Goal: Task Accomplishment & Management: Manage account settings

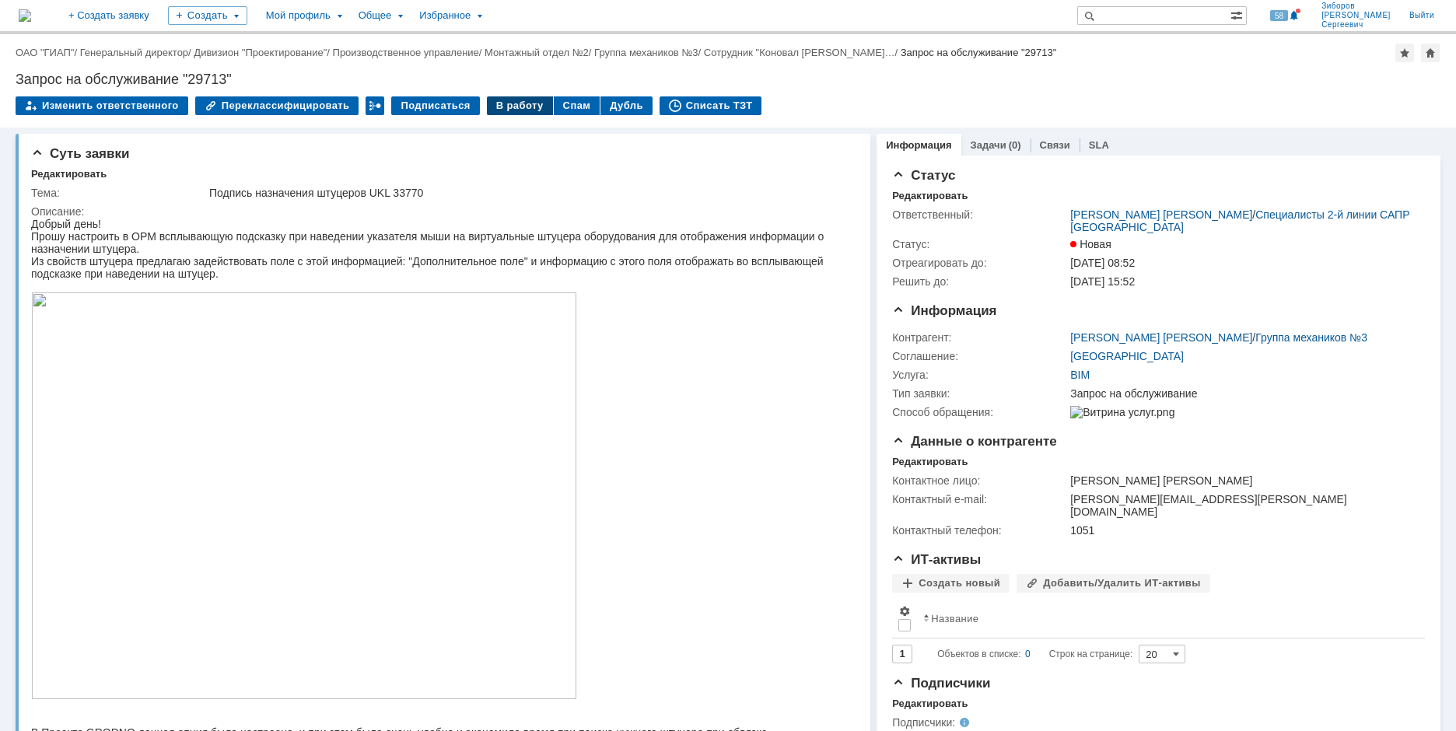
click at [504, 112] on div "В работу" at bounding box center [520, 105] width 66 height 19
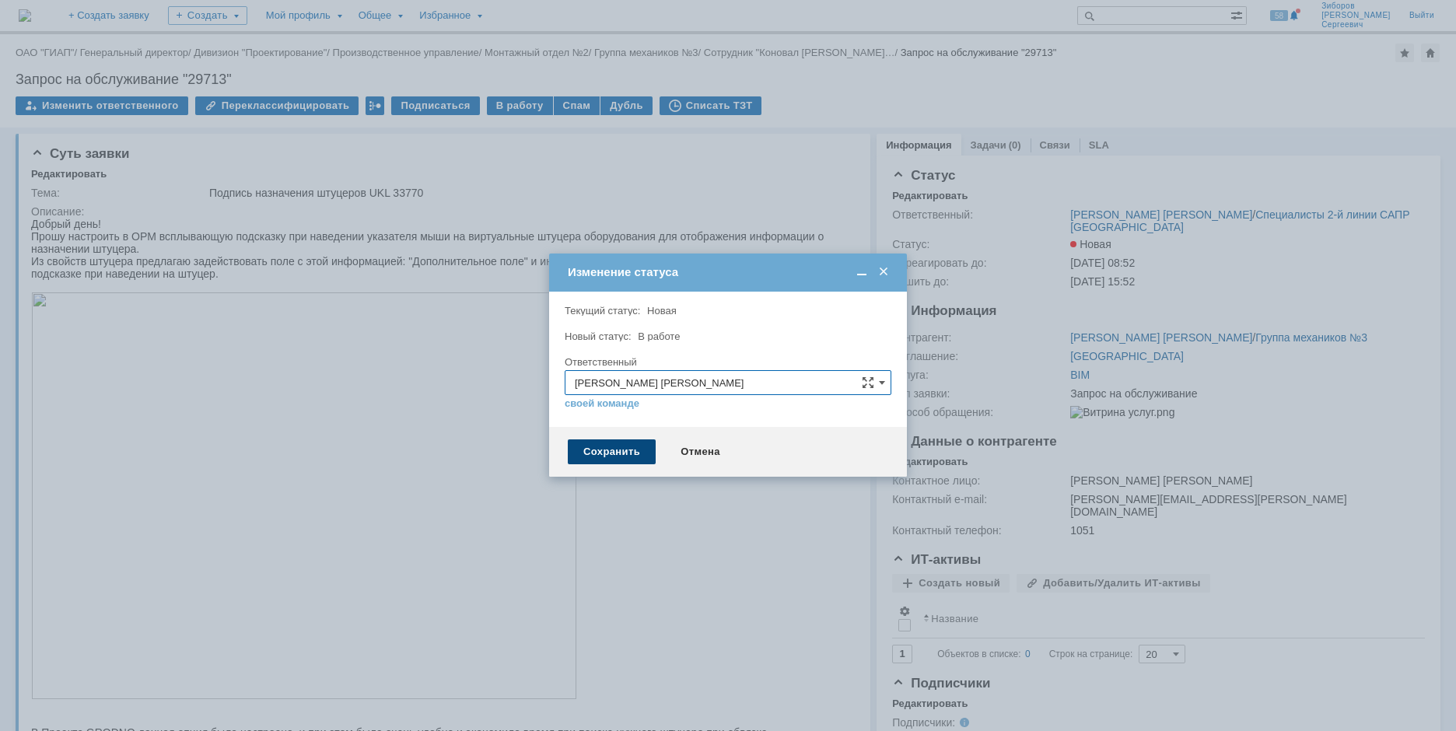
click at [629, 450] on div "Сохранить" at bounding box center [612, 451] width 88 height 25
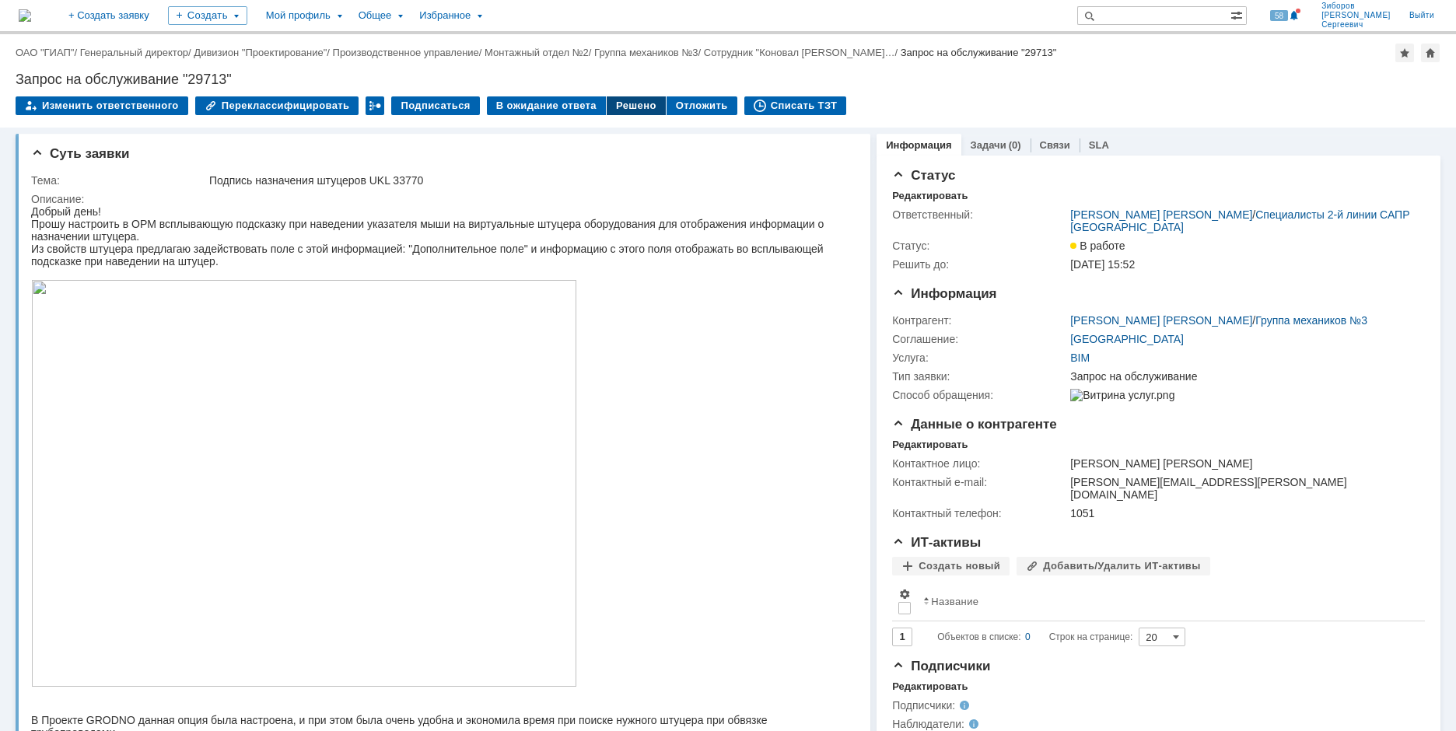
click at [617, 106] on div "Решено" at bounding box center [636, 105] width 59 height 19
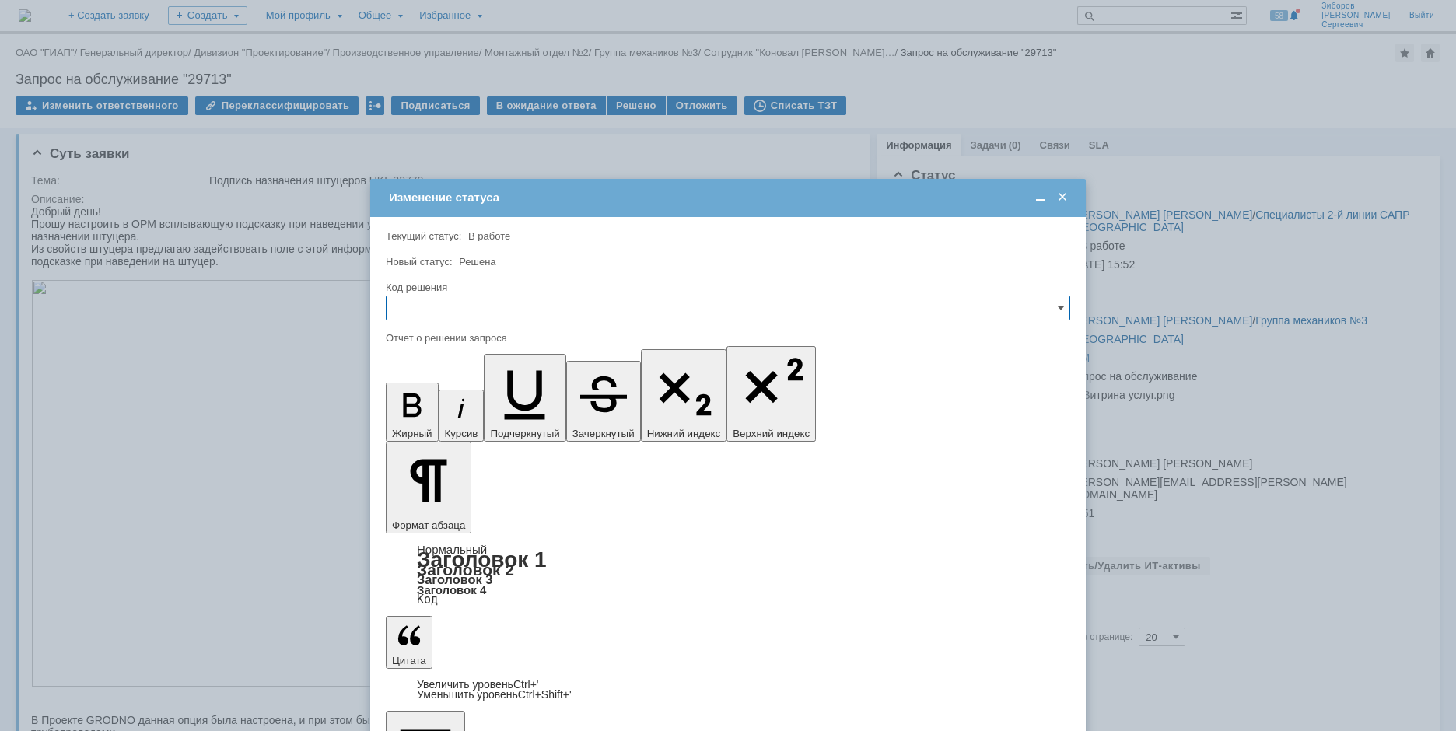
click at [484, 312] on input "text" at bounding box center [728, 307] width 684 height 25
click at [444, 393] on span "Отклонено" at bounding box center [728, 388] width 664 height 12
type input "Отклонено"
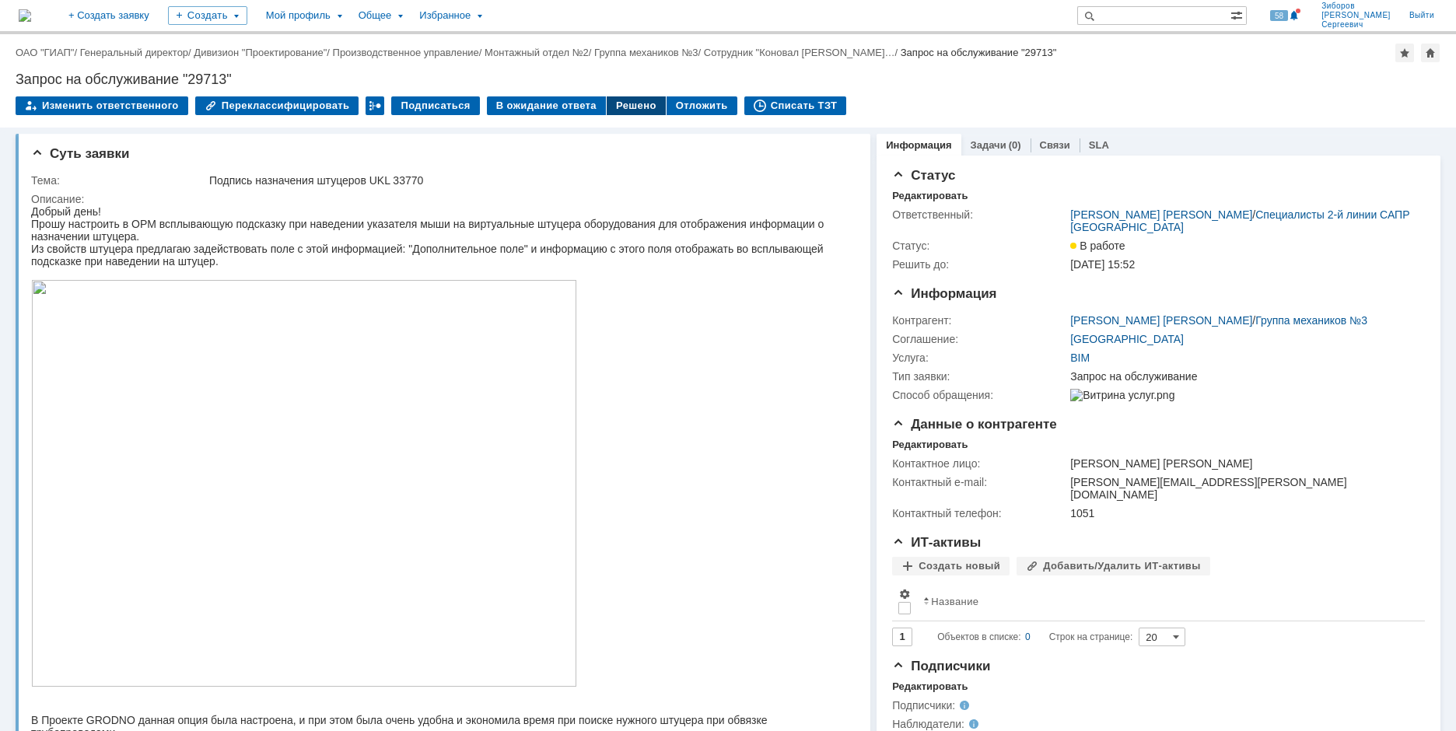
click at [610, 106] on div "Решено" at bounding box center [636, 105] width 59 height 19
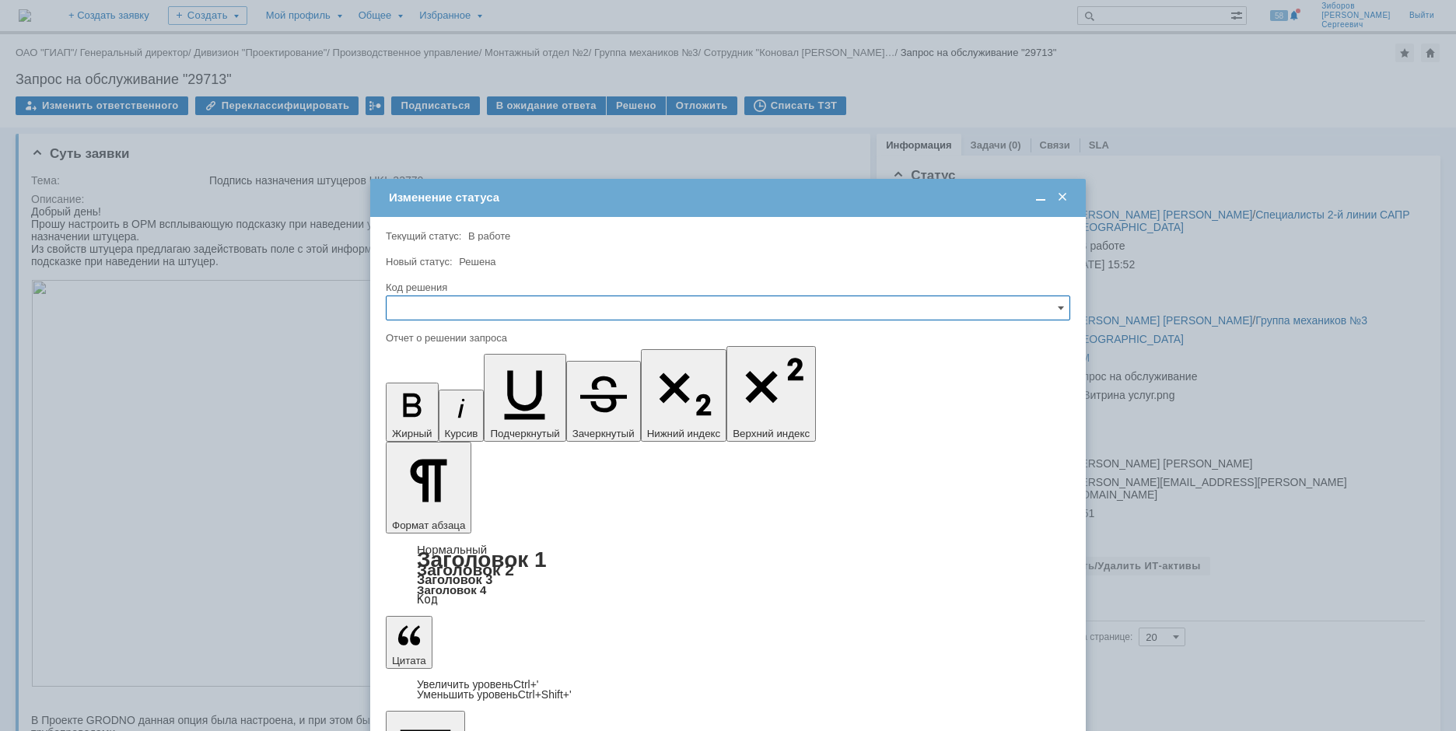
click at [466, 302] on input "text" at bounding box center [728, 307] width 684 height 25
click at [422, 390] on span "Отклонено" at bounding box center [728, 388] width 664 height 12
type input "Отклонено"
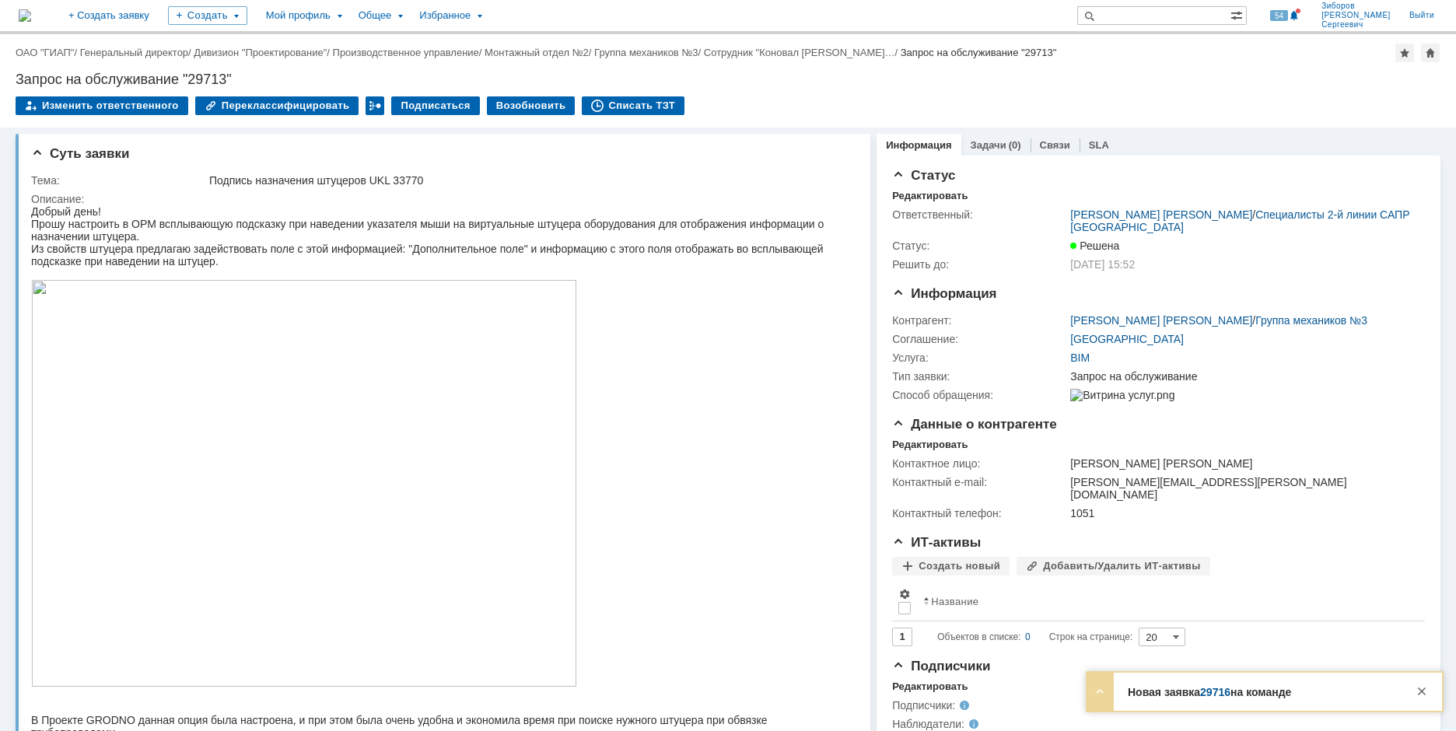
click at [31, 12] on img at bounding box center [25, 15] width 12 height 12
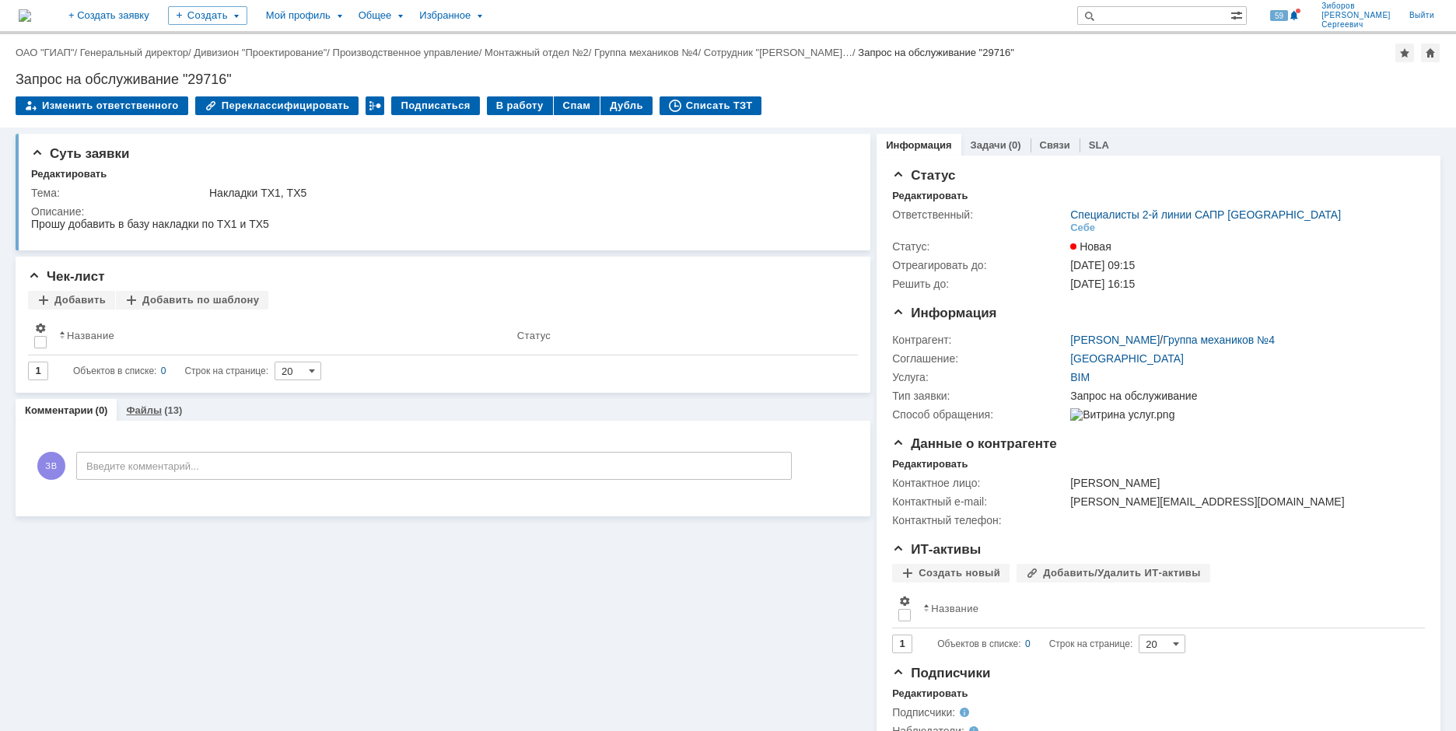
click at [175, 415] on div "(13)" at bounding box center [173, 410] width 18 height 12
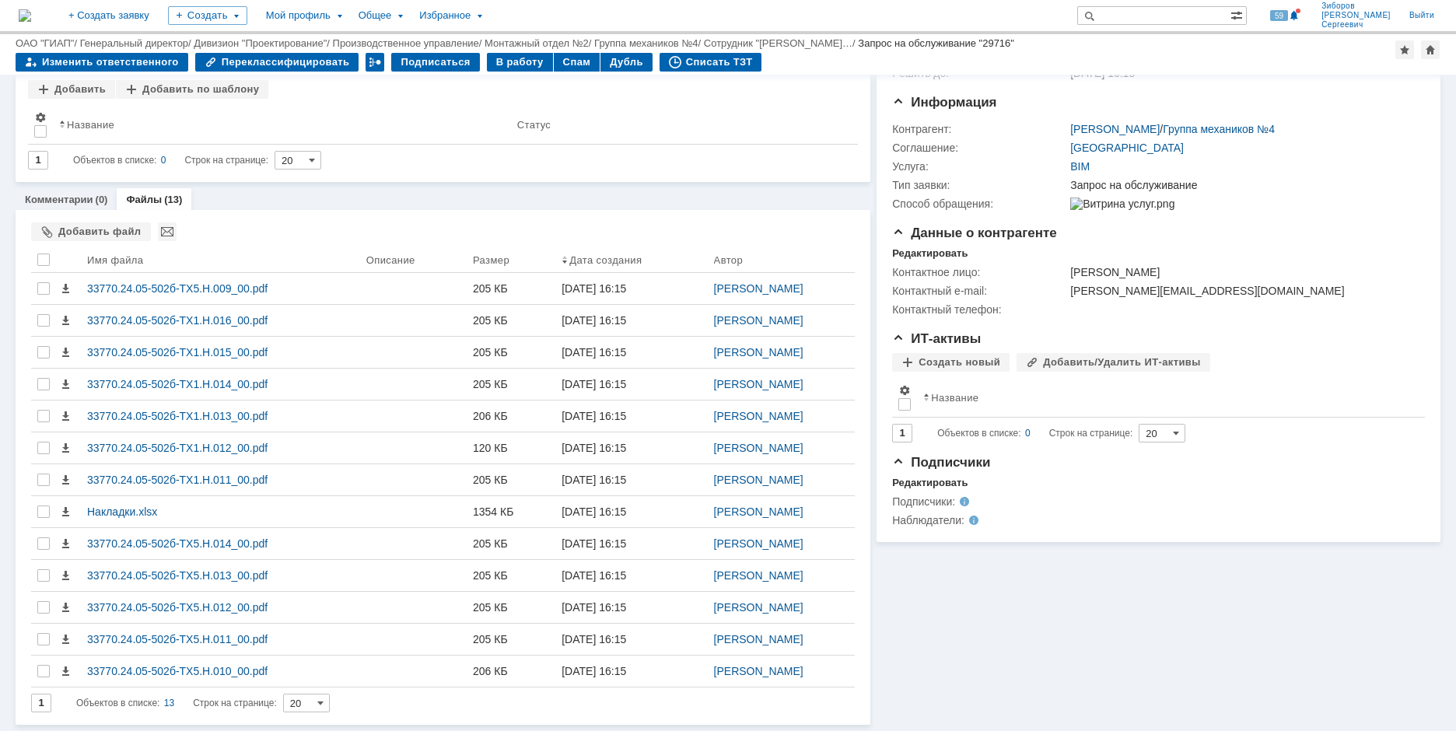
scroll to position [159, 0]
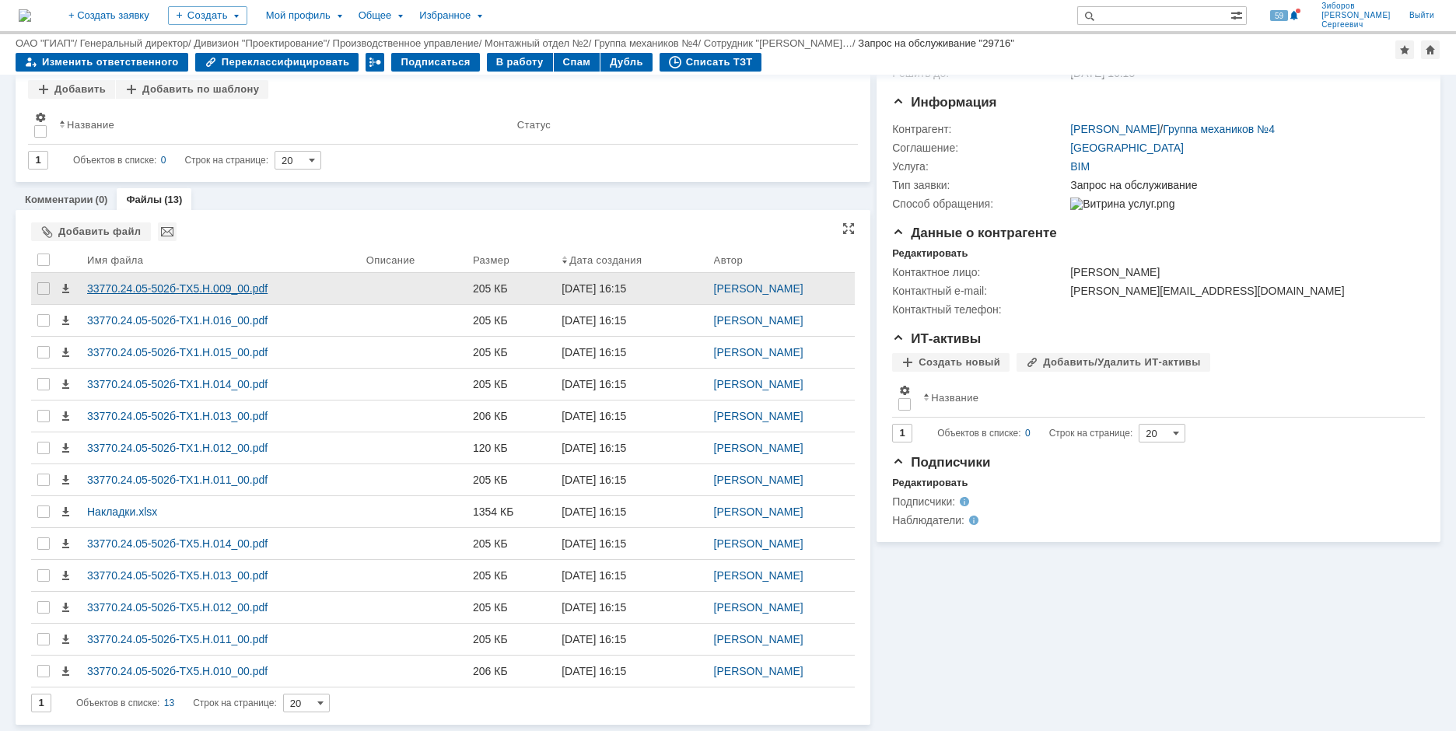
click at [228, 284] on div "33770.24.05-502б-ТХ5.Н.009_00.pdf" at bounding box center [220, 288] width 267 height 12
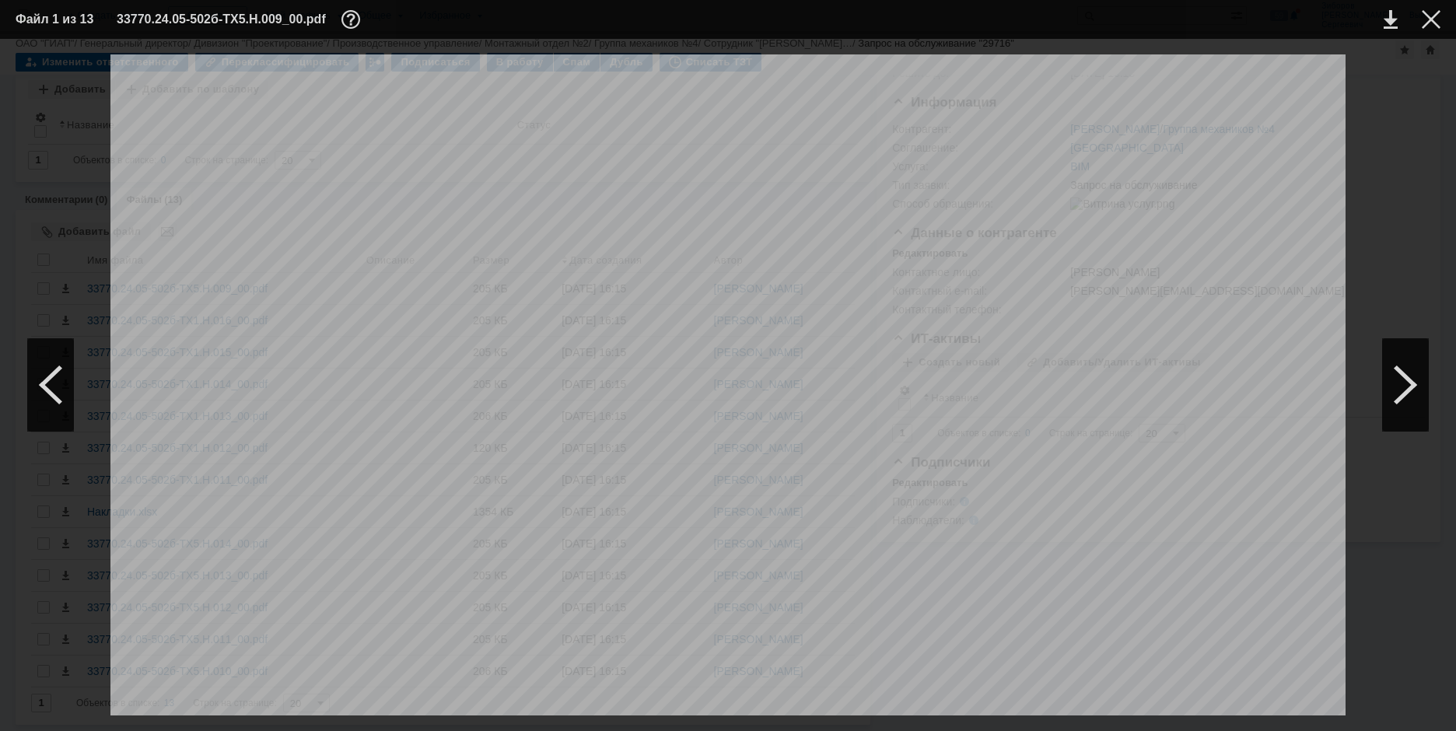
scroll to position [59, 0]
click at [1421, 24] on td at bounding box center [1418, 19] width 43 height 23
click at [1423, 16] on div at bounding box center [1430, 19] width 19 height 19
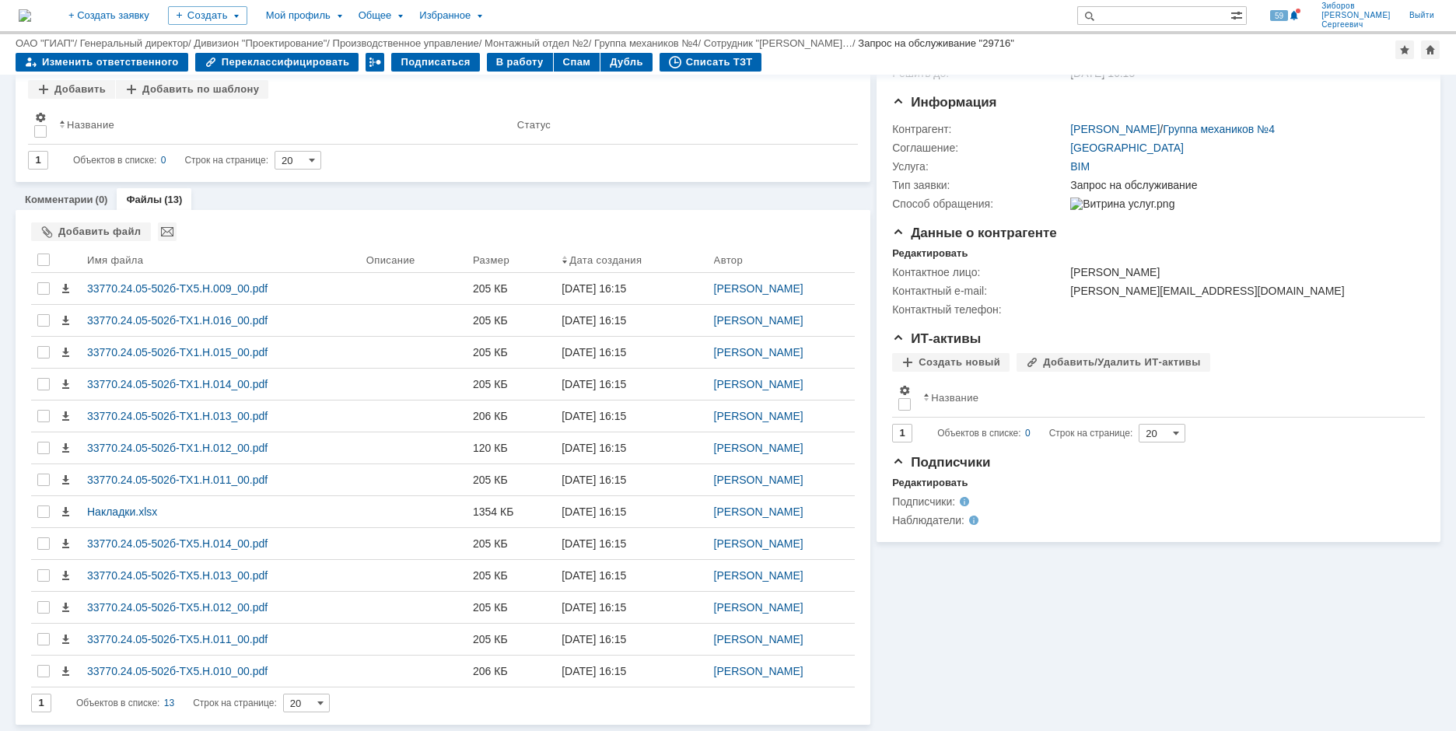
click at [31, 16] on img at bounding box center [25, 15] width 12 height 12
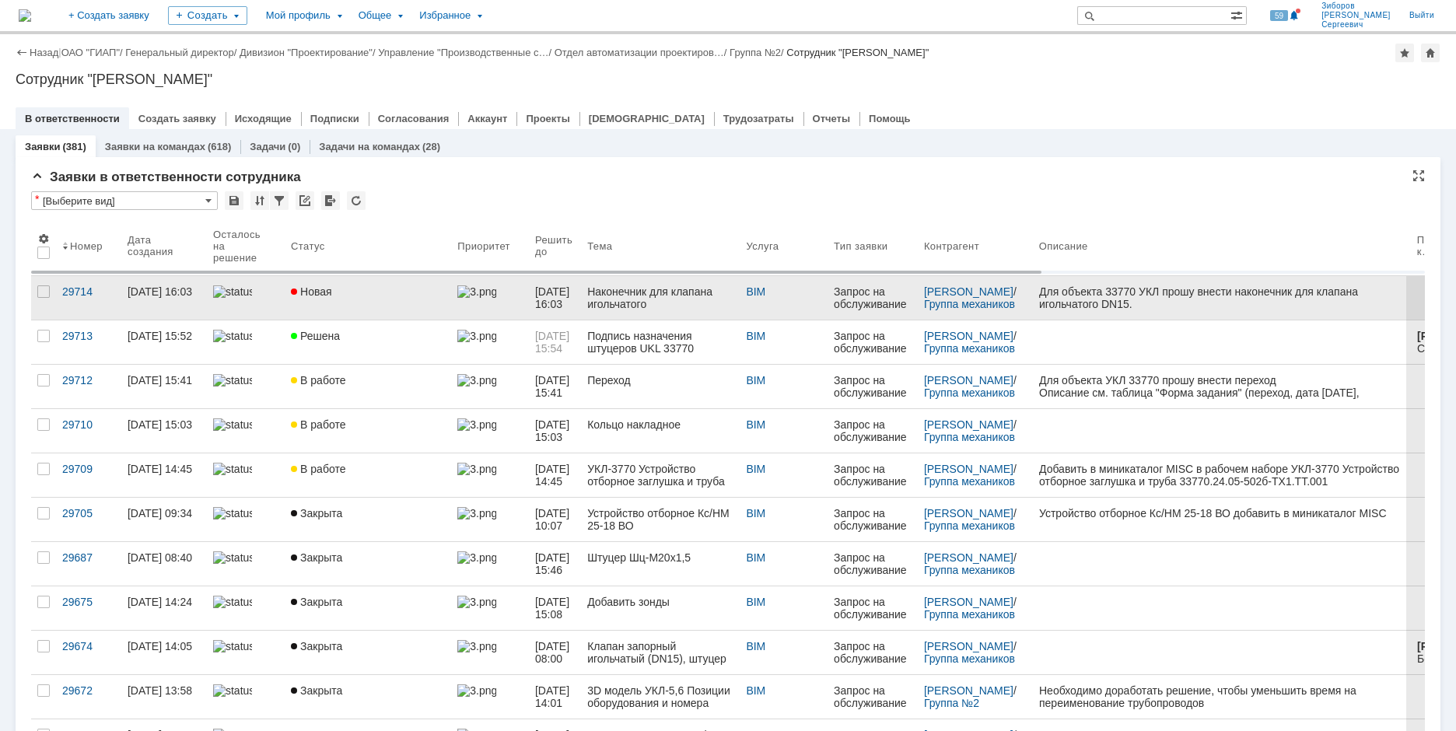
click at [362, 296] on div "Новая" at bounding box center [368, 291] width 154 height 12
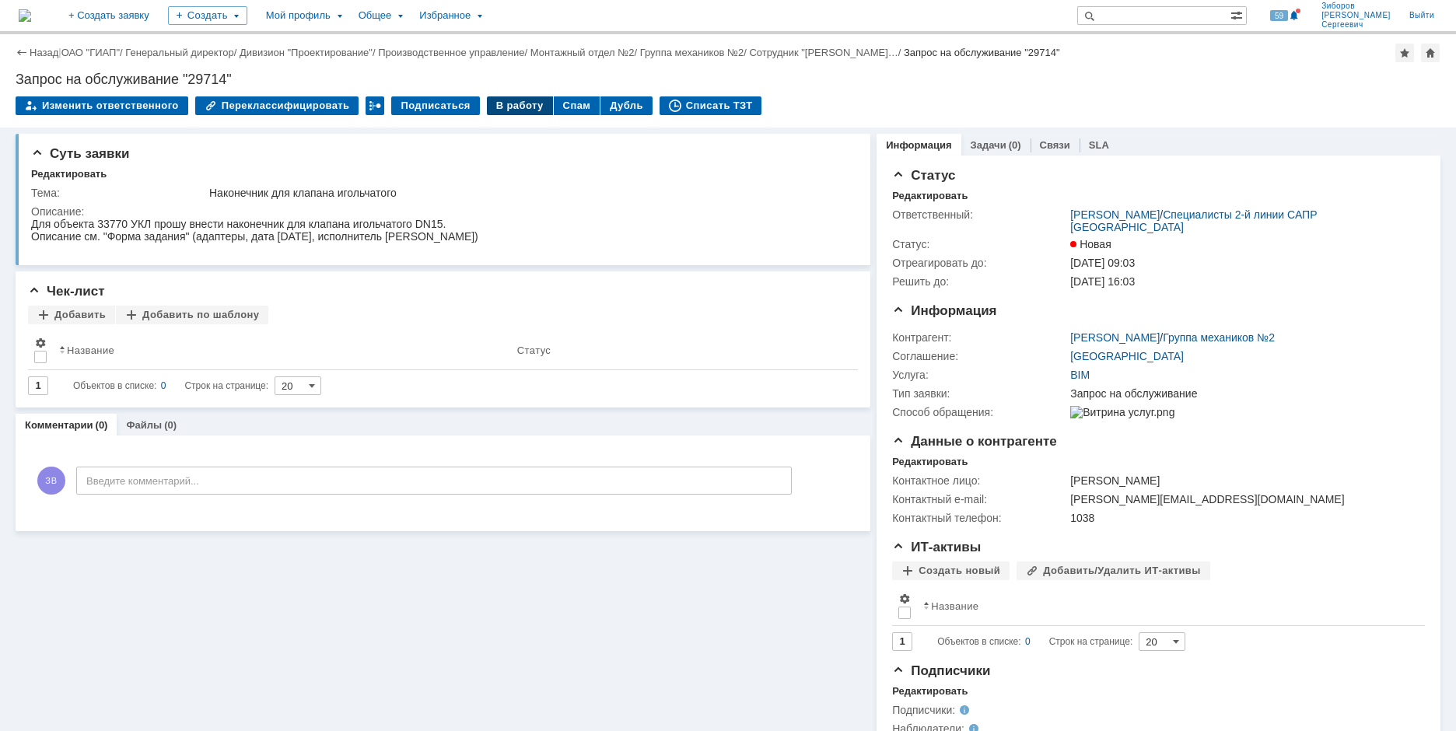
click at [512, 110] on div "В работу" at bounding box center [520, 105] width 66 height 19
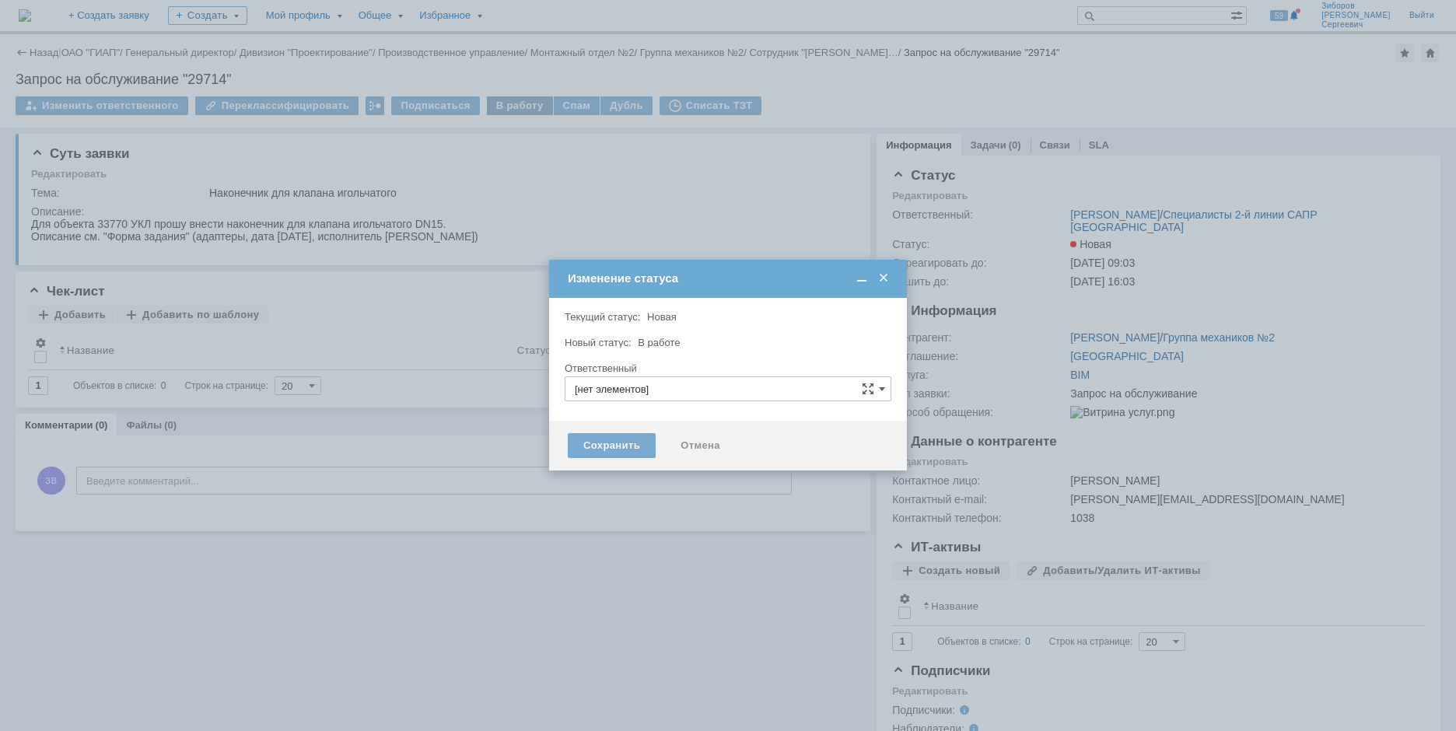
type input "[PERSON_NAME] [PERSON_NAME]"
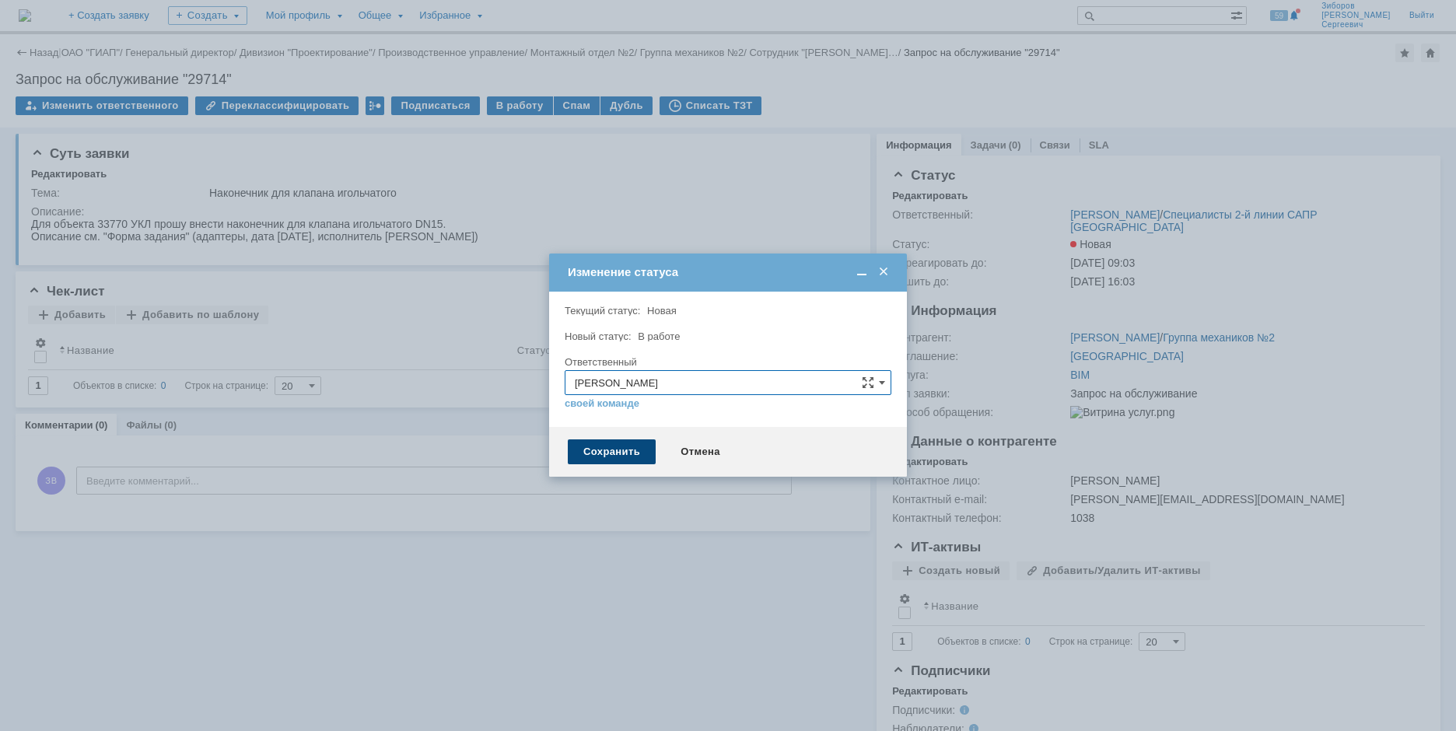
click at [625, 441] on div "Сохранить" at bounding box center [612, 451] width 88 height 25
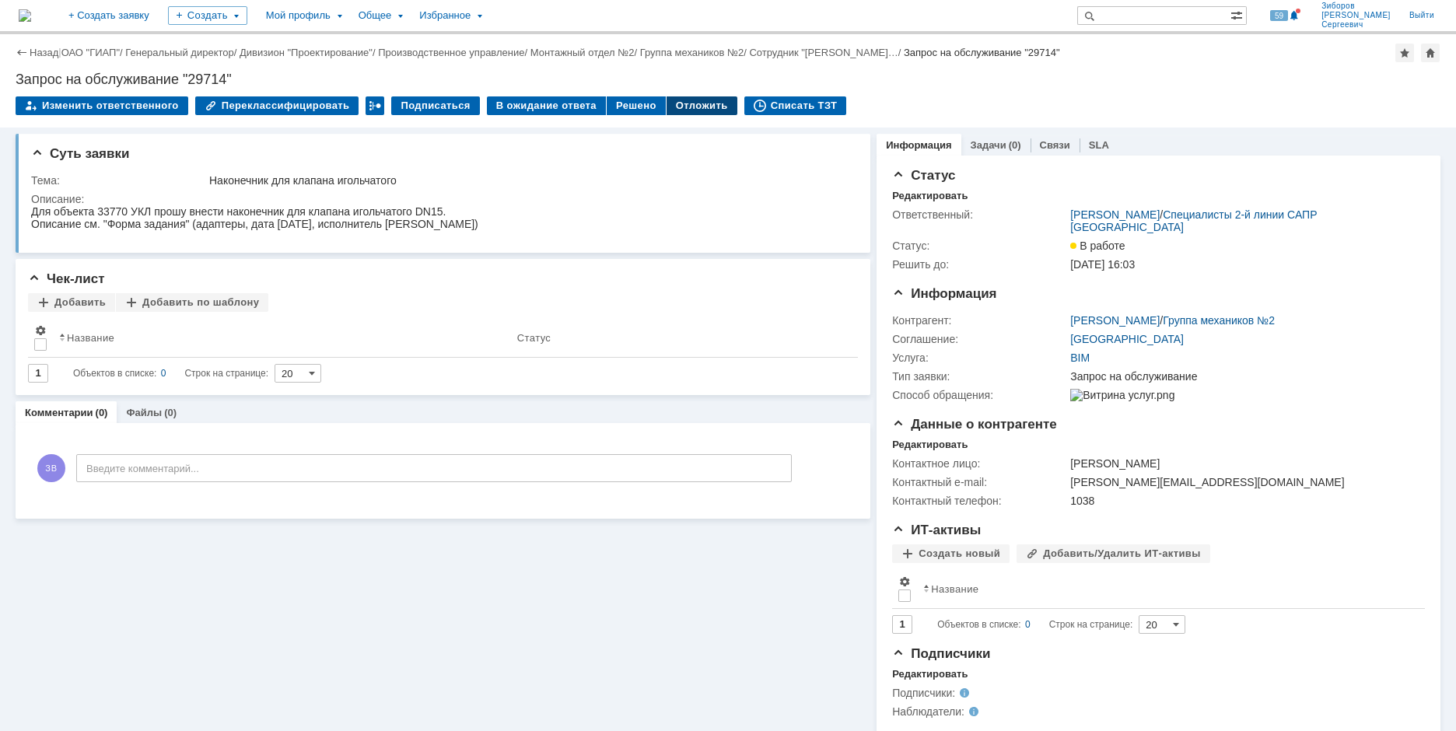
click at [680, 102] on div "Отложить" at bounding box center [701, 105] width 71 height 19
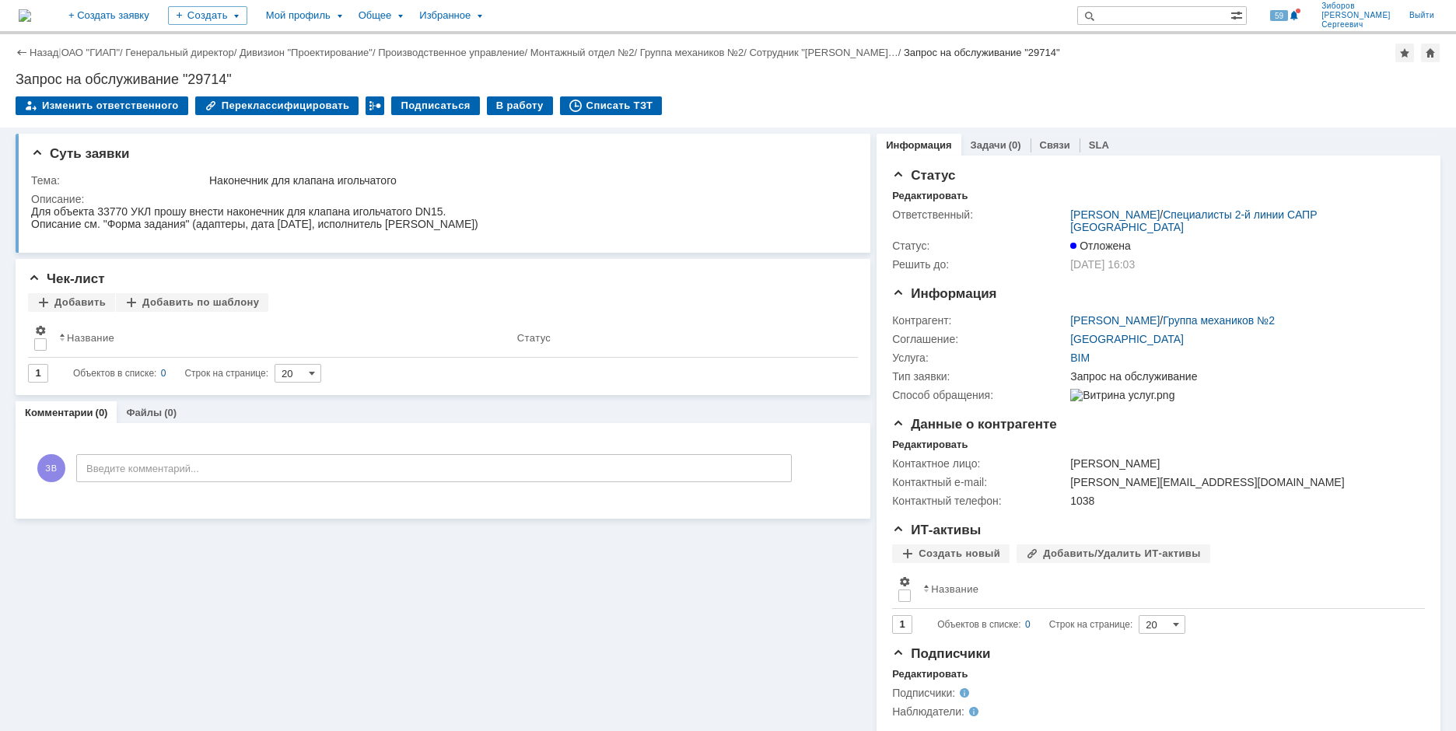
click at [31, 17] on img at bounding box center [25, 15] width 12 height 12
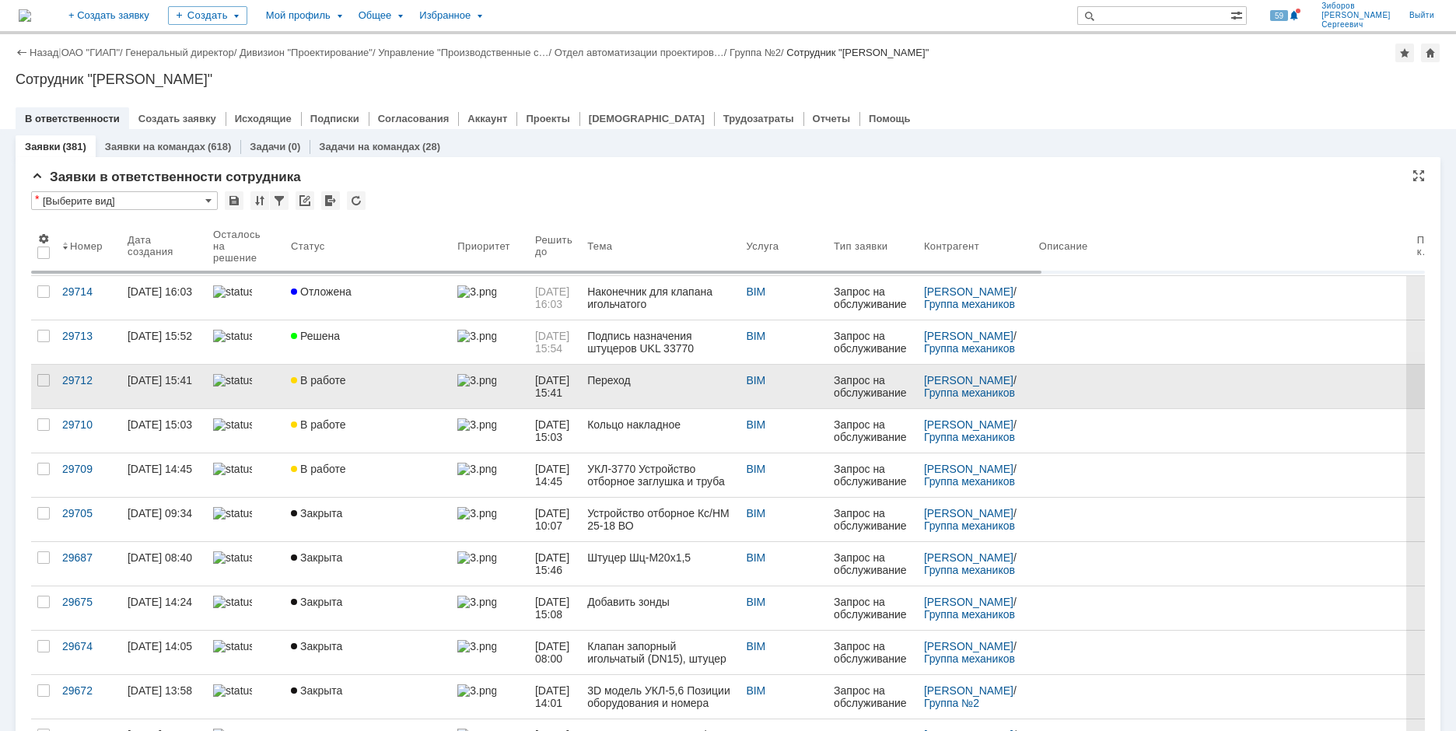
click at [320, 379] on span "В работе" at bounding box center [318, 380] width 54 height 12
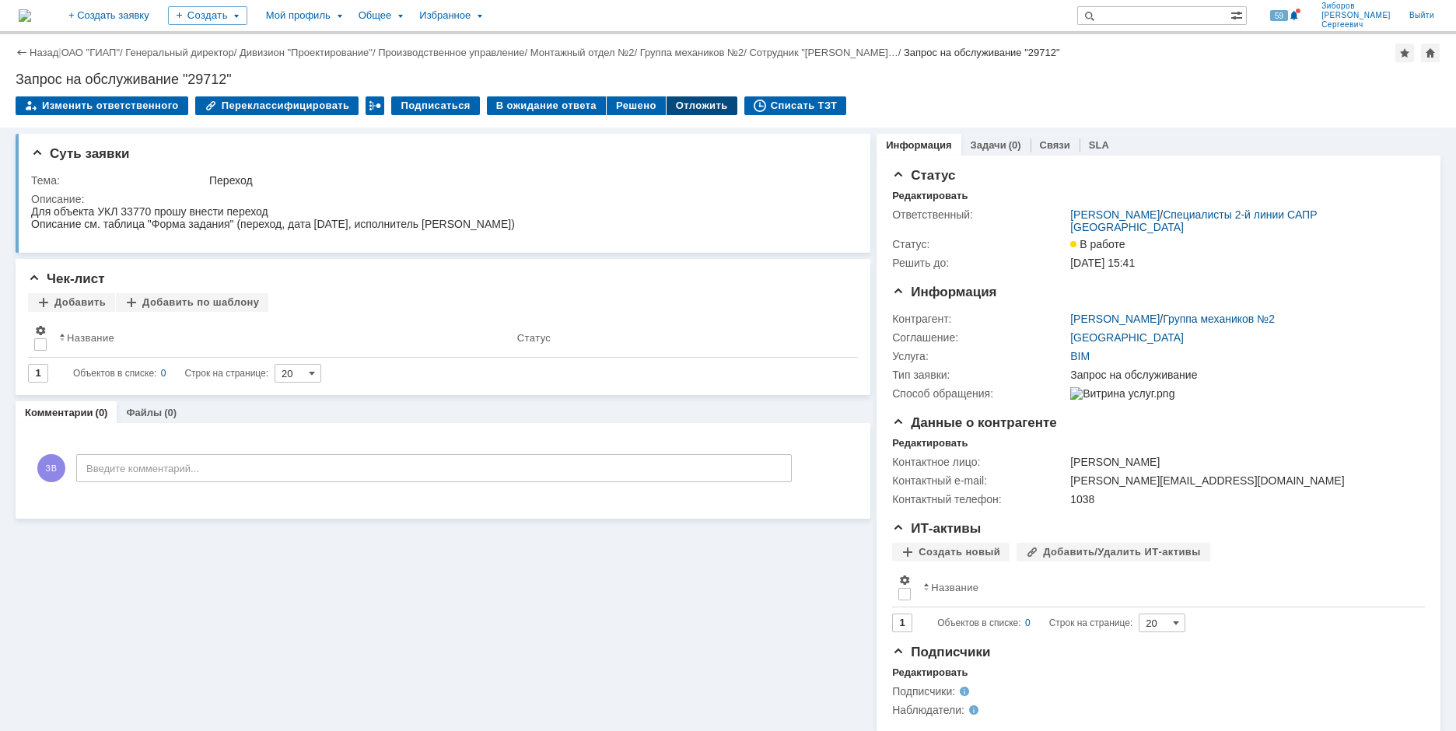
click at [690, 100] on div "Отложить" at bounding box center [701, 105] width 71 height 19
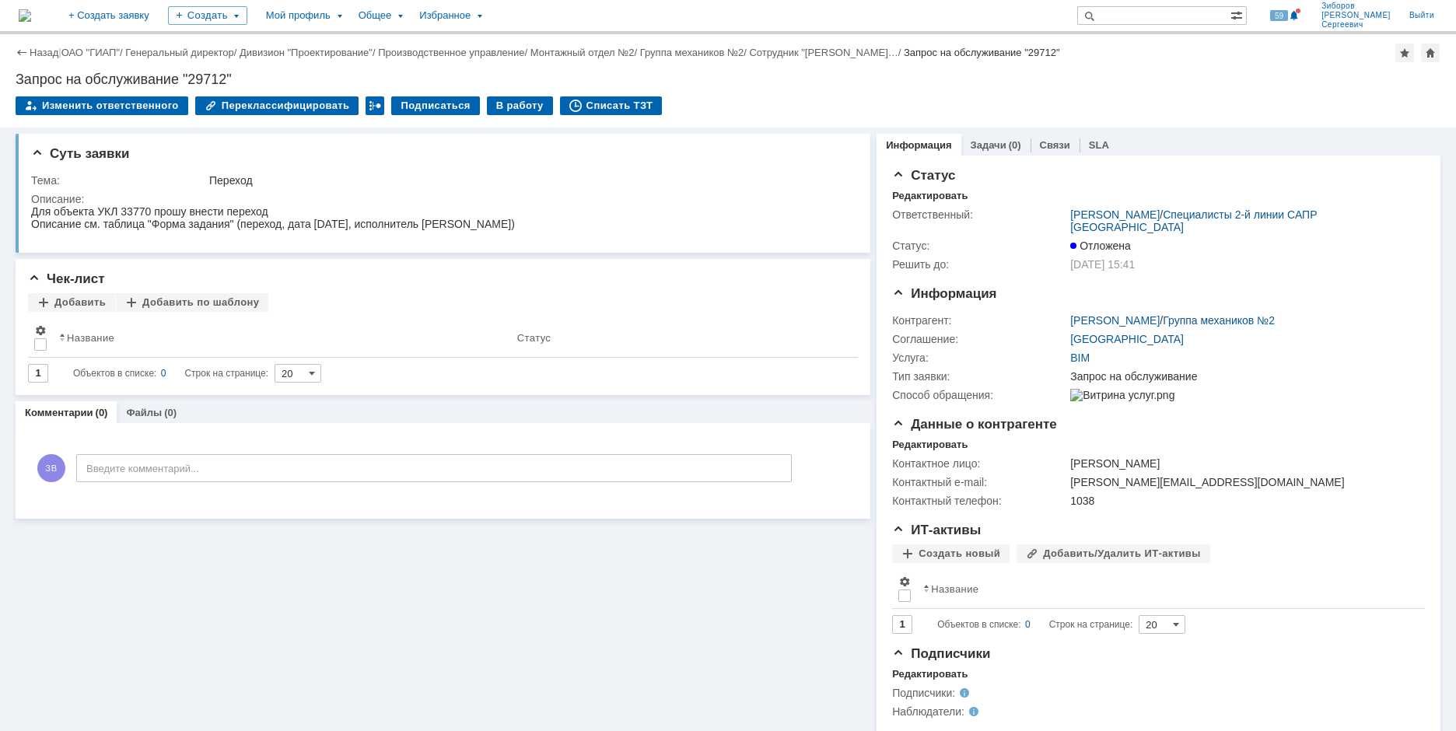
click at [31, 9] on img at bounding box center [25, 15] width 12 height 12
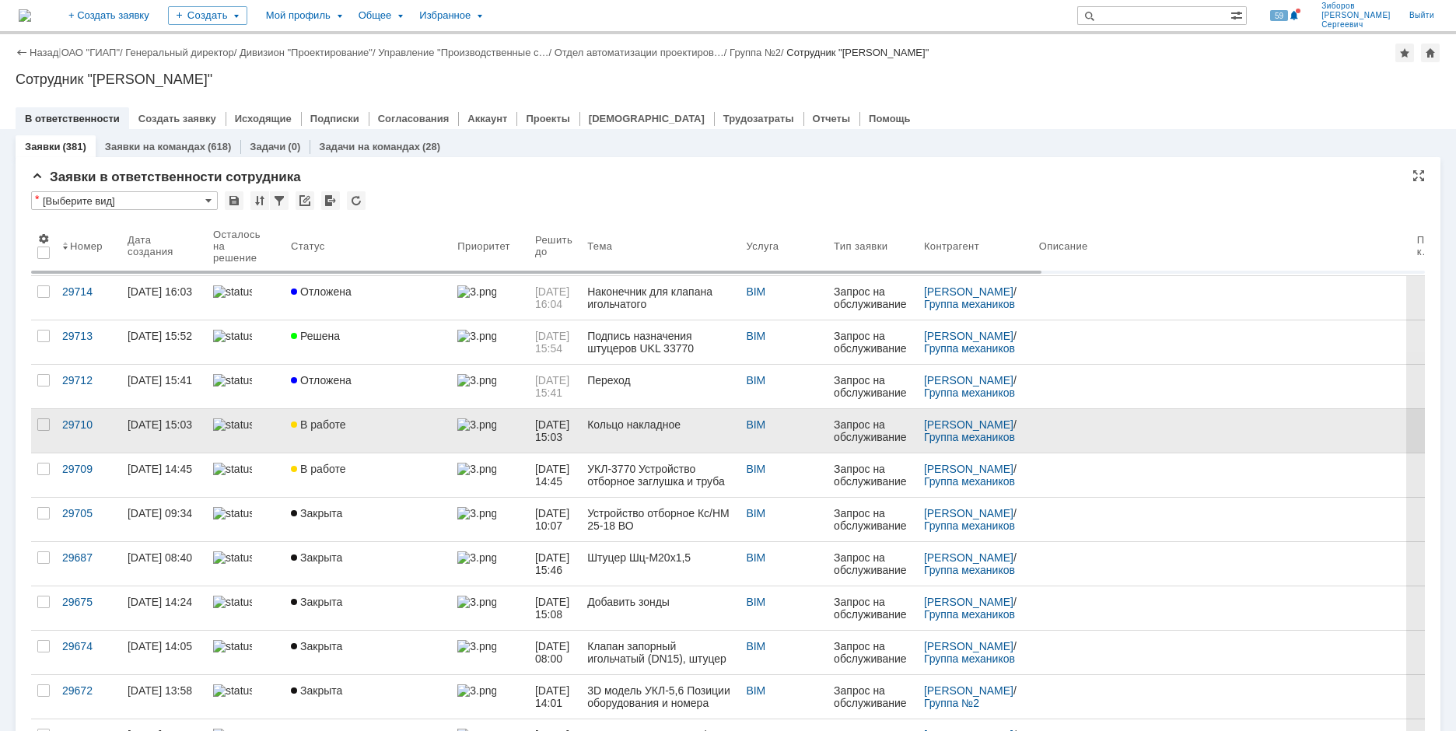
click at [317, 434] on link "В работе" at bounding box center [368, 431] width 166 height 44
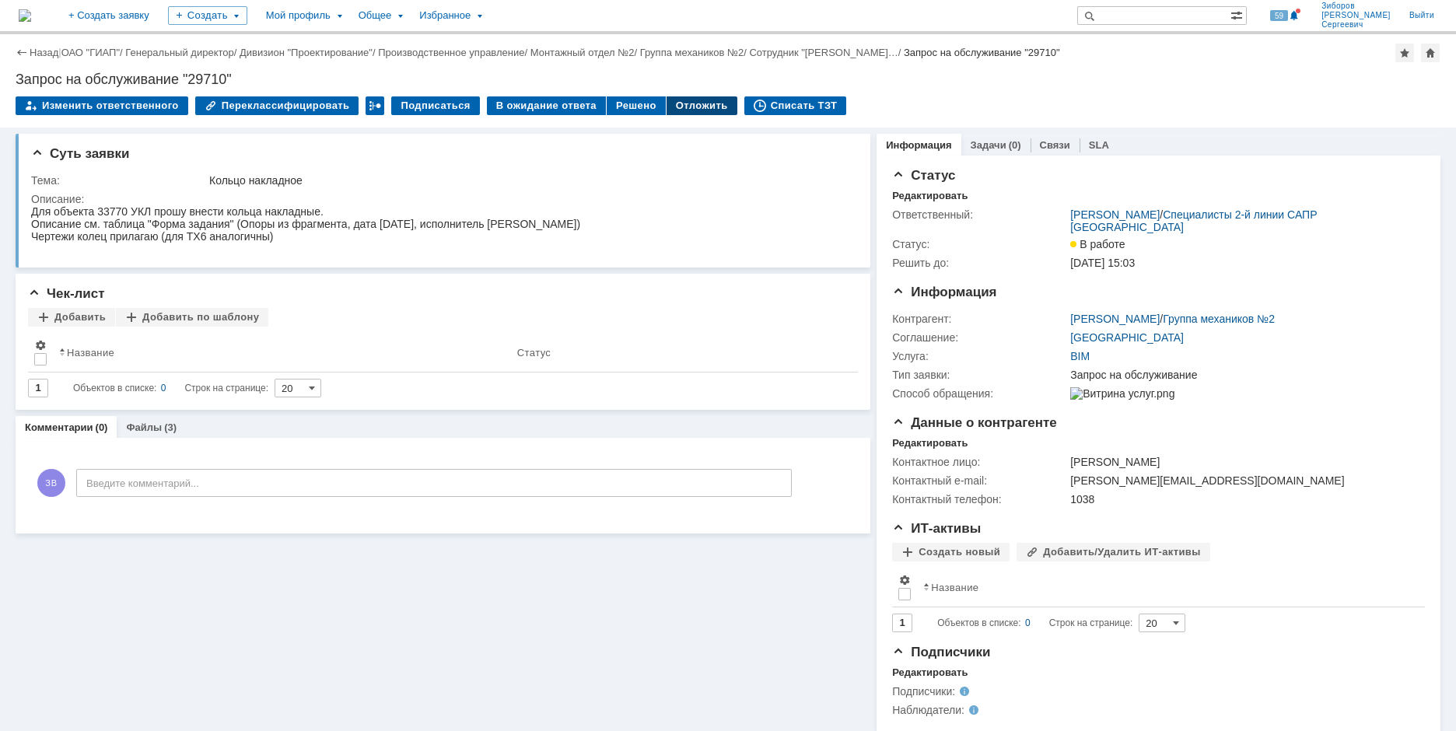
click at [680, 108] on div "Отложить" at bounding box center [701, 105] width 71 height 19
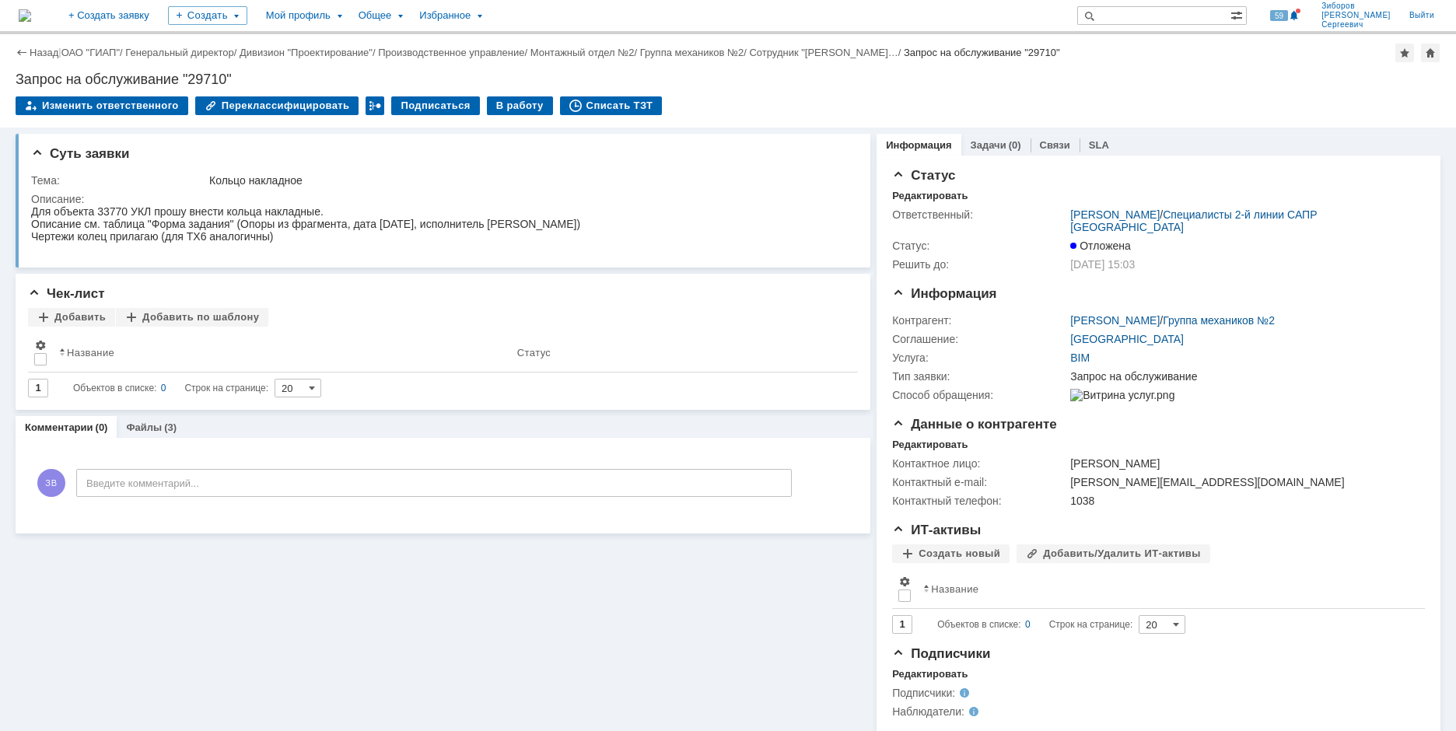
click at [31, 9] on img at bounding box center [25, 15] width 12 height 12
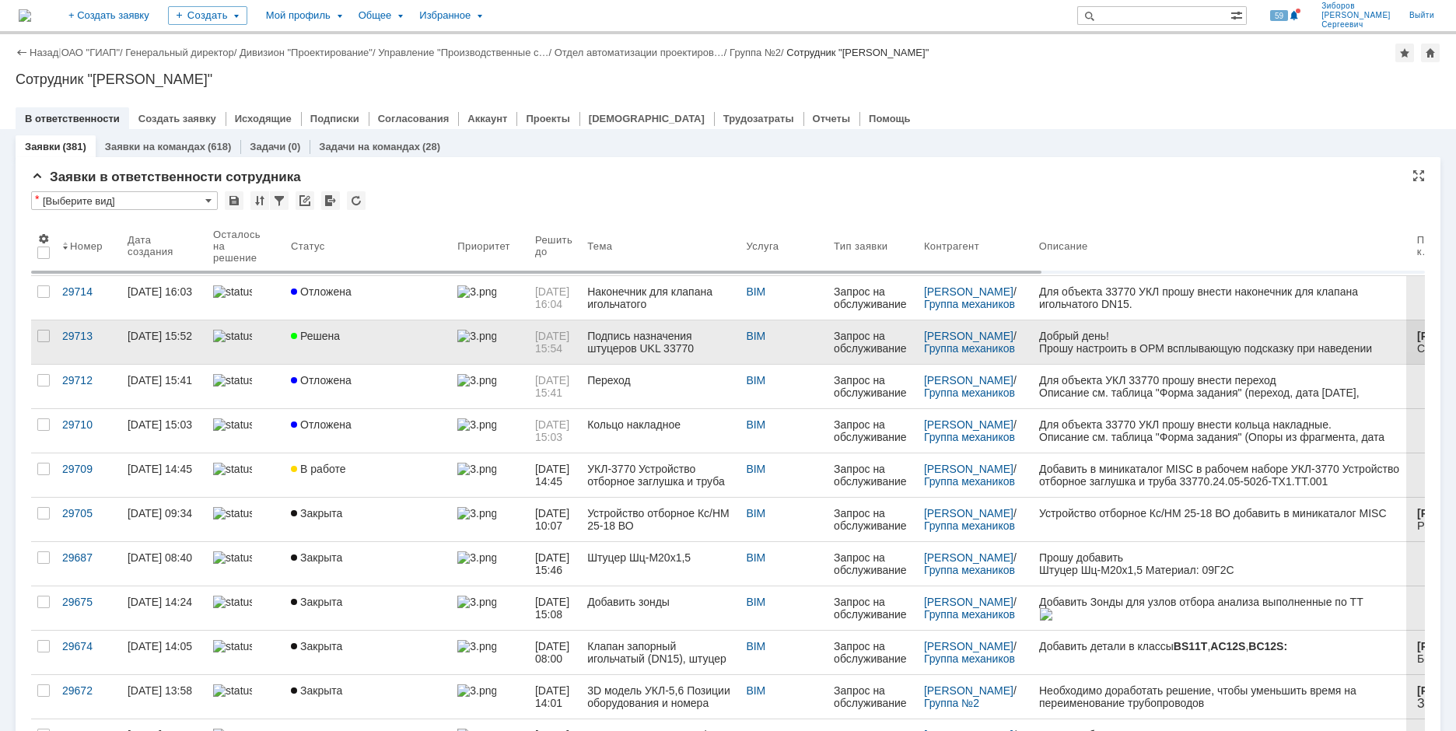
click at [418, 348] on link "Решена" at bounding box center [368, 342] width 166 height 44
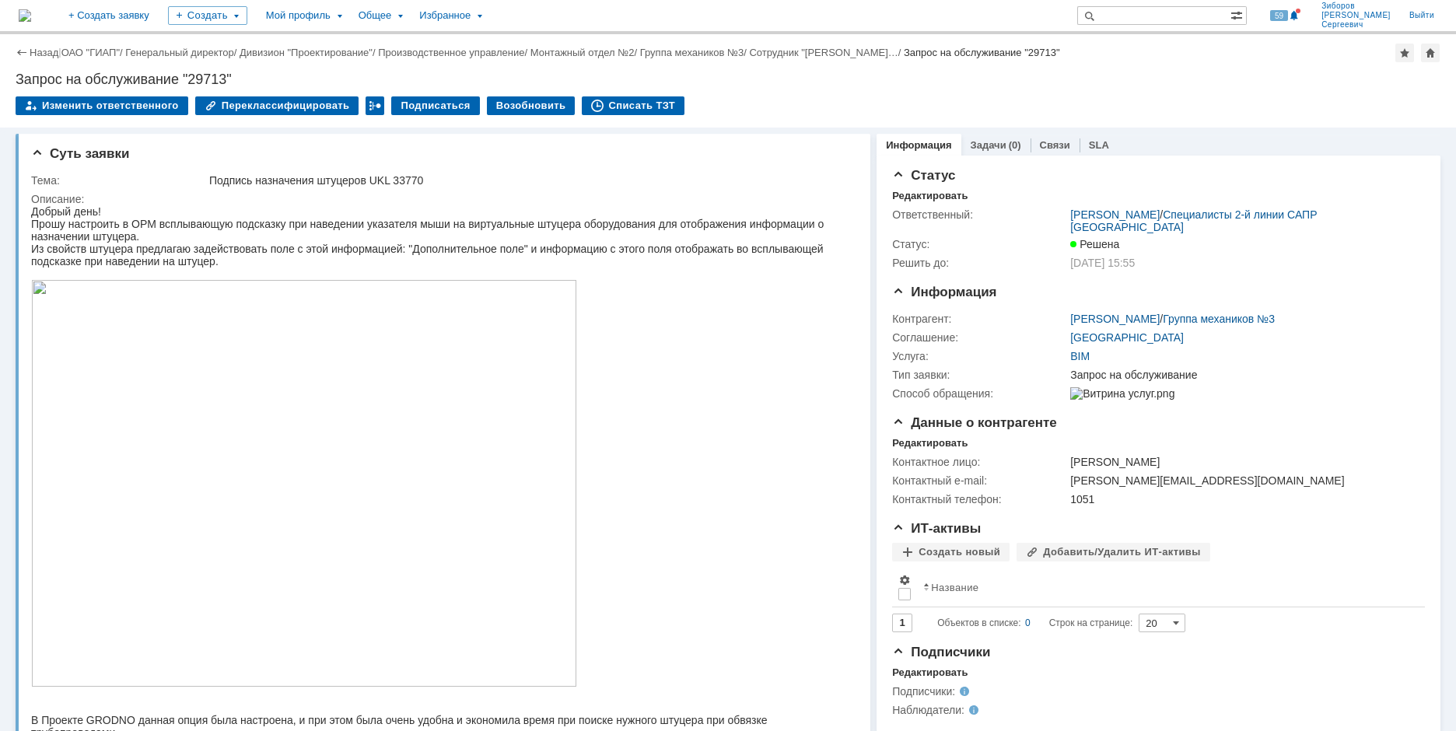
click at [31, 15] on img at bounding box center [25, 15] width 12 height 12
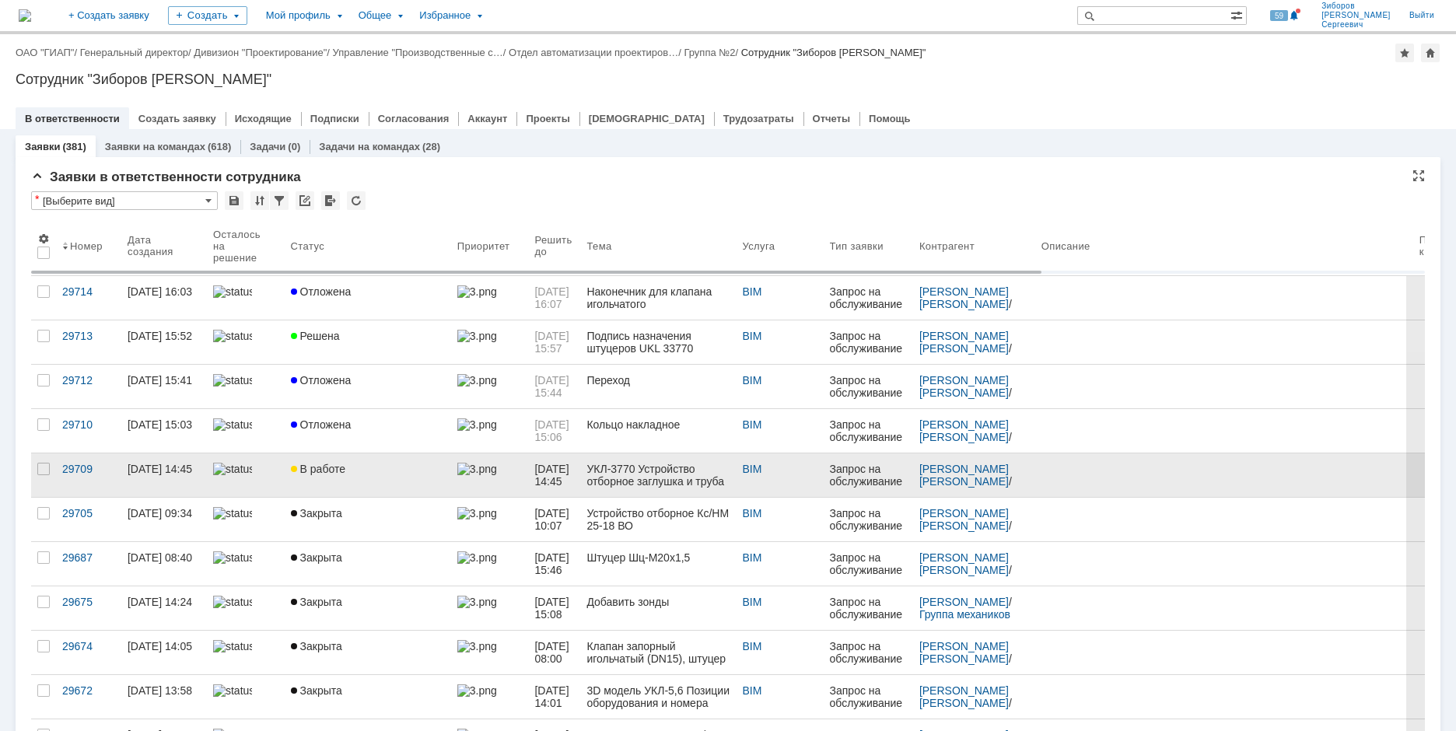
click at [384, 466] on div "В работе" at bounding box center [368, 469] width 154 height 12
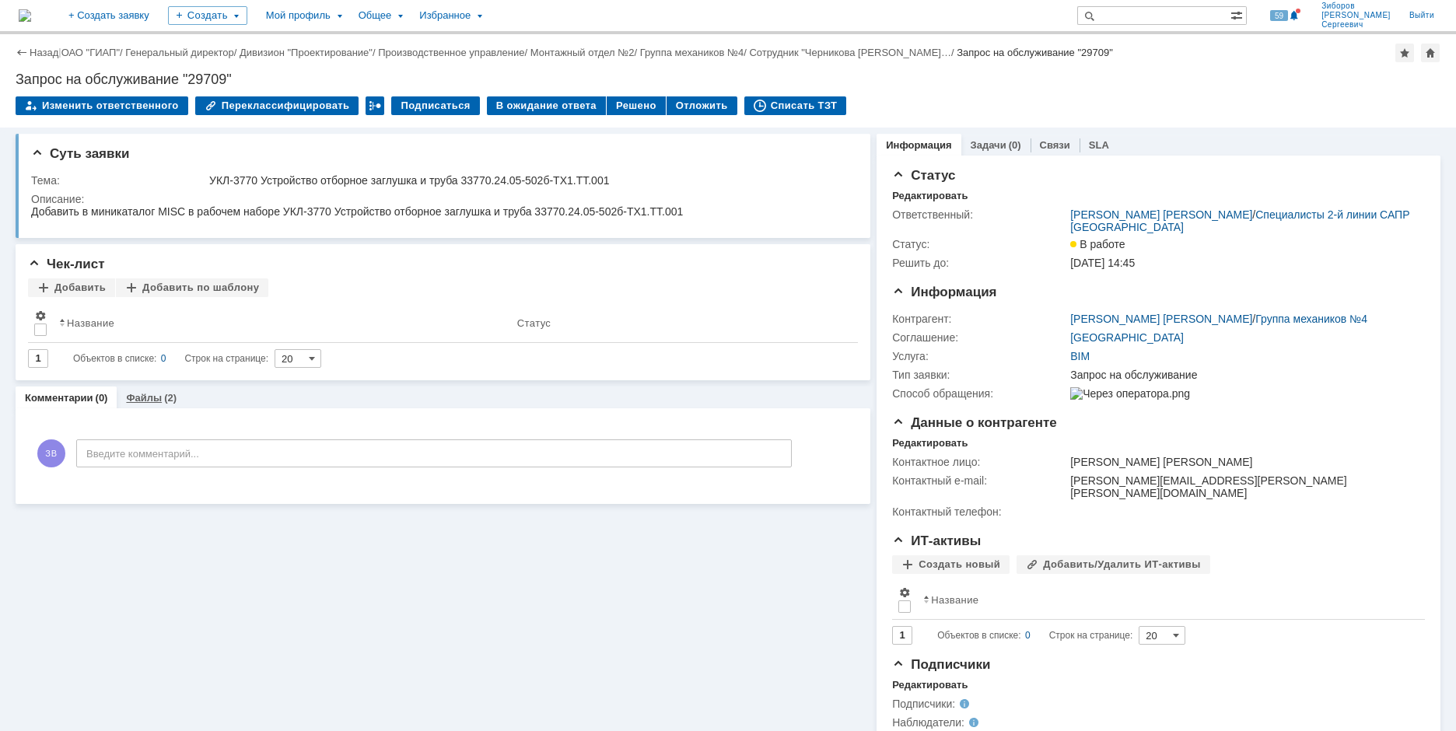
click at [159, 391] on div "Файлы (2)" at bounding box center [151, 397] width 69 height 23
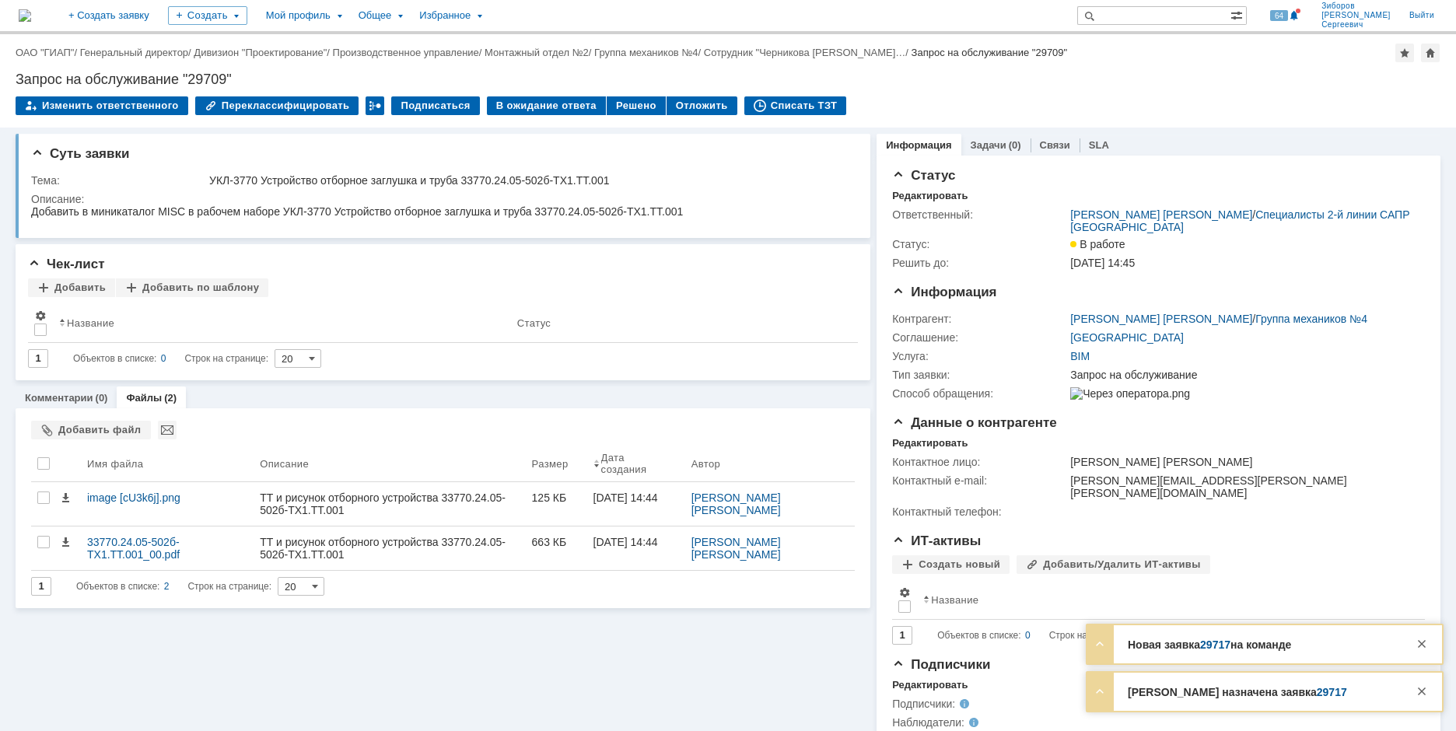
click at [31, 1] on div "На домашнюю" at bounding box center [25, 15] width 12 height 31
click at [31, 9] on img at bounding box center [25, 15] width 12 height 12
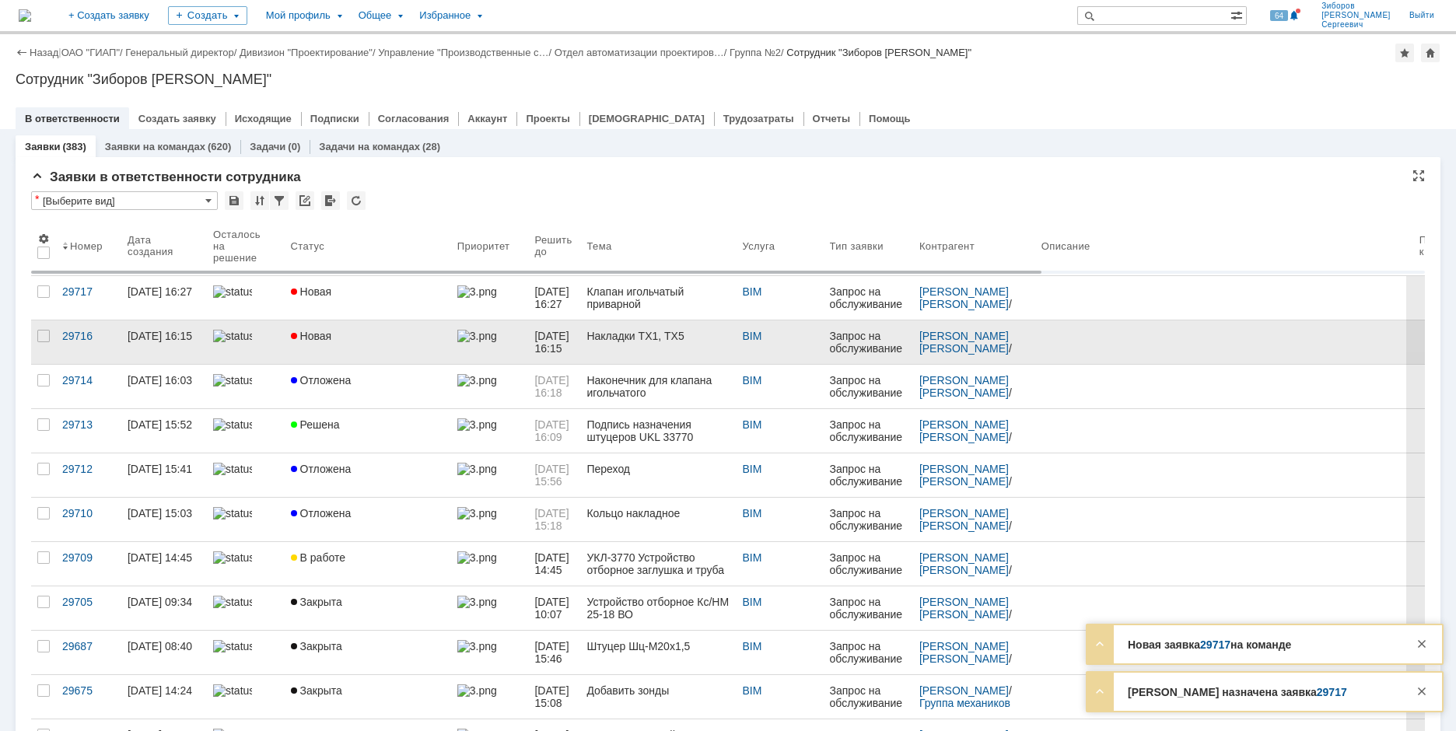
click at [318, 328] on link "Новая" at bounding box center [368, 342] width 166 height 44
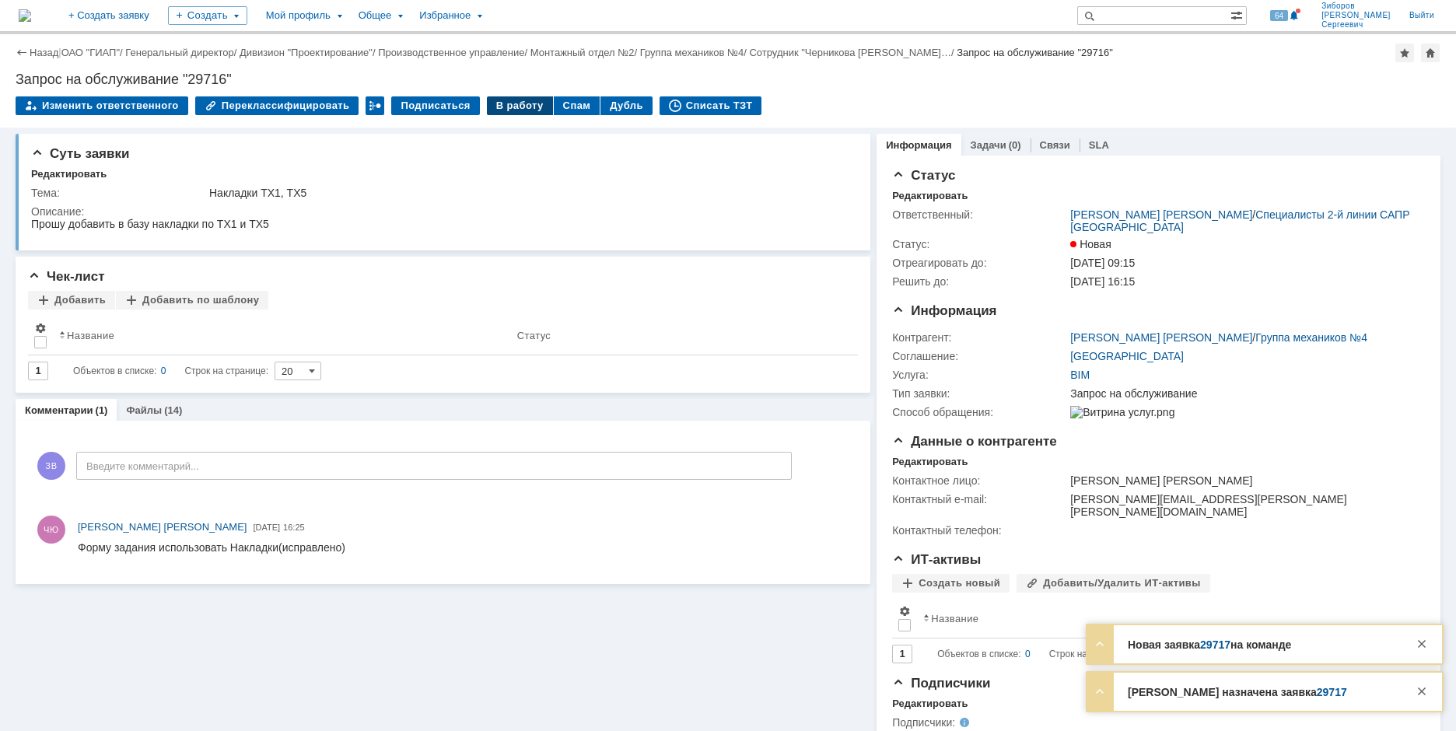
click at [511, 109] on div "В работу" at bounding box center [520, 105] width 66 height 19
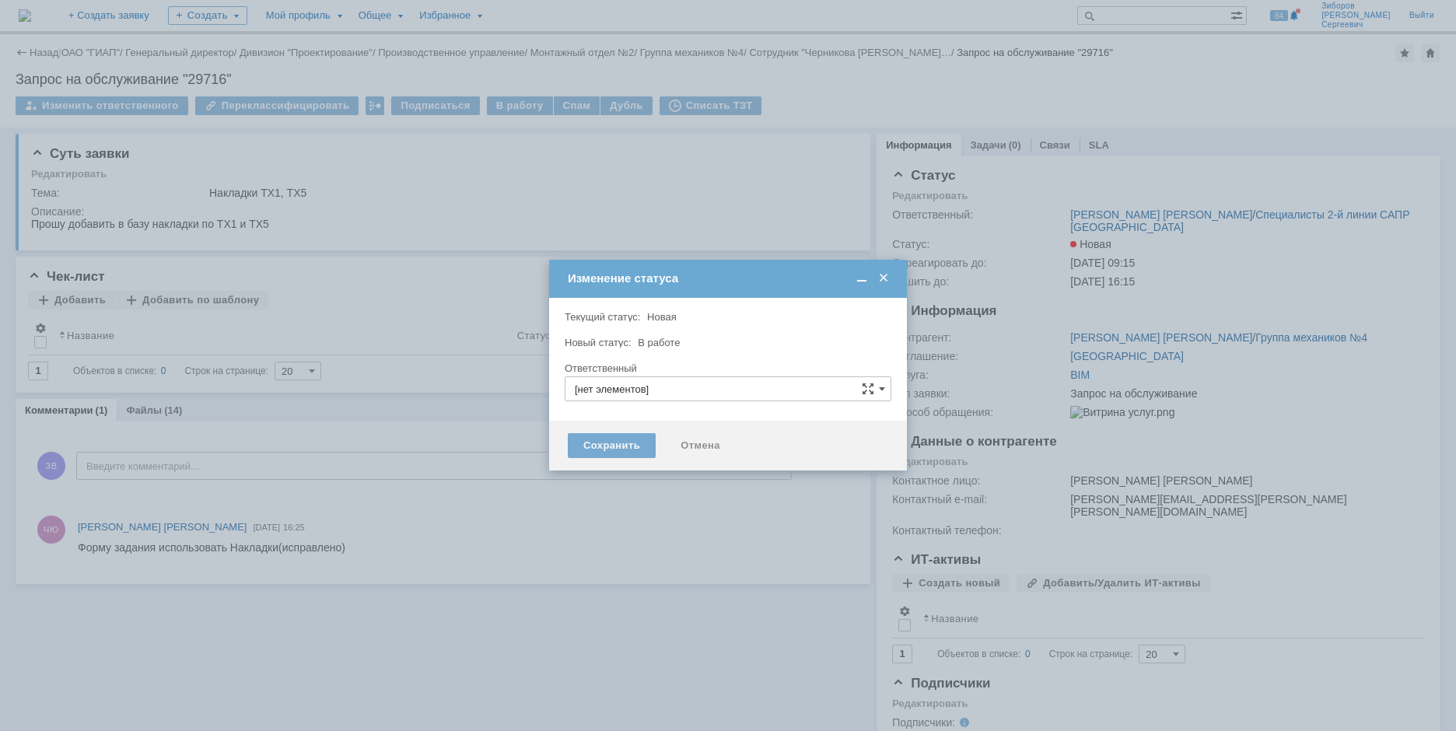
type input "[PERSON_NAME] [PERSON_NAME]"
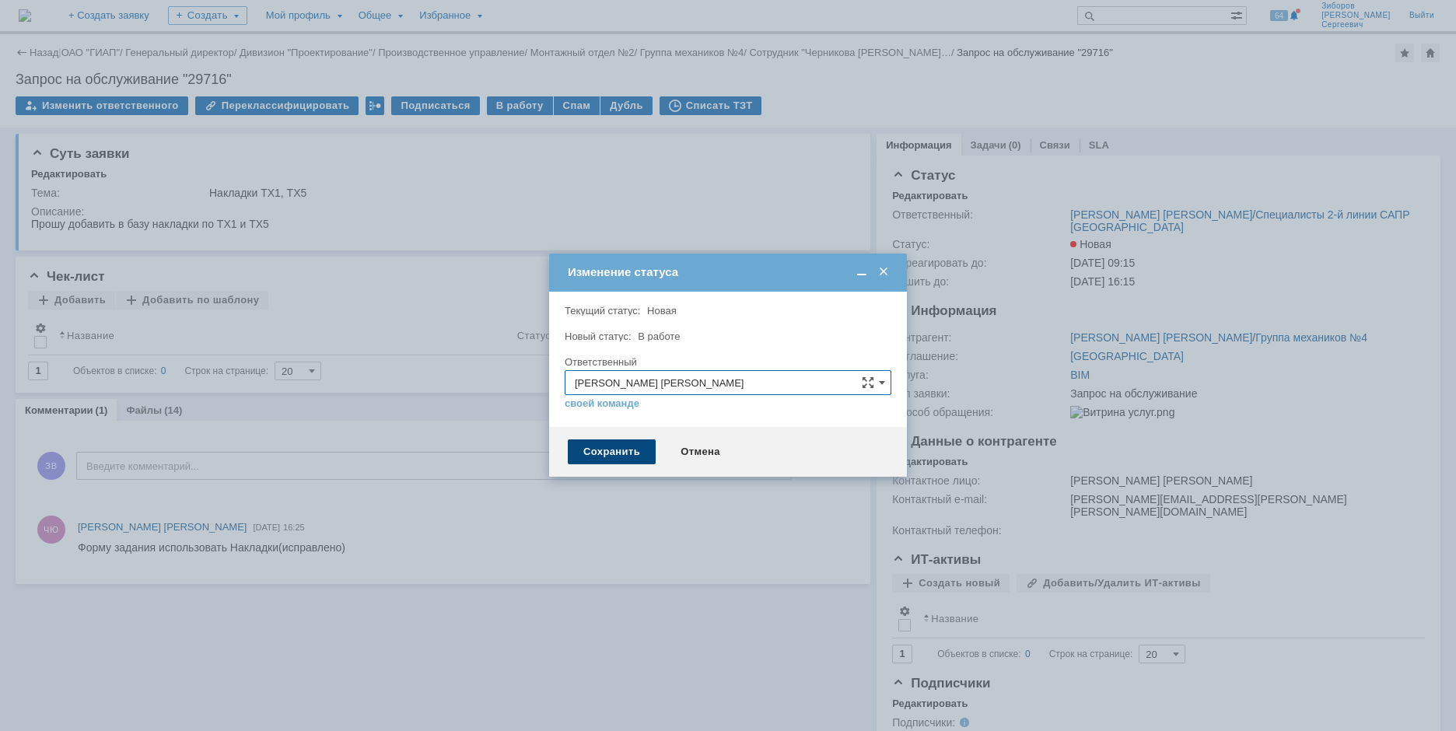
click at [602, 450] on div "Сохранить" at bounding box center [612, 451] width 88 height 25
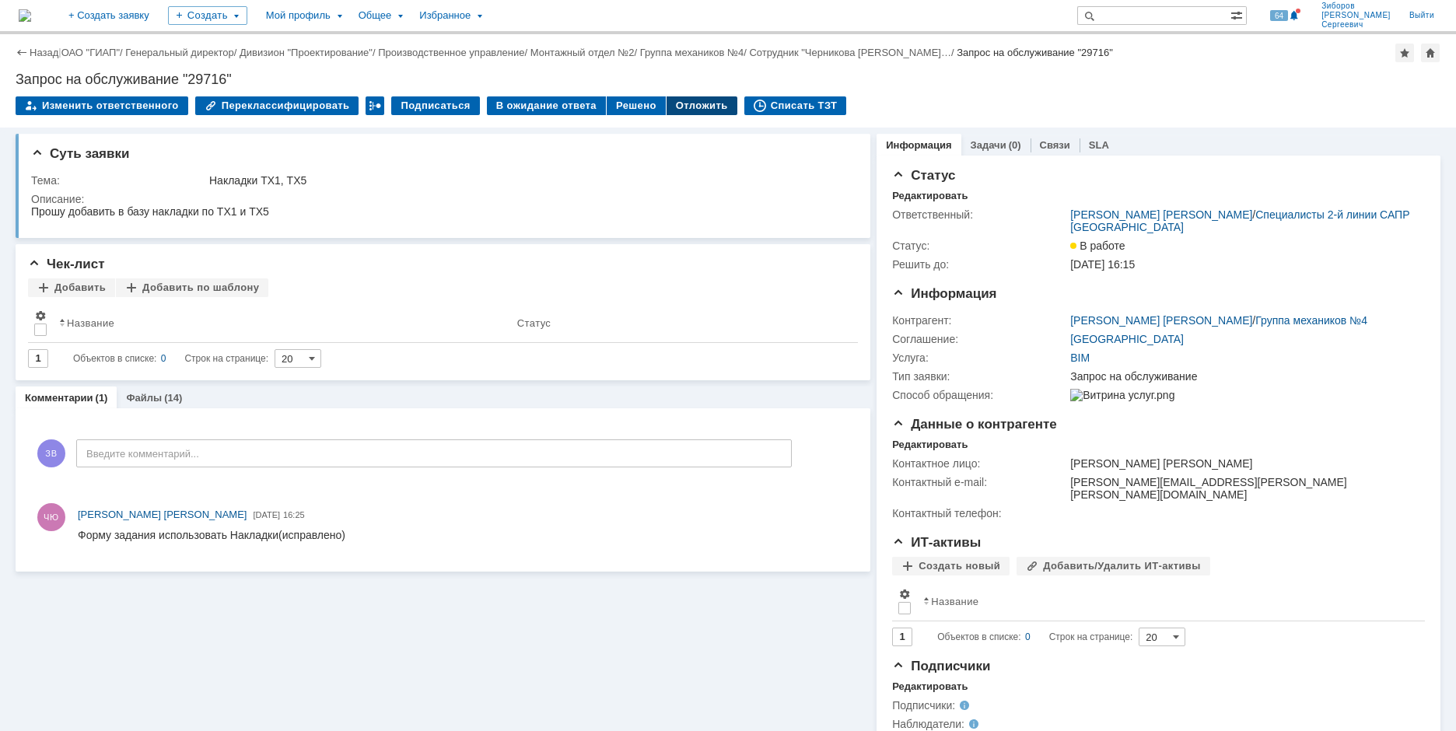
click at [694, 103] on div "Отложить" at bounding box center [701, 105] width 71 height 19
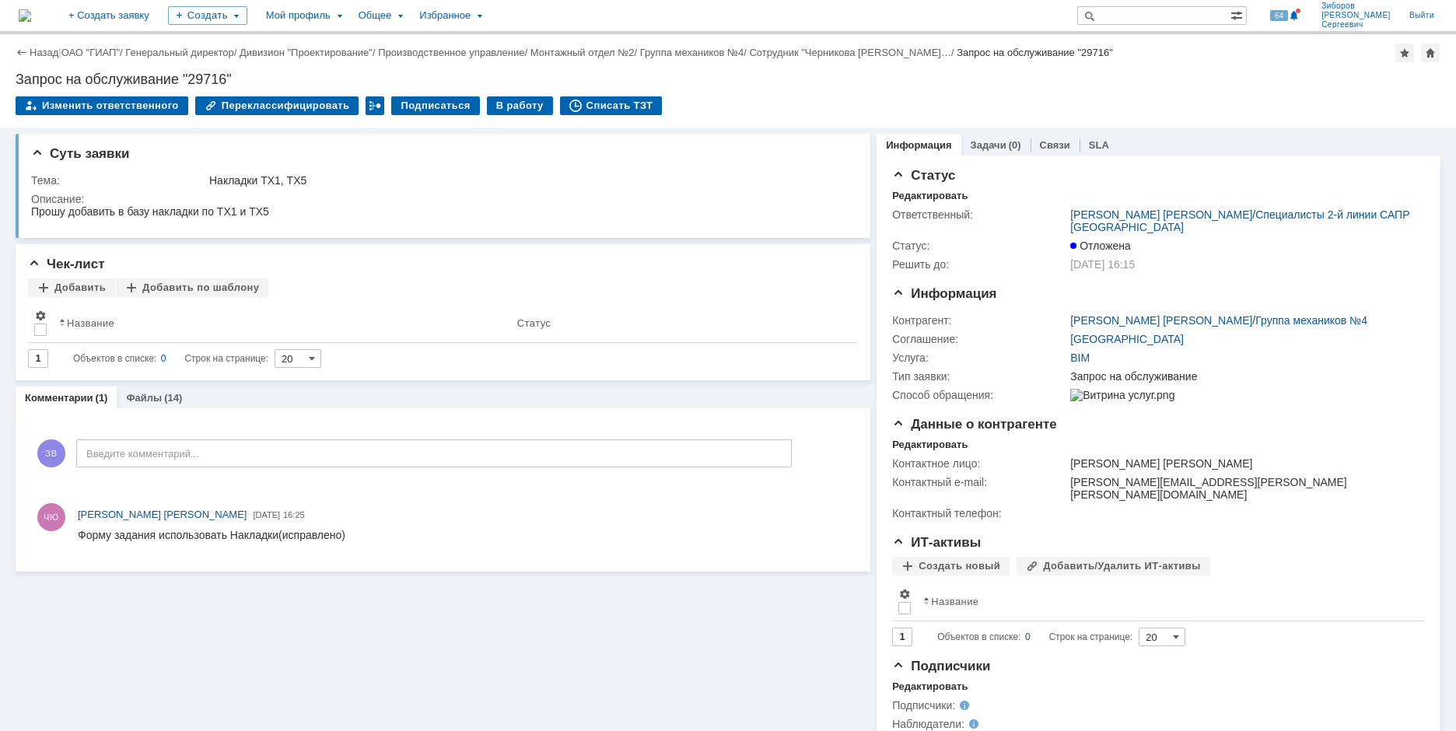
click at [31, 12] on img at bounding box center [25, 15] width 12 height 12
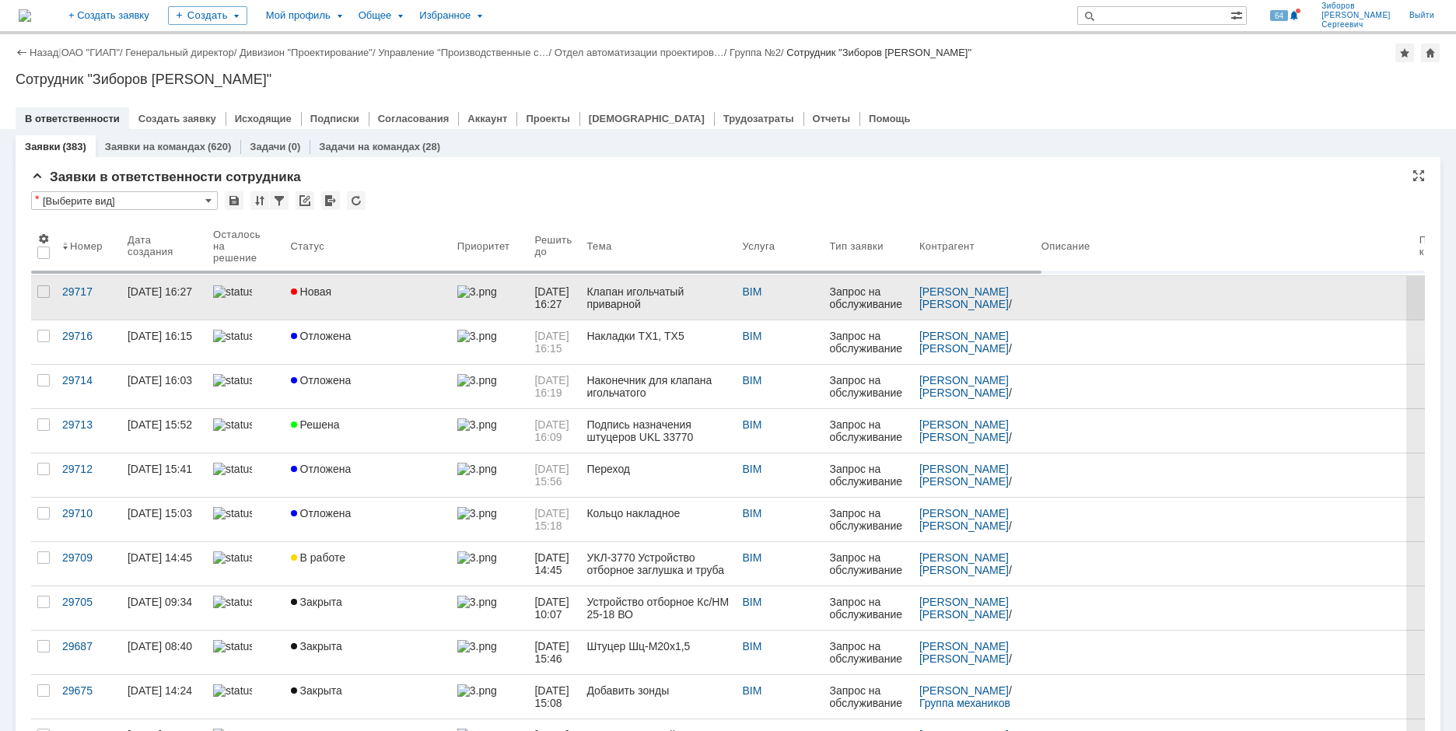
click at [326, 286] on span "Новая" at bounding box center [311, 291] width 41 height 12
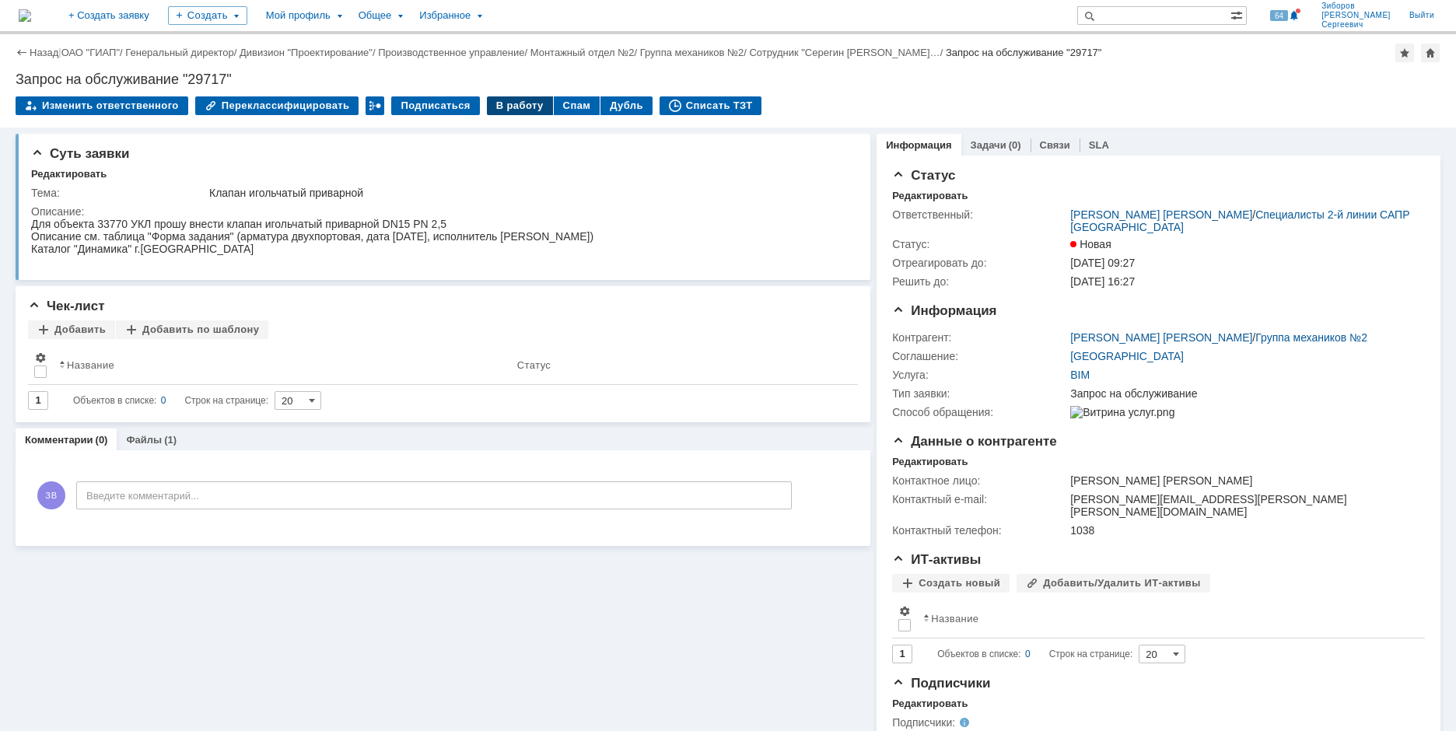
click at [511, 107] on div "В работу" at bounding box center [520, 105] width 66 height 19
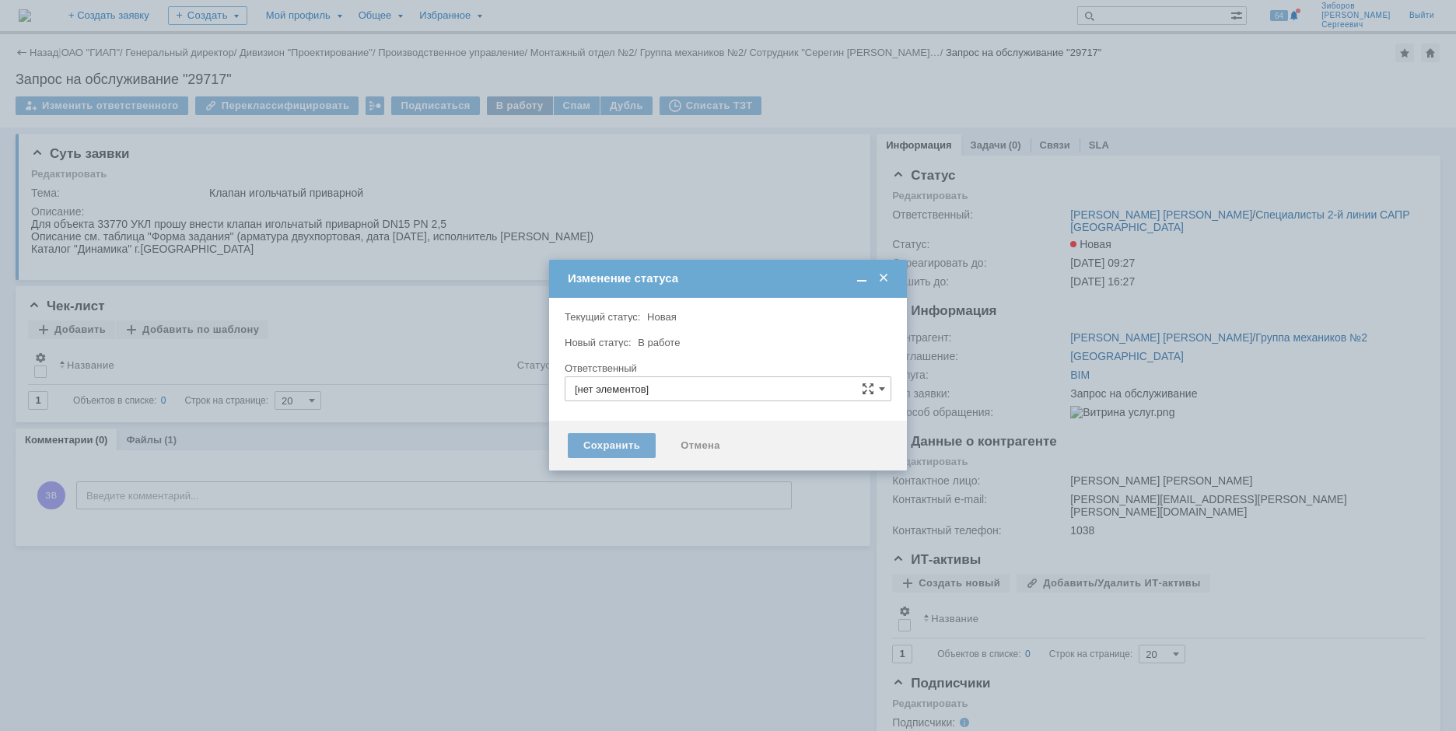
type input "[PERSON_NAME]"
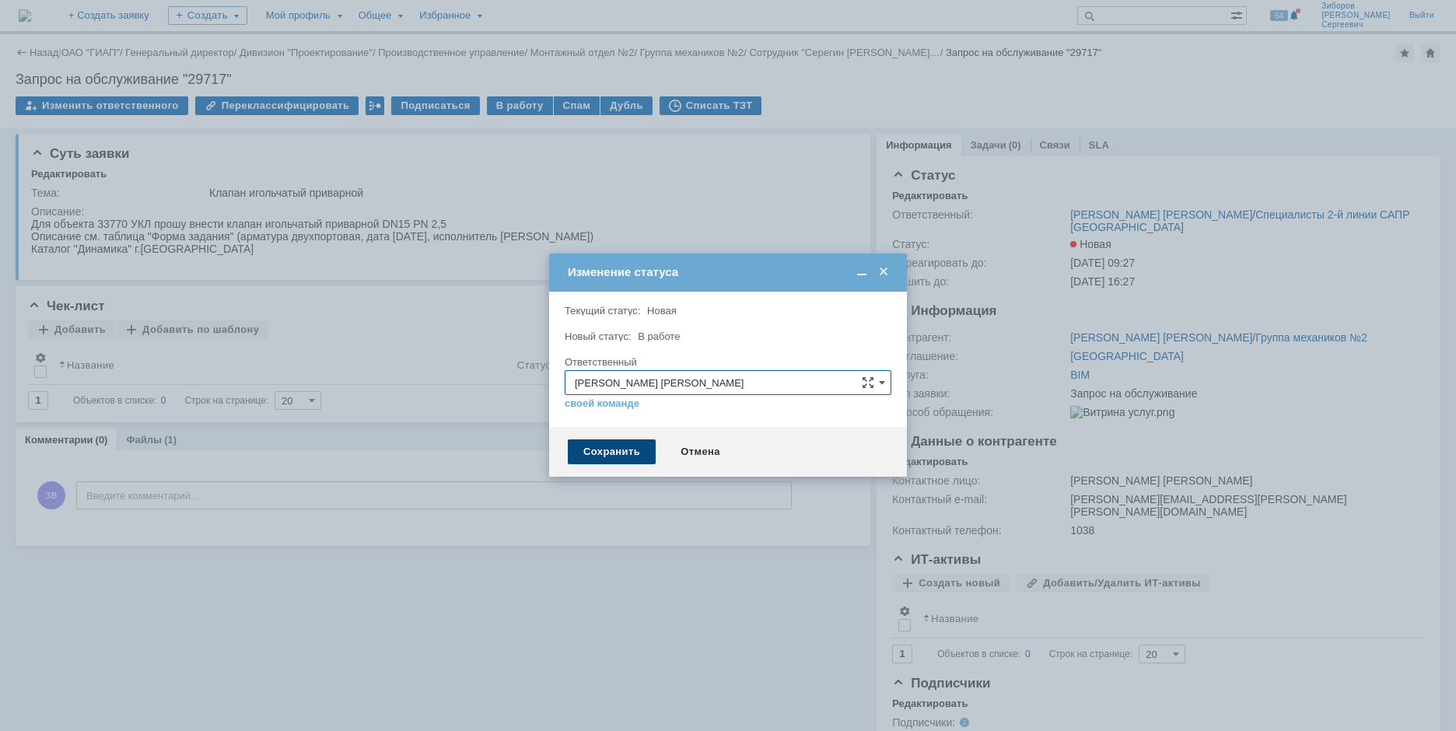
click at [609, 452] on div "Сохранить" at bounding box center [612, 451] width 88 height 25
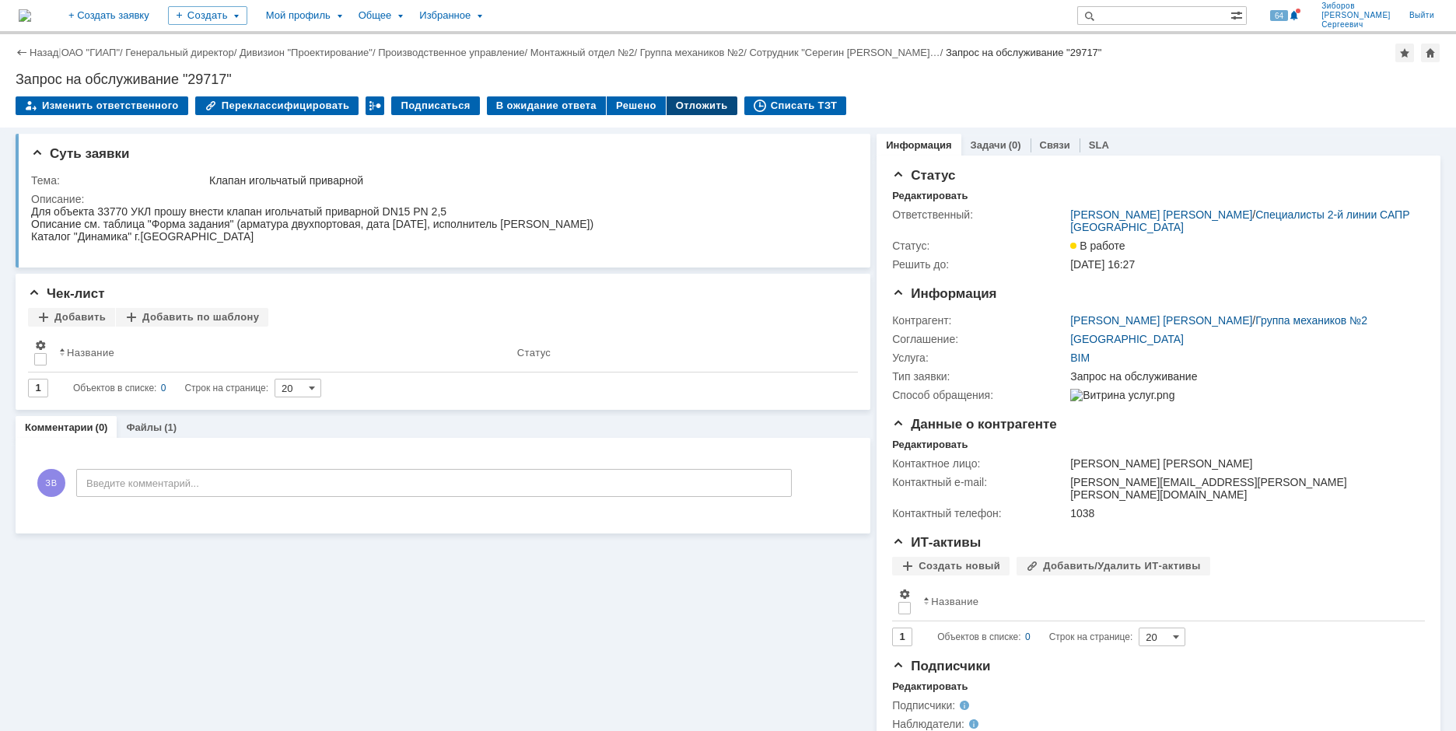
click at [683, 103] on div "Отложить" at bounding box center [701, 105] width 71 height 19
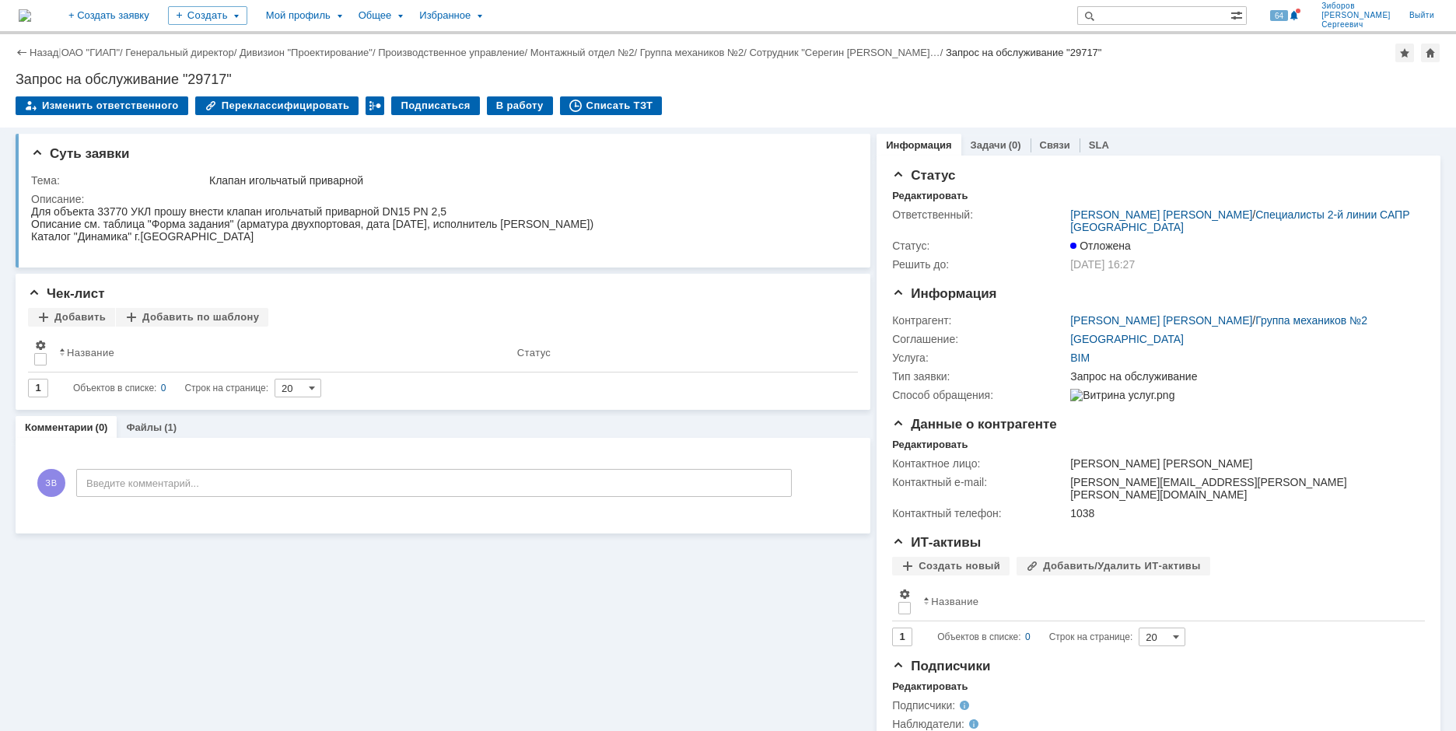
click at [31, 14] on img at bounding box center [25, 15] width 12 height 12
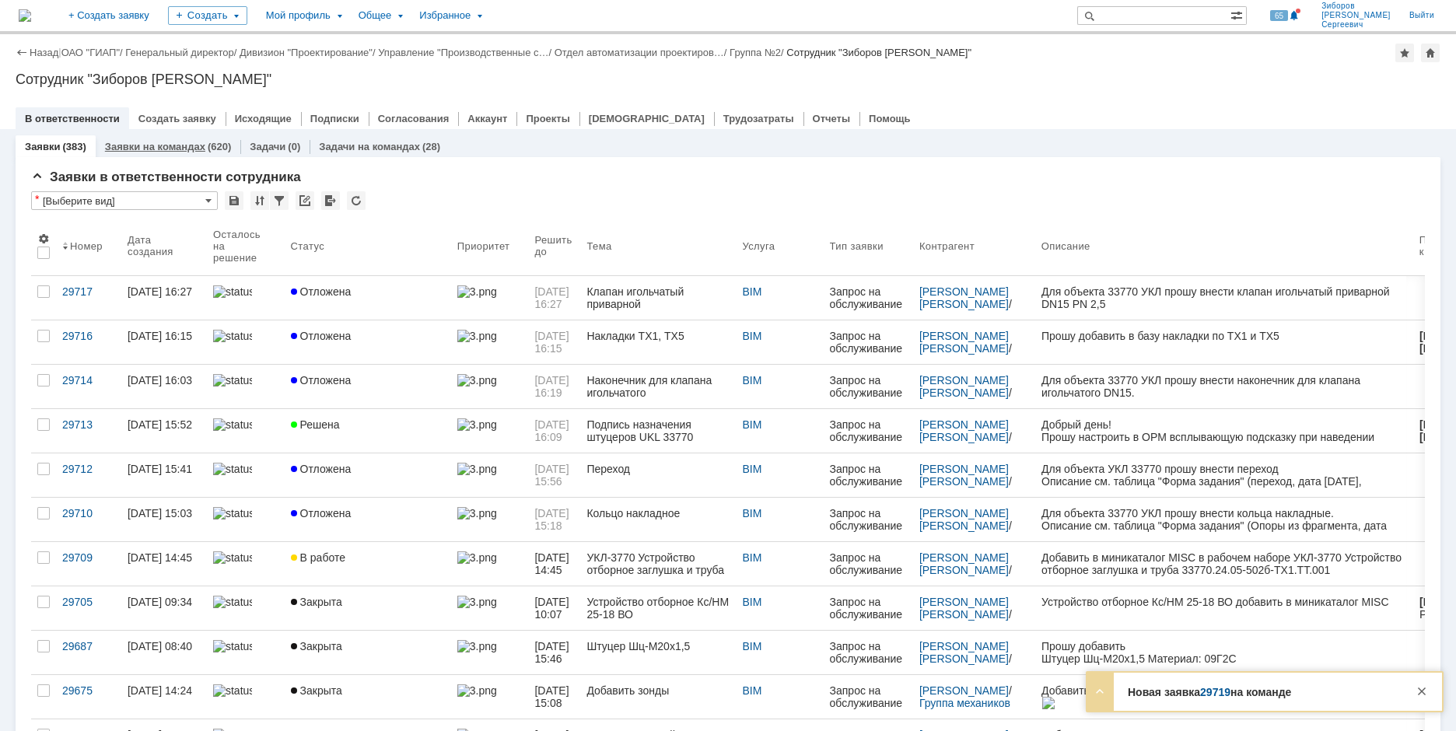
click at [175, 150] on link "Заявки на командах" at bounding box center [155, 147] width 100 height 12
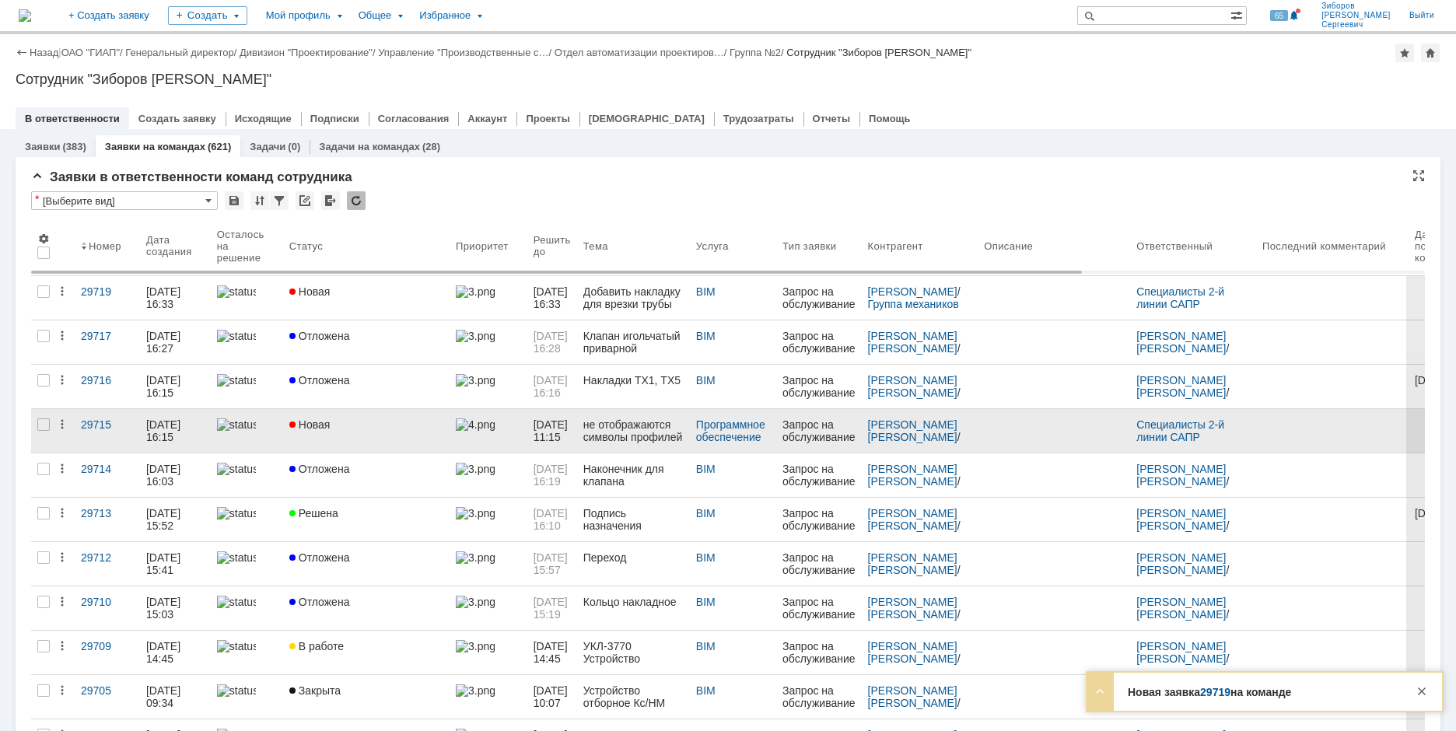
click at [330, 425] on span "Новая" at bounding box center [309, 424] width 41 height 12
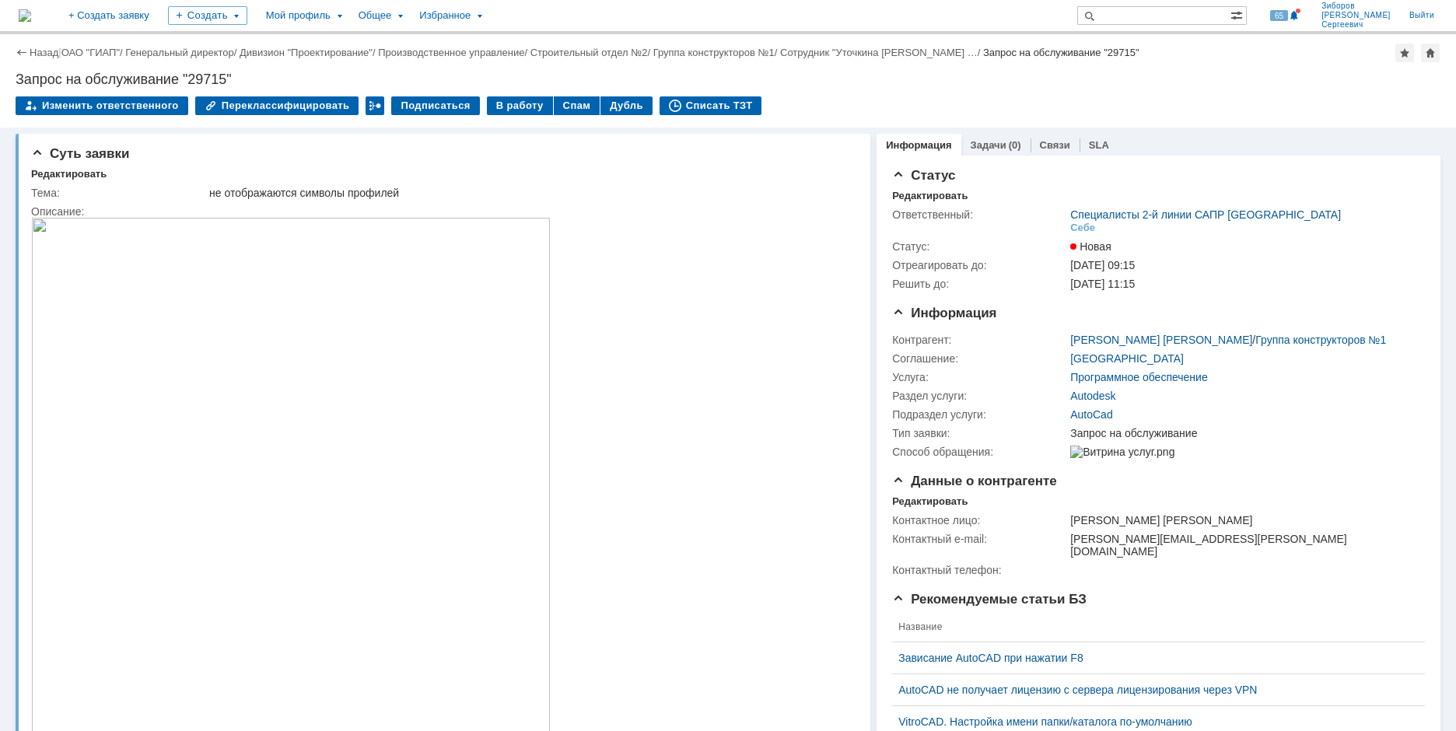
click at [31, 19] on img at bounding box center [25, 15] width 12 height 12
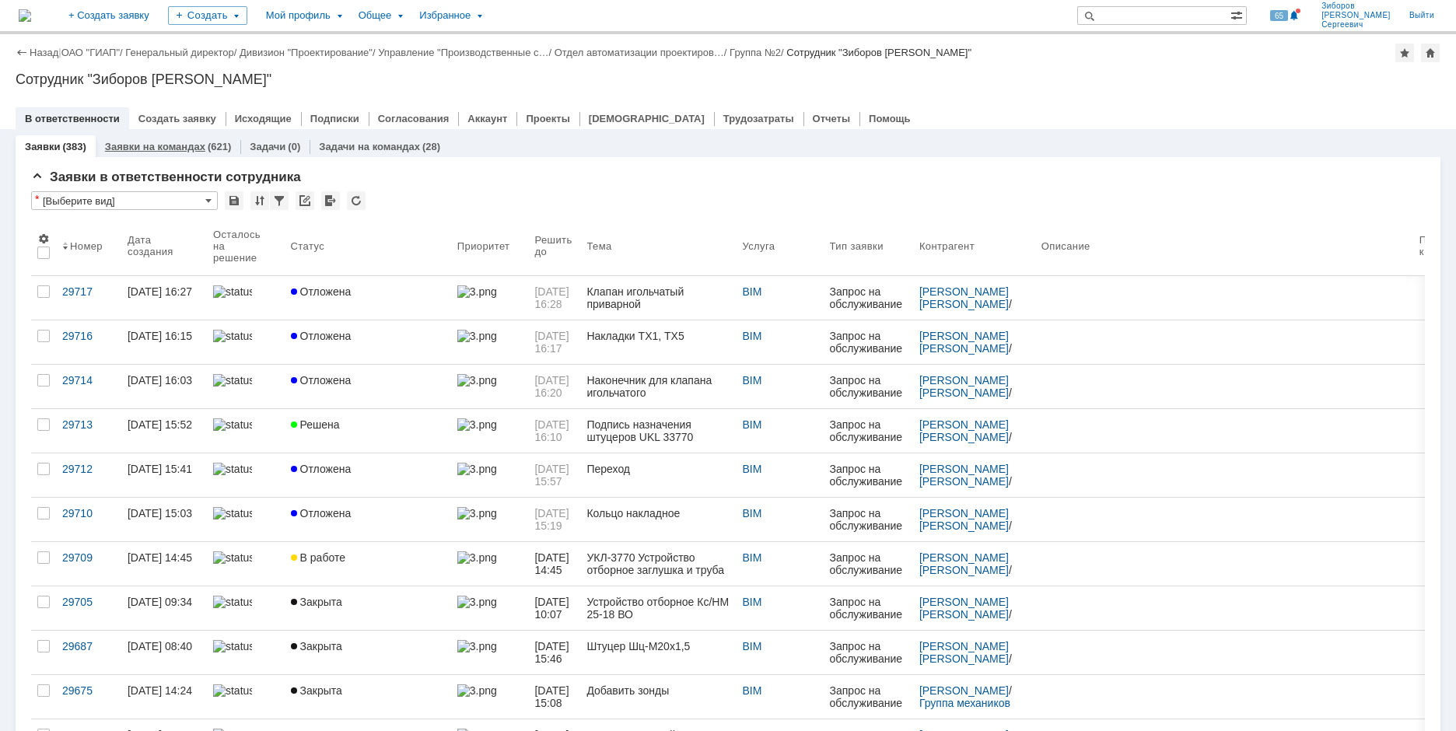
click at [170, 152] on link "Заявки на командах" at bounding box center [155, 147] width 100 height 12
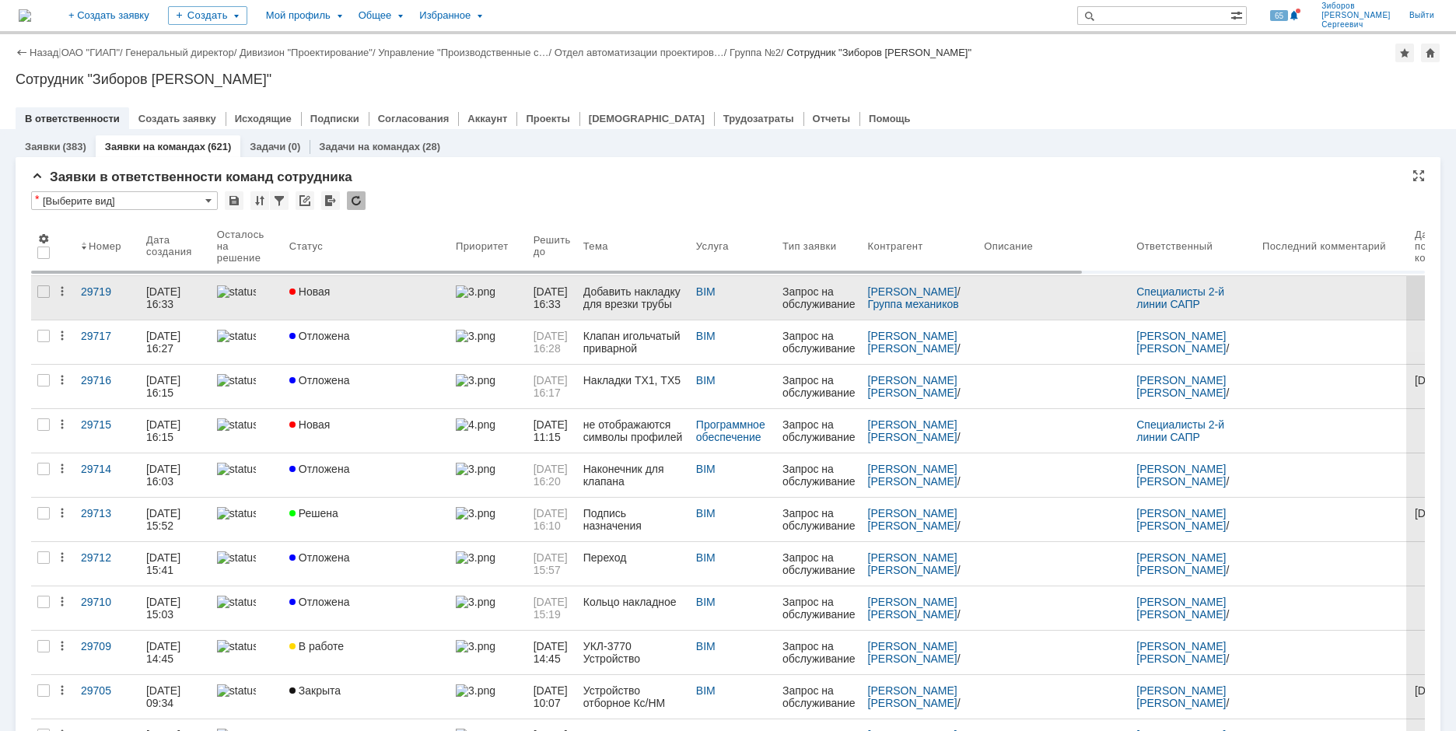
click at [330, 286] on span "Новая" at bounding box center [309, 291] width 41 height 12
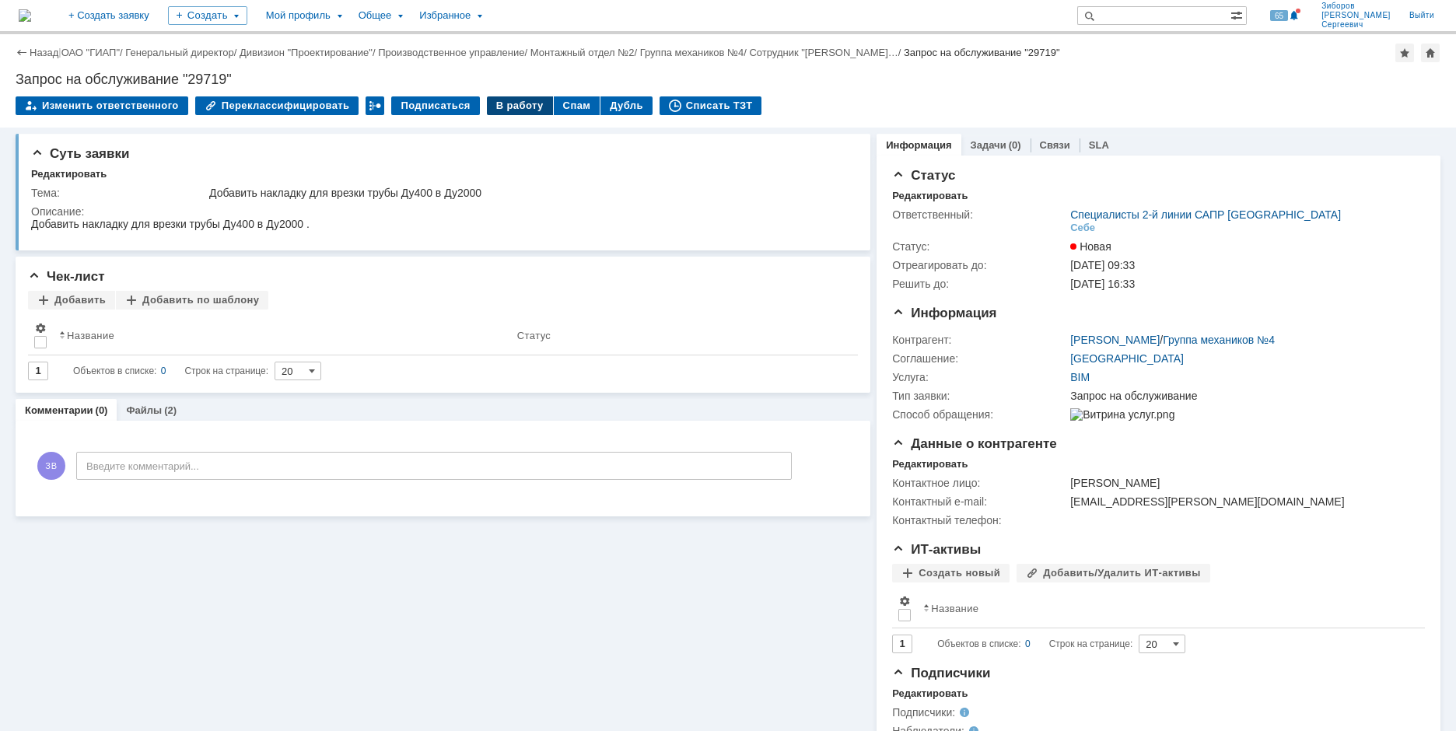
click at [512, 112] on div "В работу" at bounding box center [520, 105] width 66 height 19
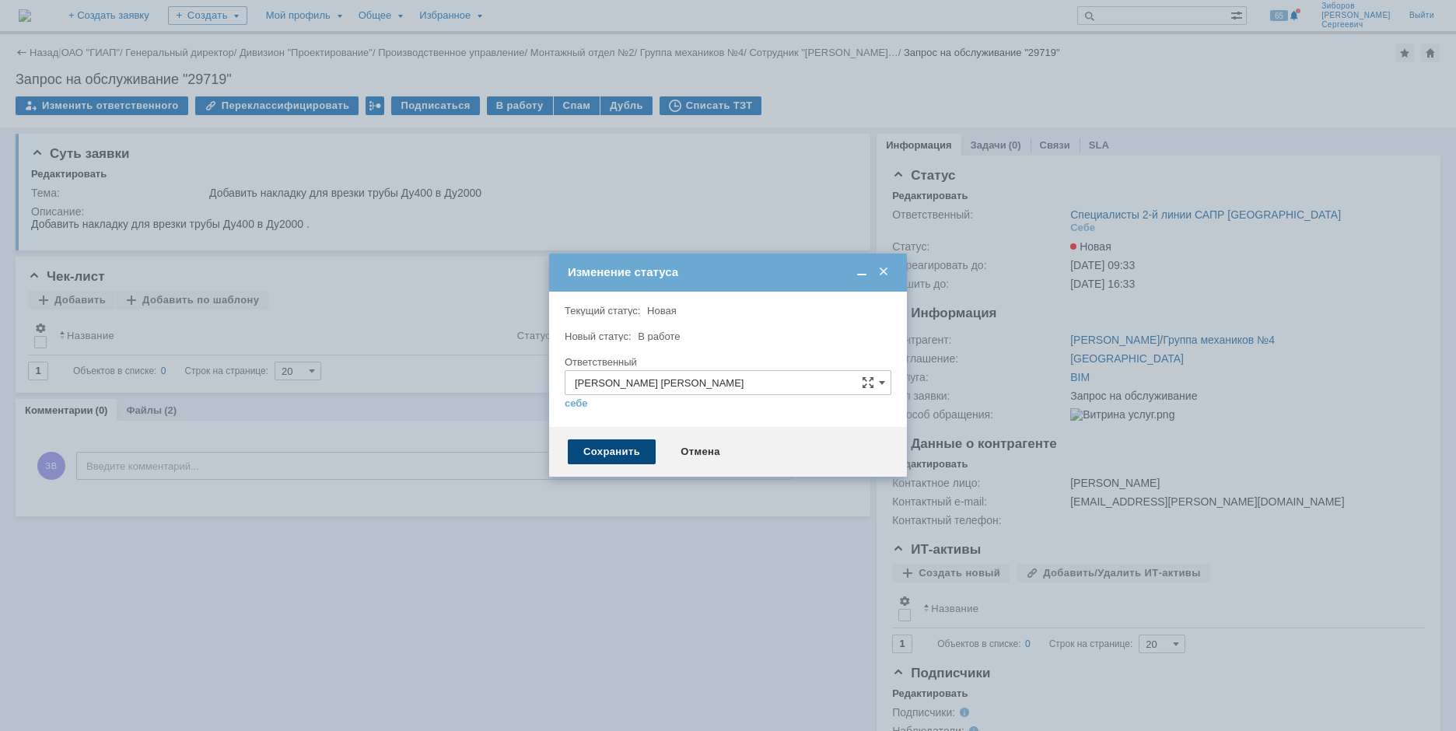
click at [617, 455] on div "Сохранить" at bounding box center [612, 451] width 88 height 25
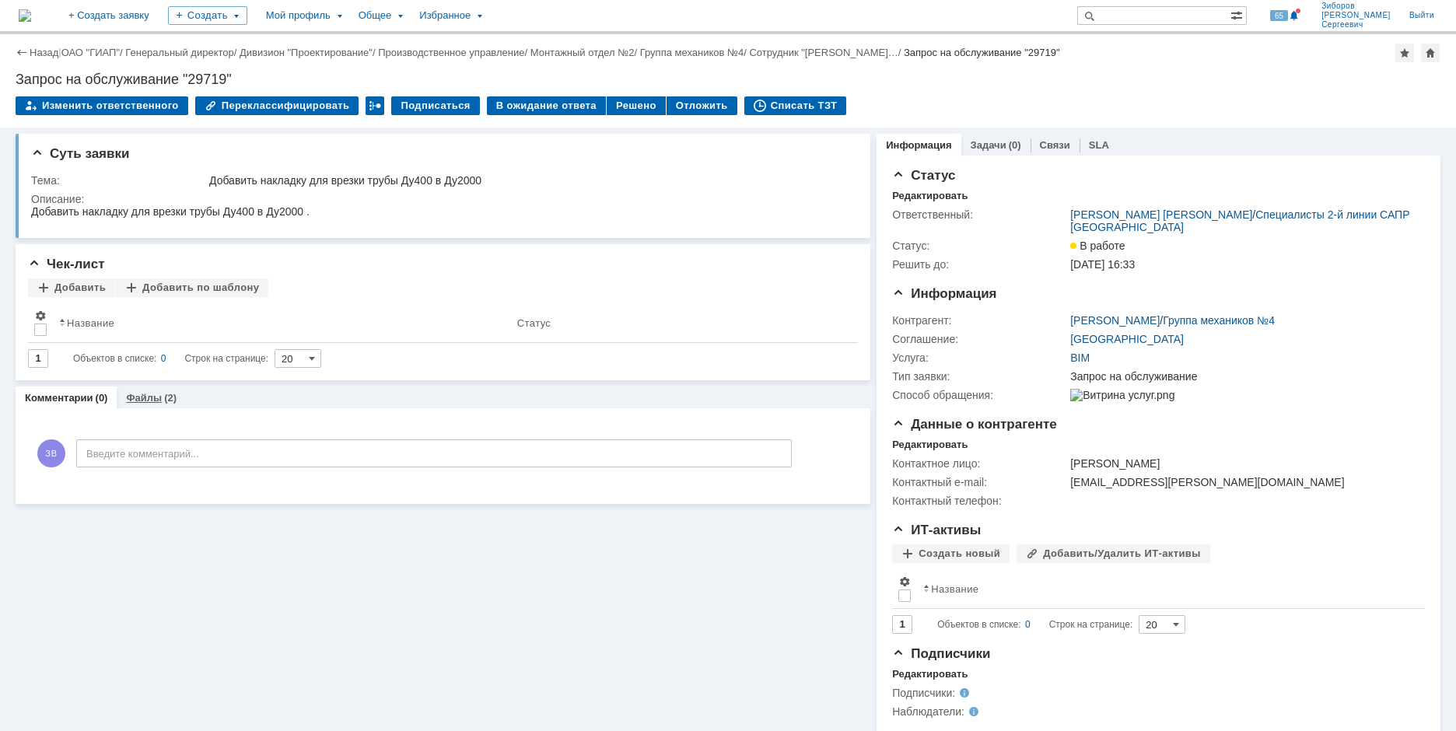
click at [146, 390] on div "Файлы (2)" at bounding box center [151, 397] width 69 height 23
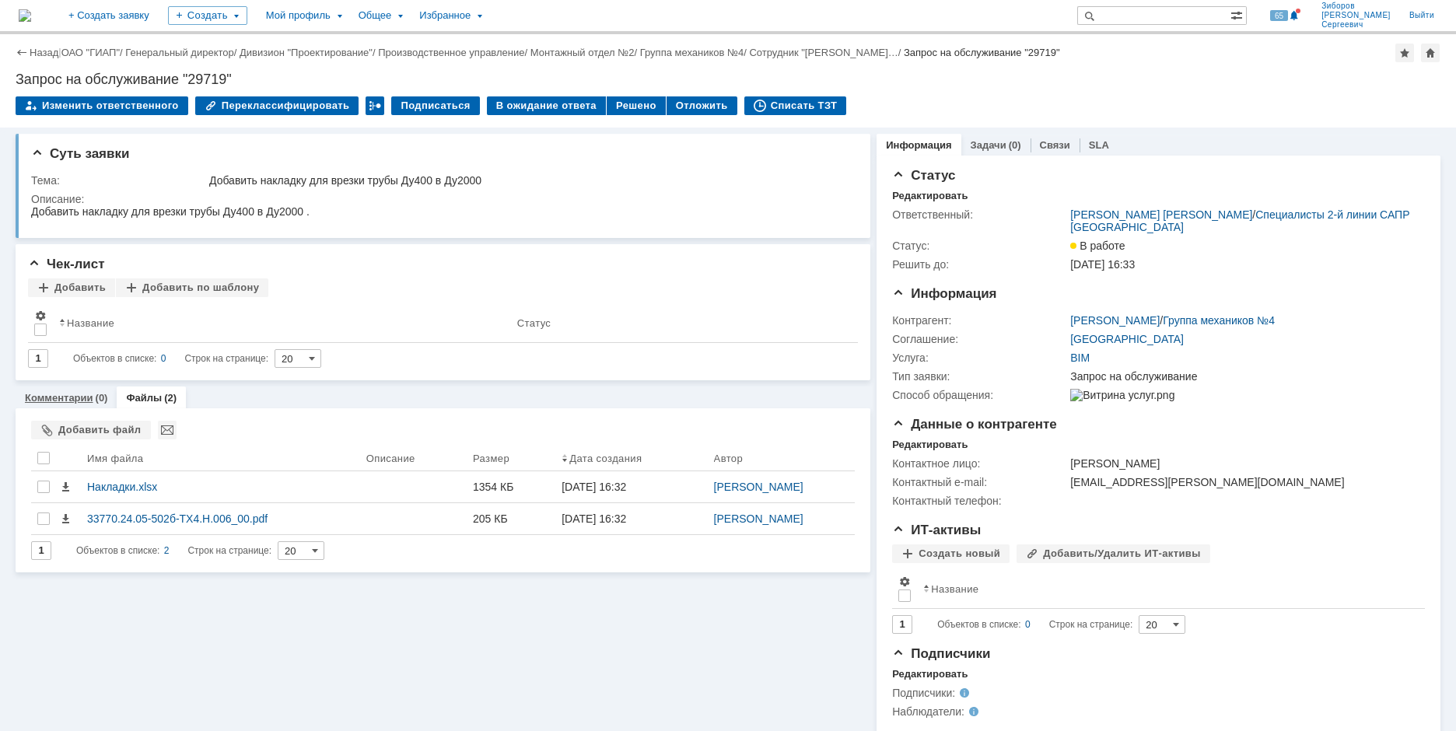
click at [72, 397] on link "Комментарии" at bounding box center [59, 398] width 68 height 12
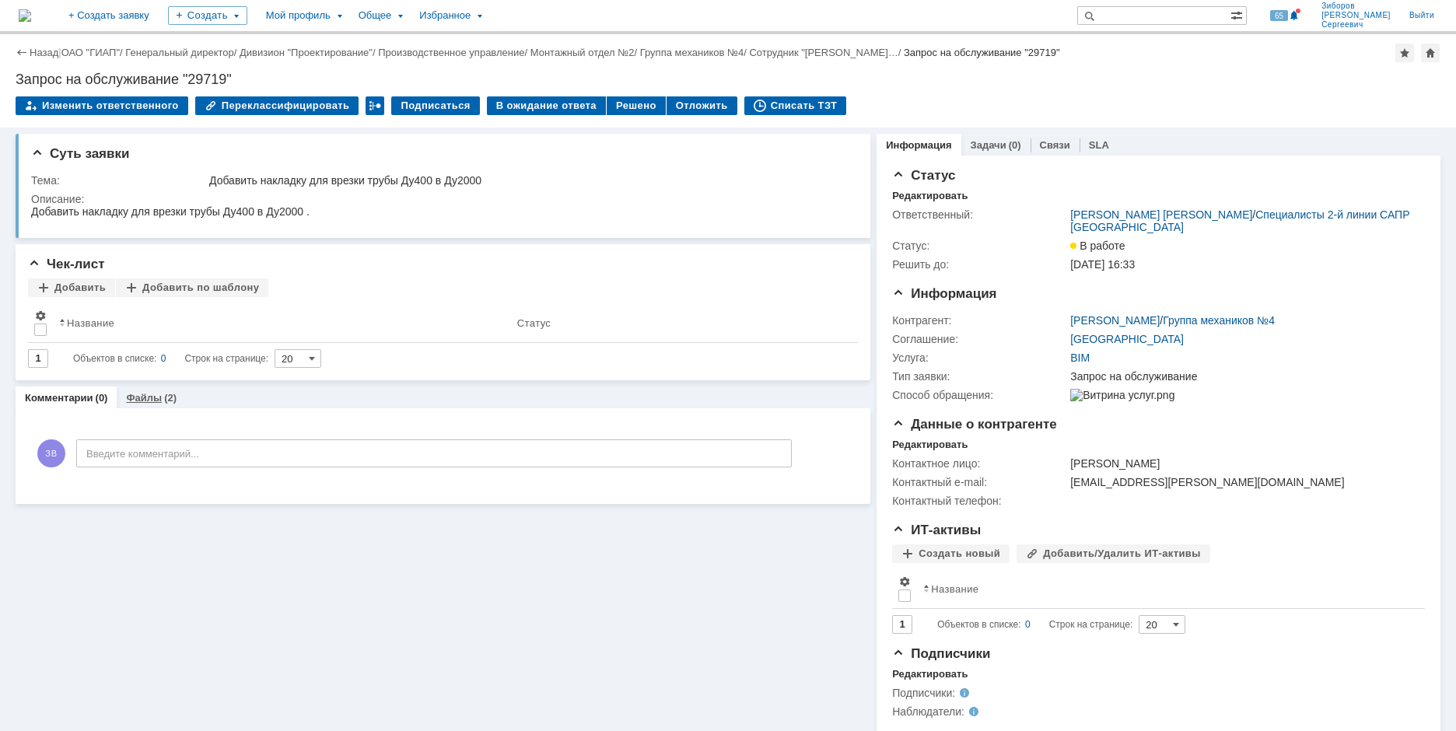
click at [131, 396] on link "Файлы" at bounding box center [144, 398] width 36 height 12
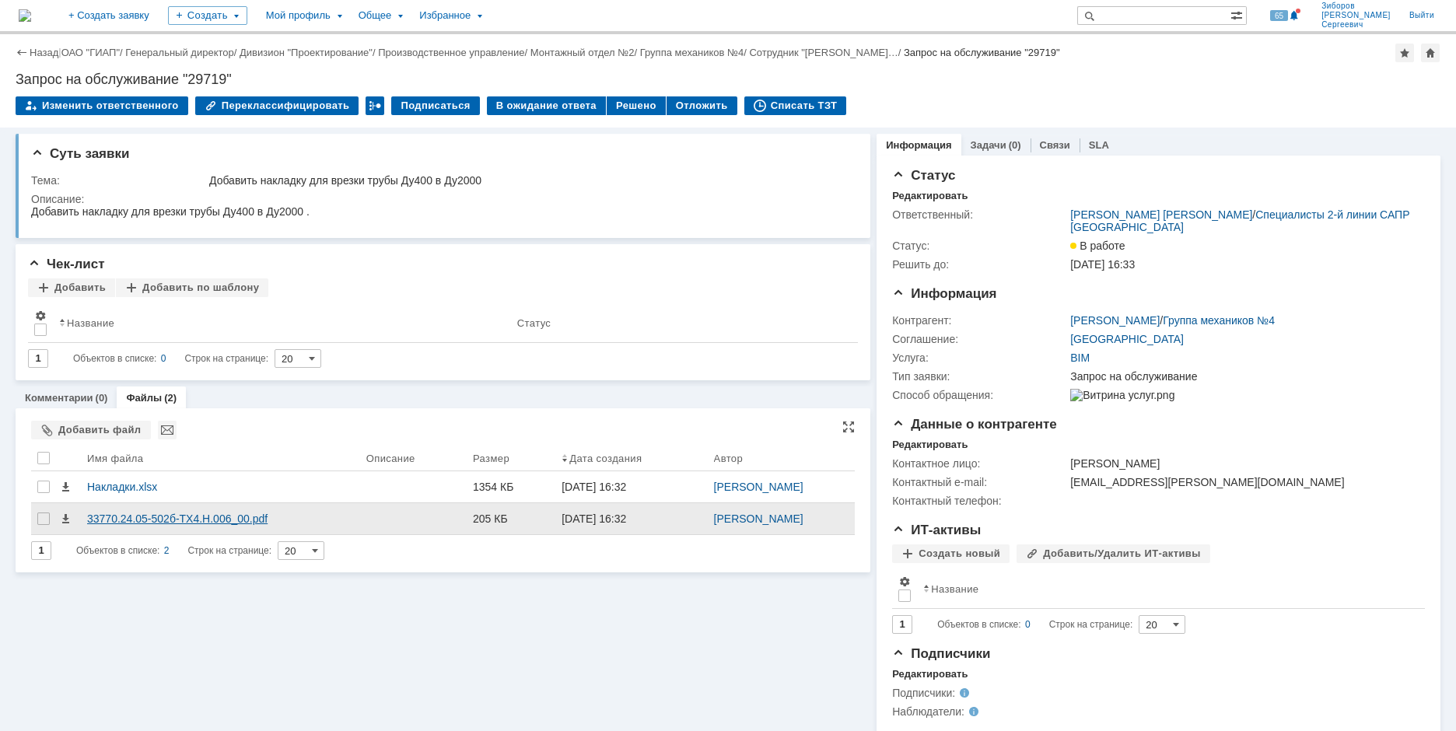
click at [207, 517] on div "33770.24.05-502б-ТХ4.Н.006_00.pdf" at bounding box center [220, 518] width 267 height 12
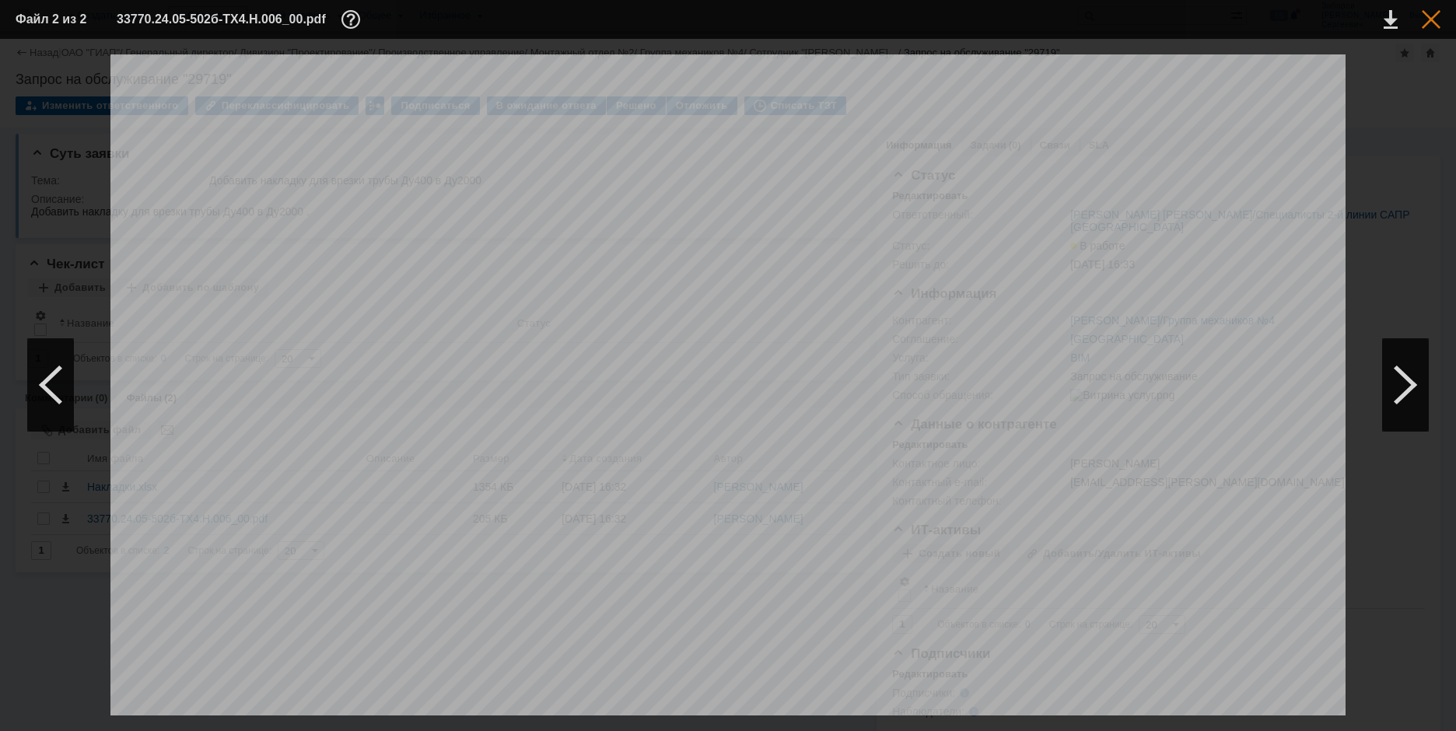
click at [1435, 22] on div at bounding box center [1430, 19] width 19 height 19
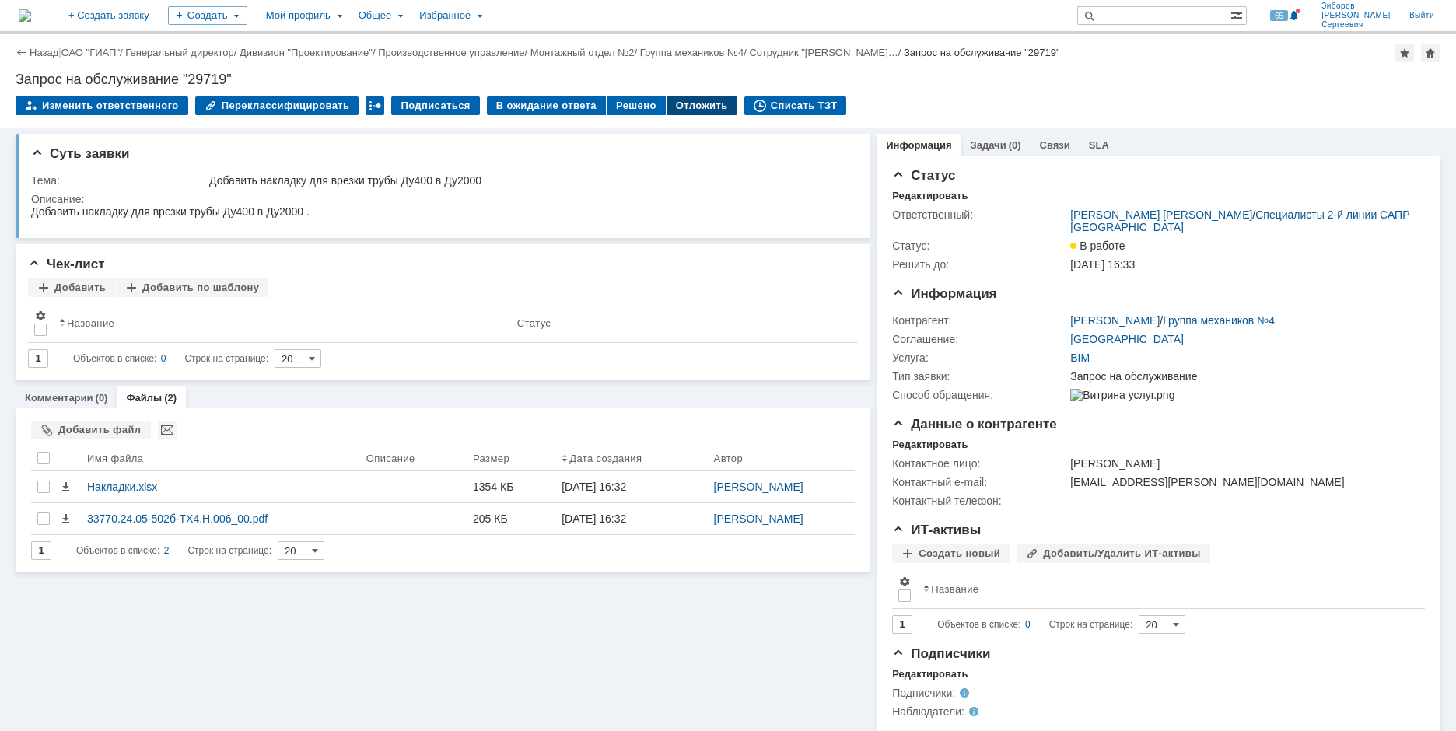
click at [677, 105] on div "Отложить" at bounding box center [701, 105] width 71 height 19
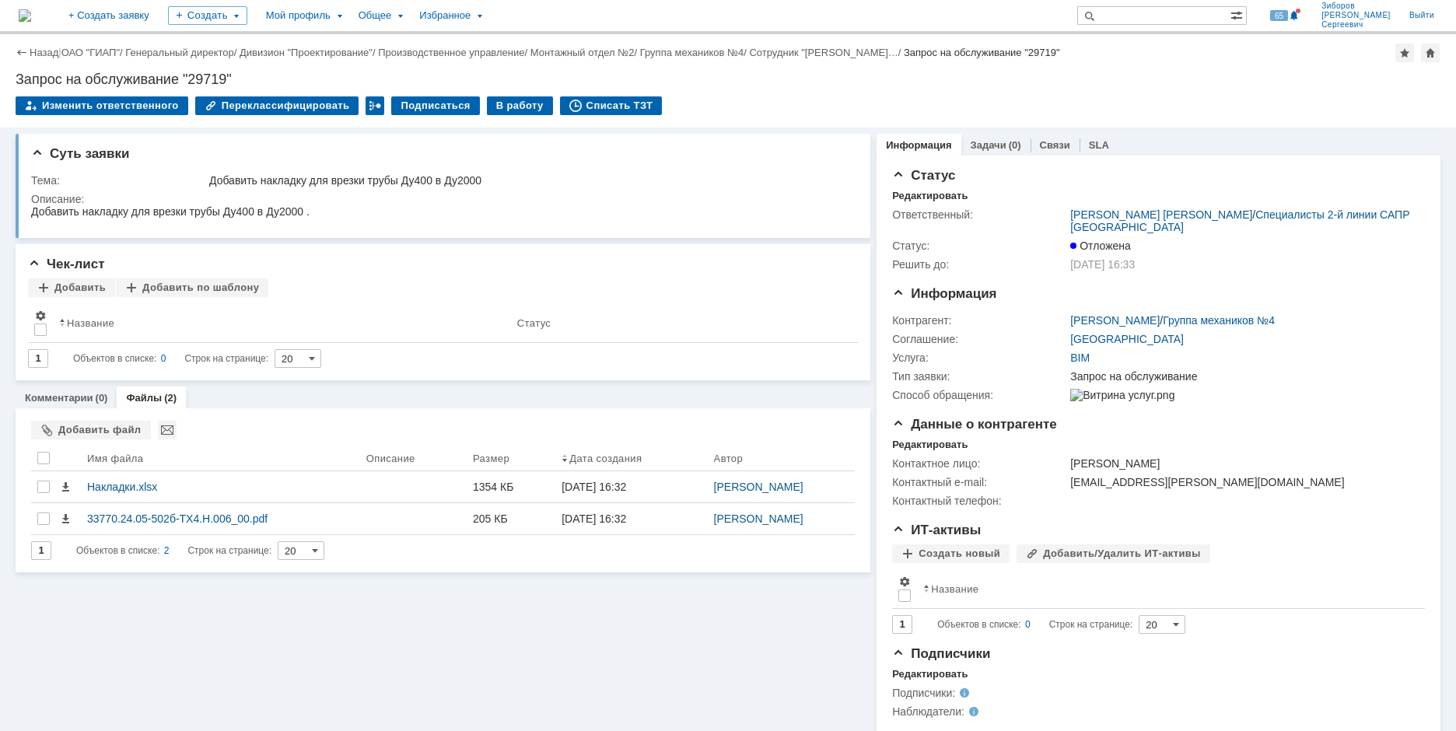
click at [31, 9] on img at bounding box center [25, 15] width 12 height 12
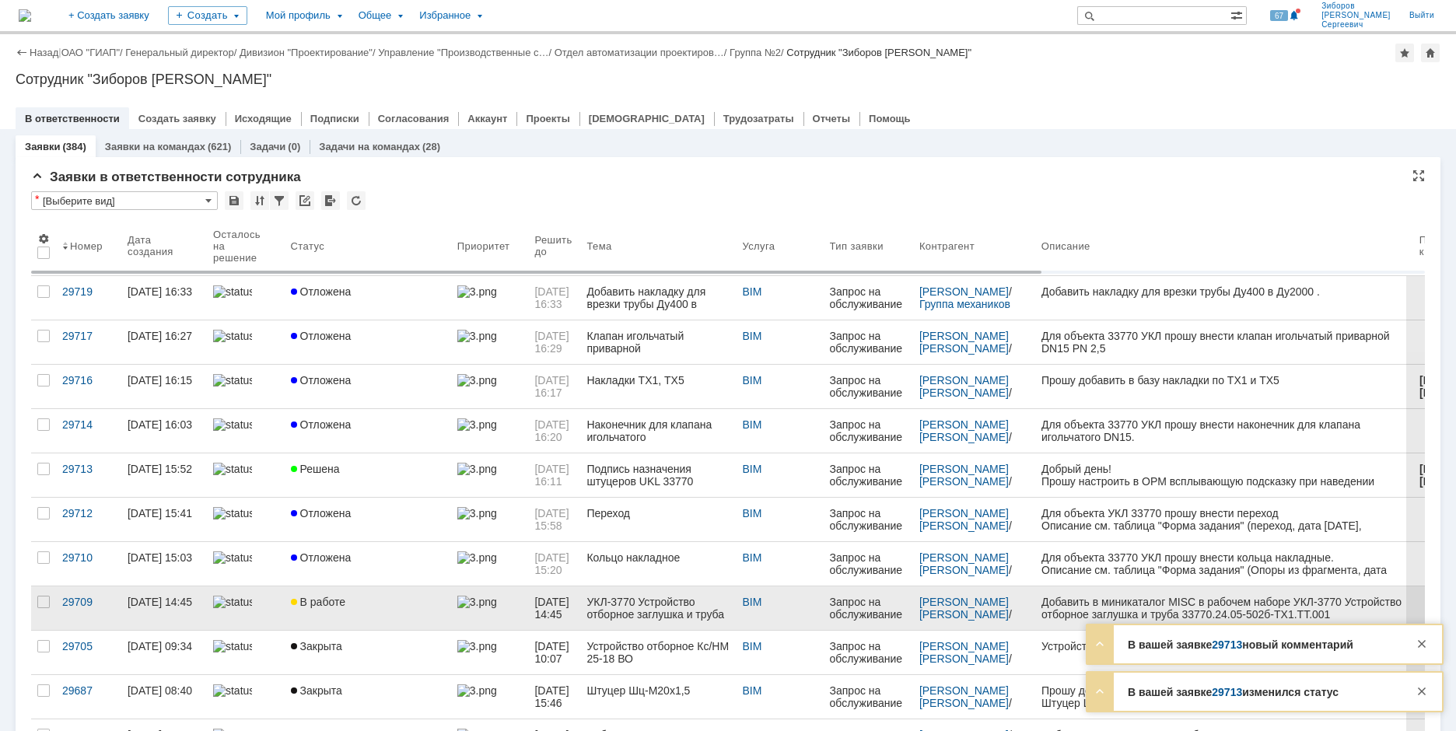
click at [352, 593] on link "В работе" at bounding box center [368, 608] width 166 height 44
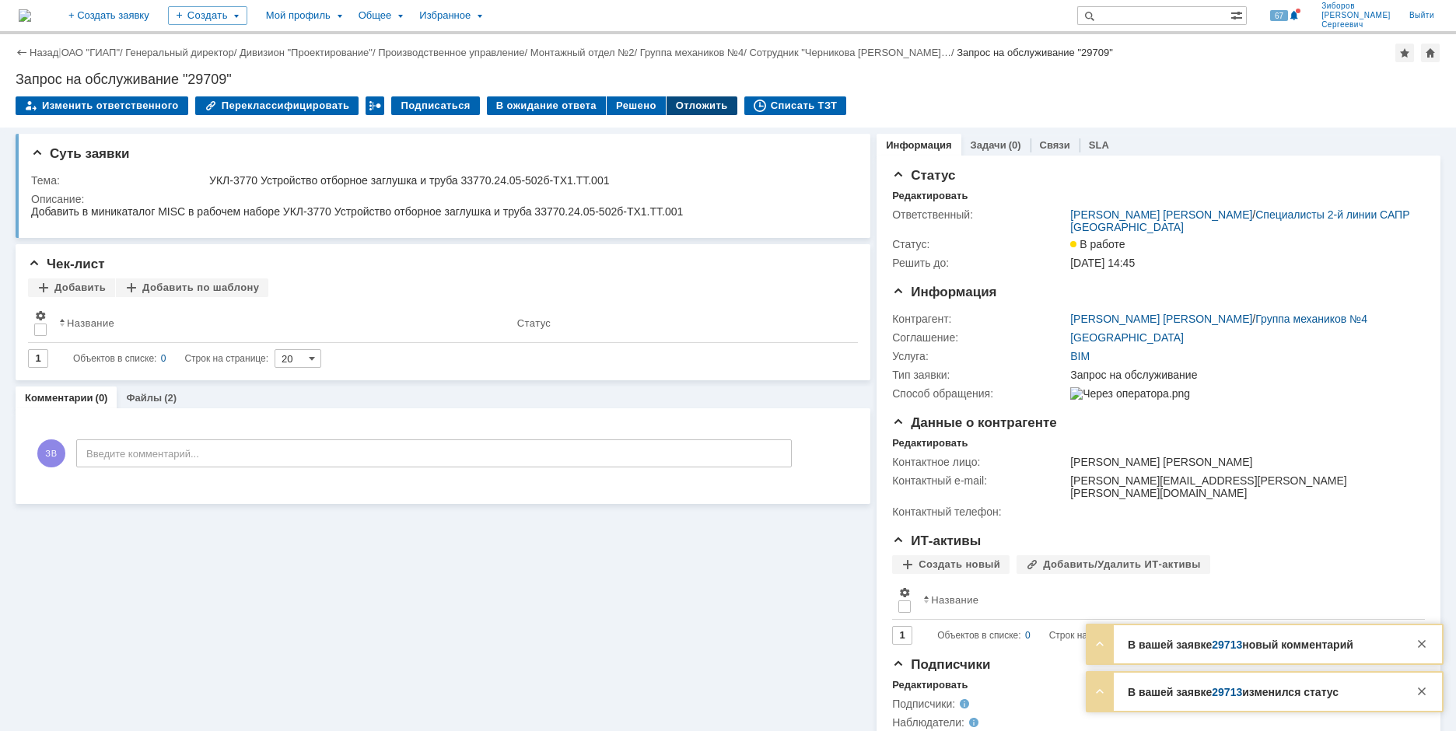
click at [675, 108] on div "Отложить" at bounding box center [701, 105] width 71 height 19
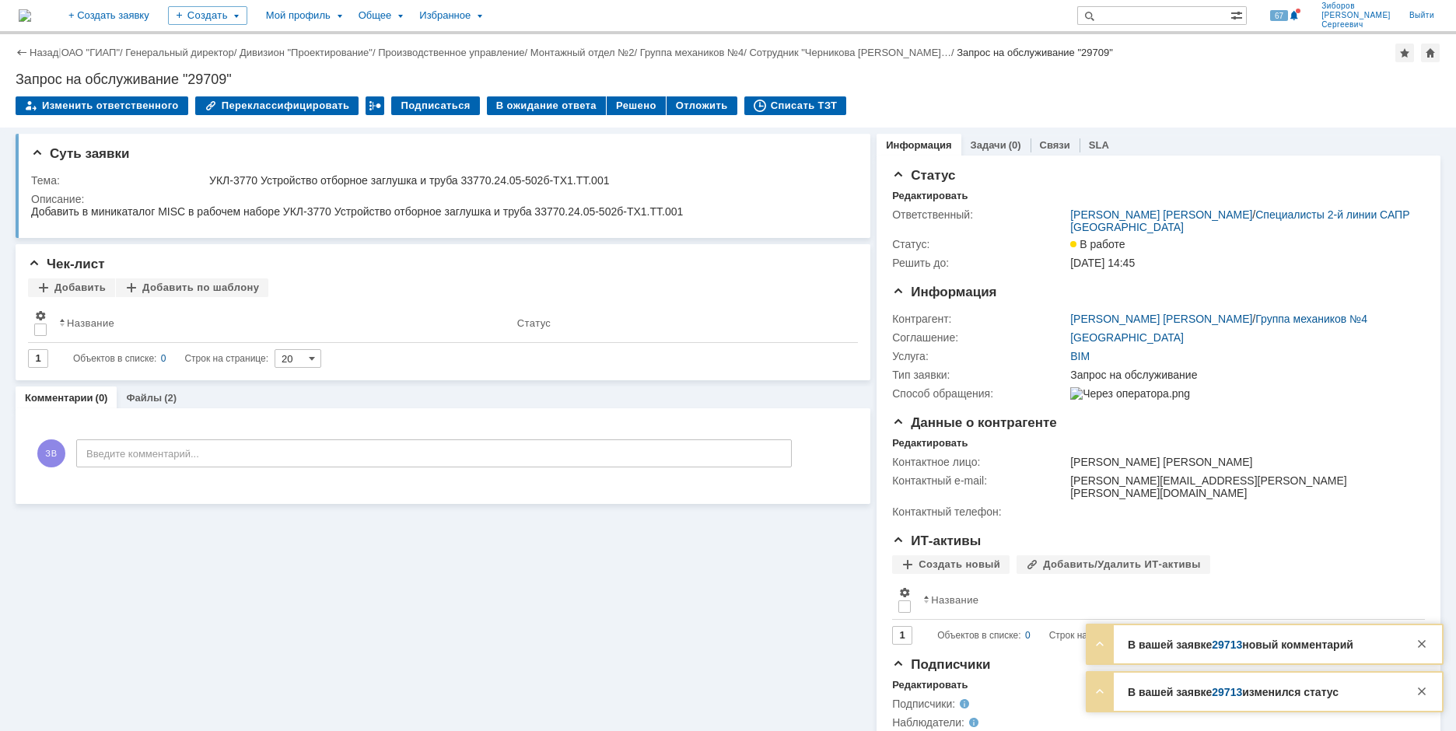
click at [31, 13] on img at bounding box center [25, 15] width 12 height 12
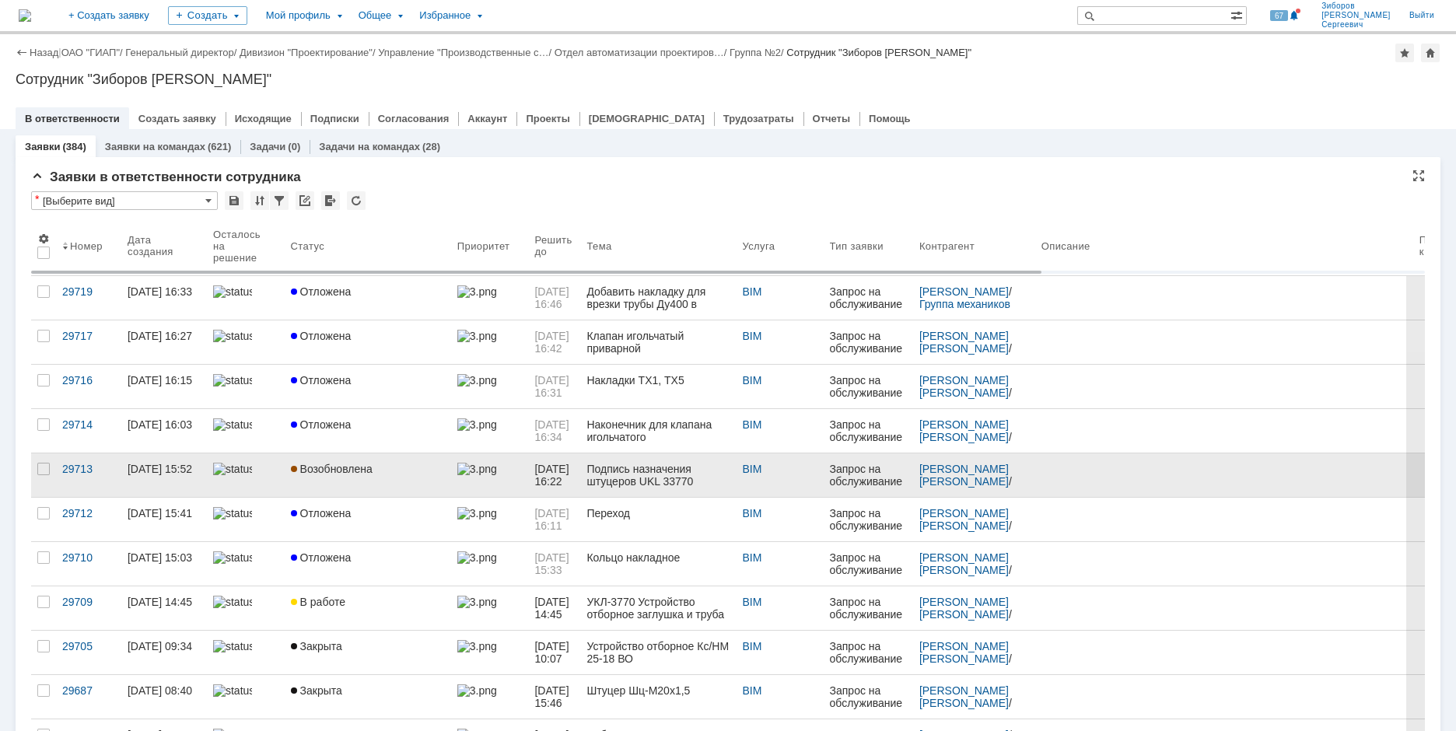
click at [393, 467] on div "Возобновлена" at bounding box center [368, 469] width 154 height 12
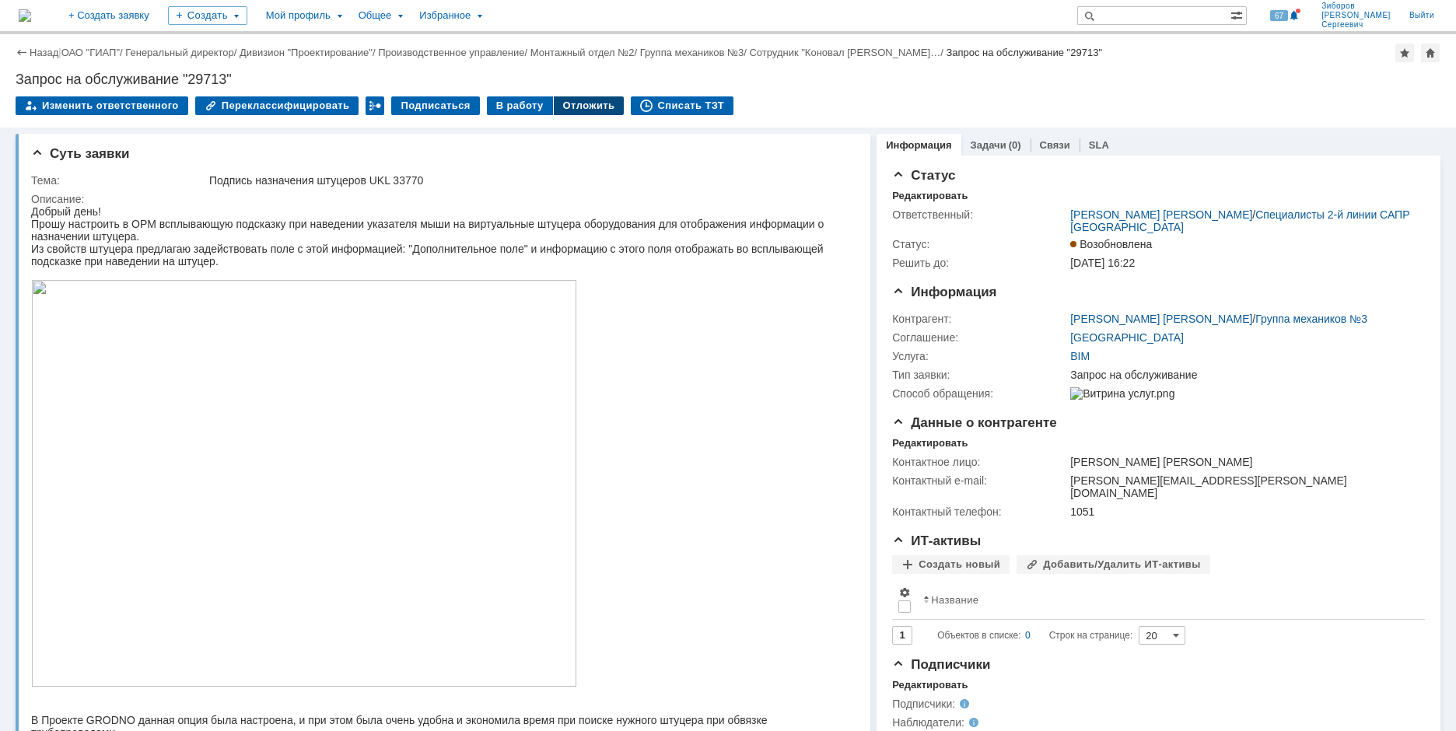
click at [575, 108] on div "Отложить" at bounding box center [589, 105] width 71 height 19
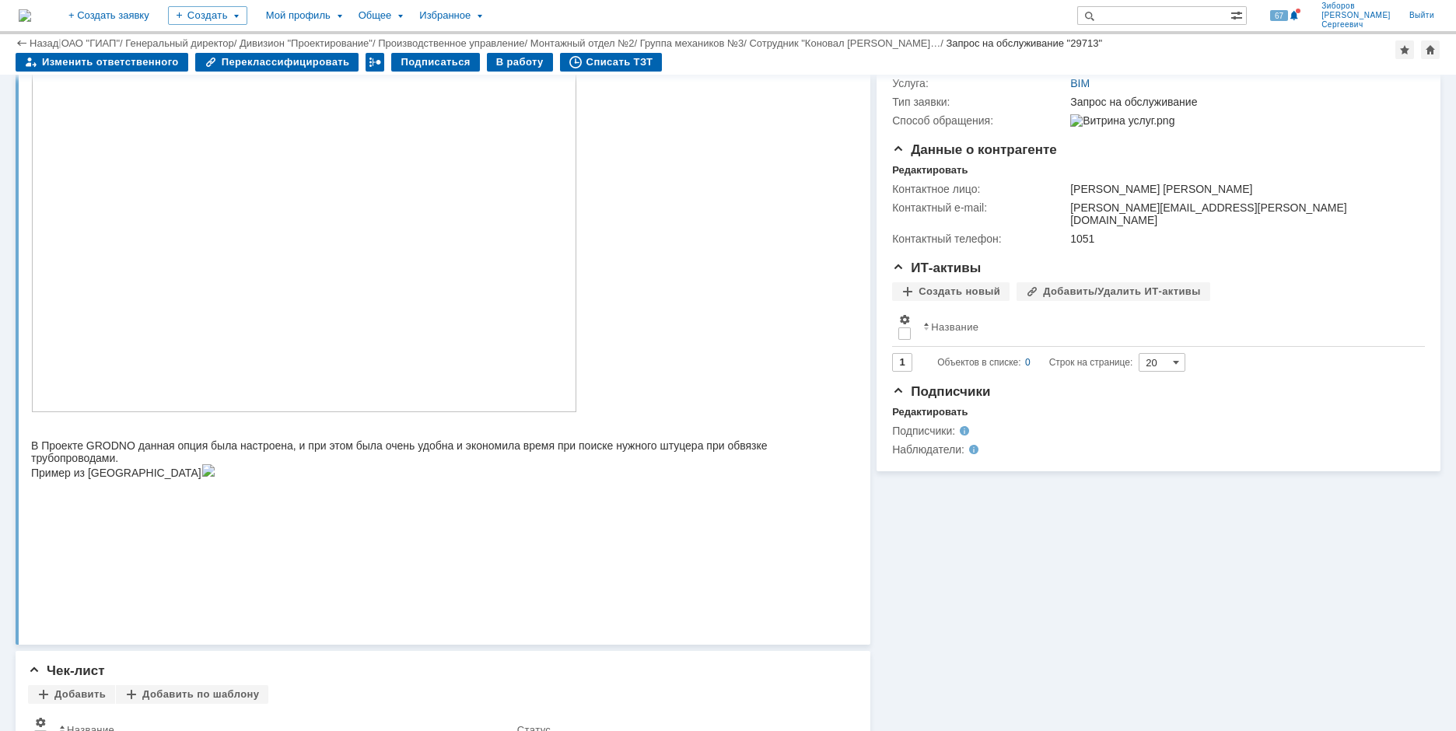
scroll to position [208, 0]
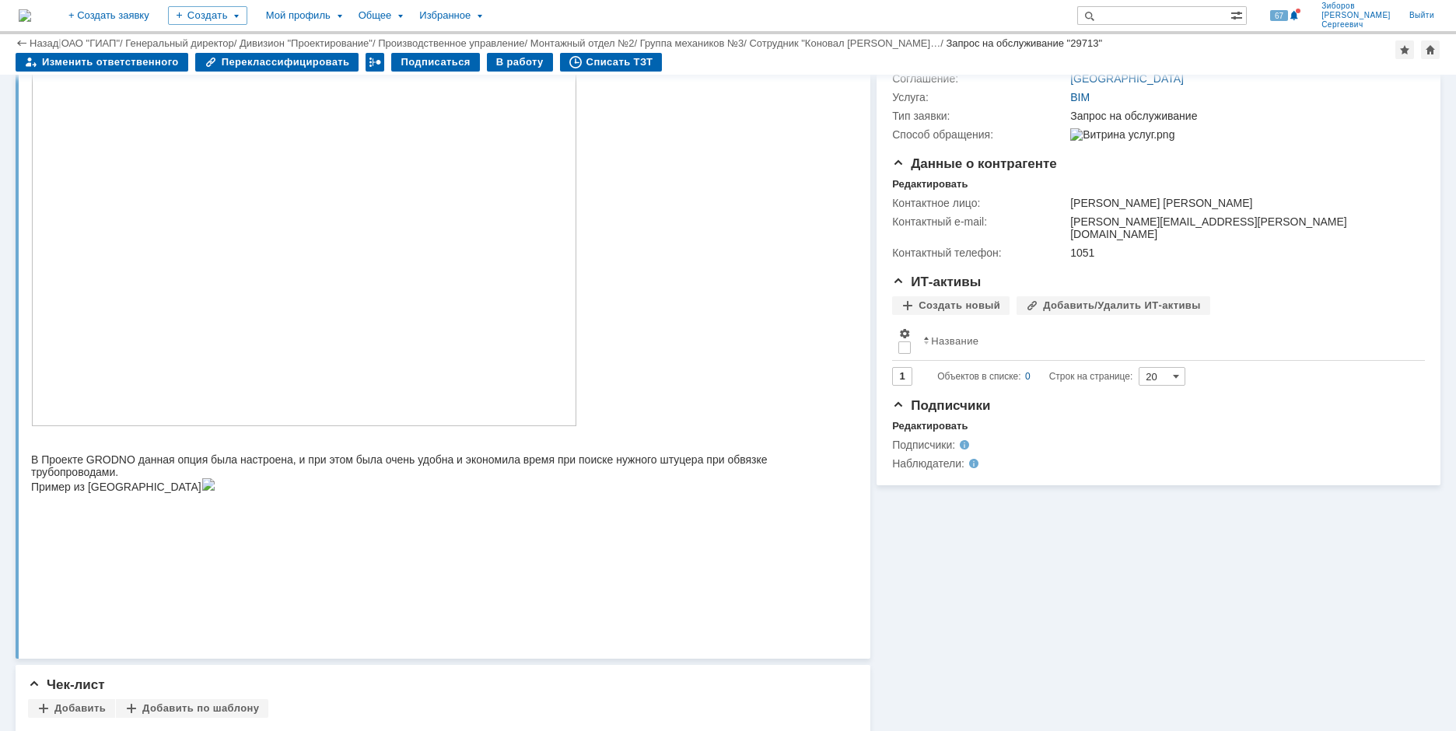
click at [31, 16] on img at bounding box center [25, 15] width 12 height 12
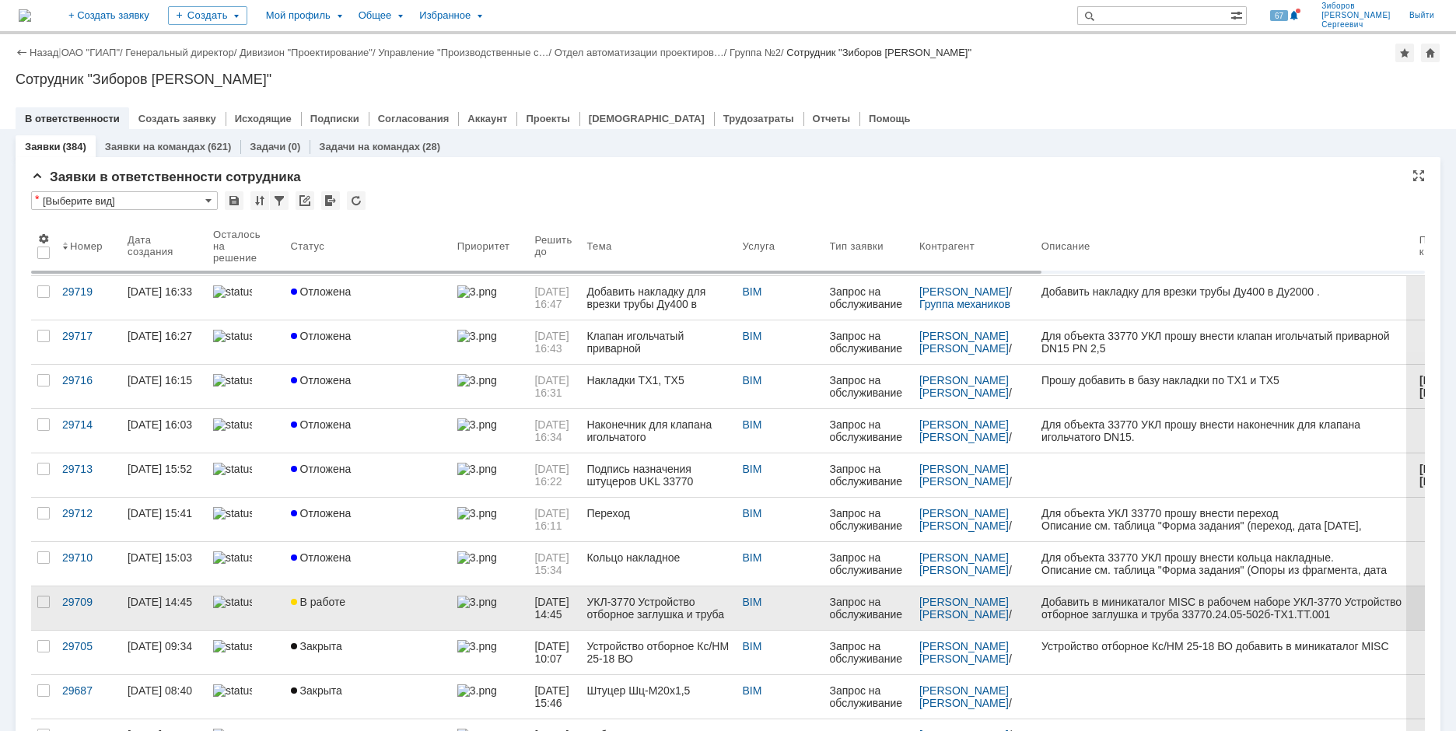
click at [332, 603] on span "В работе" at bounding box center [318, 602] width 54 height 12
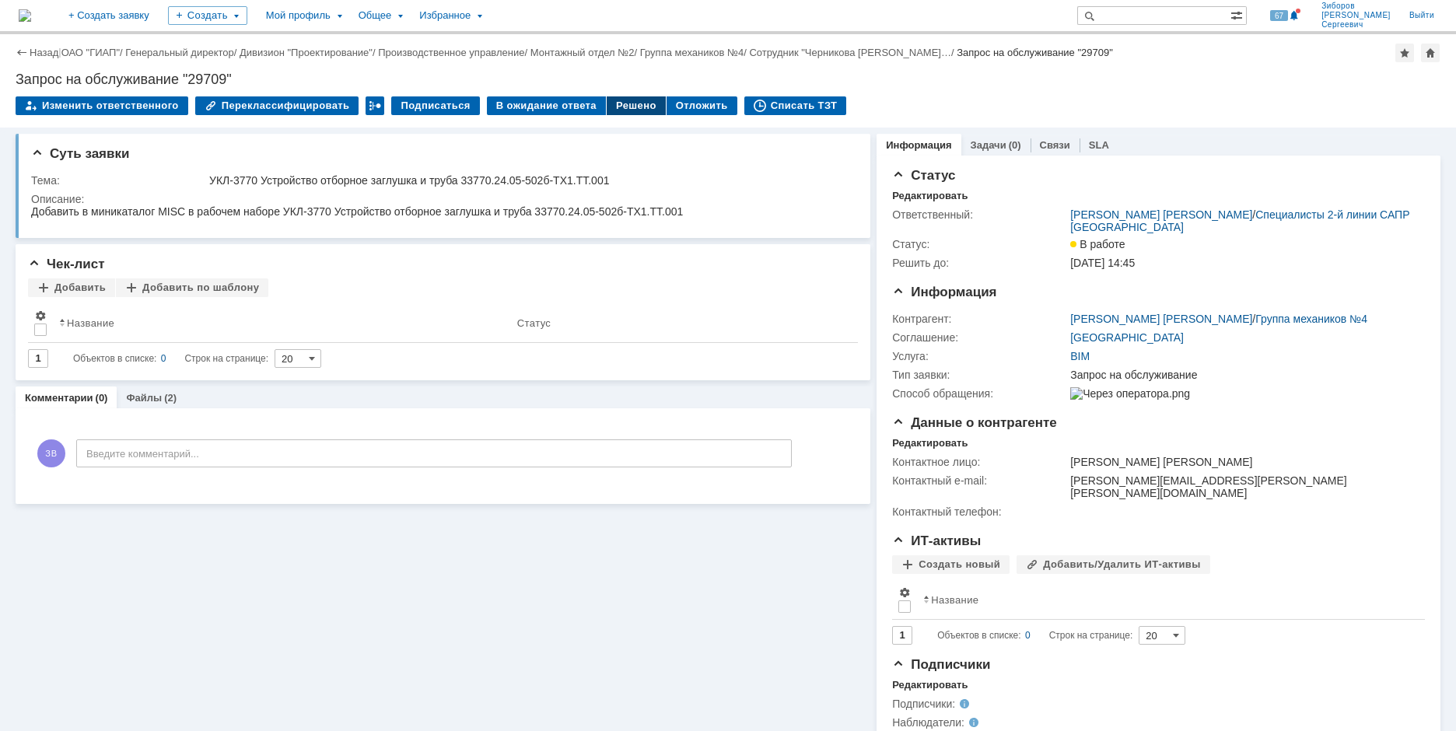
click at [618, 107] on div "Решено" at bounding box center [636, 105] width 59 height 19
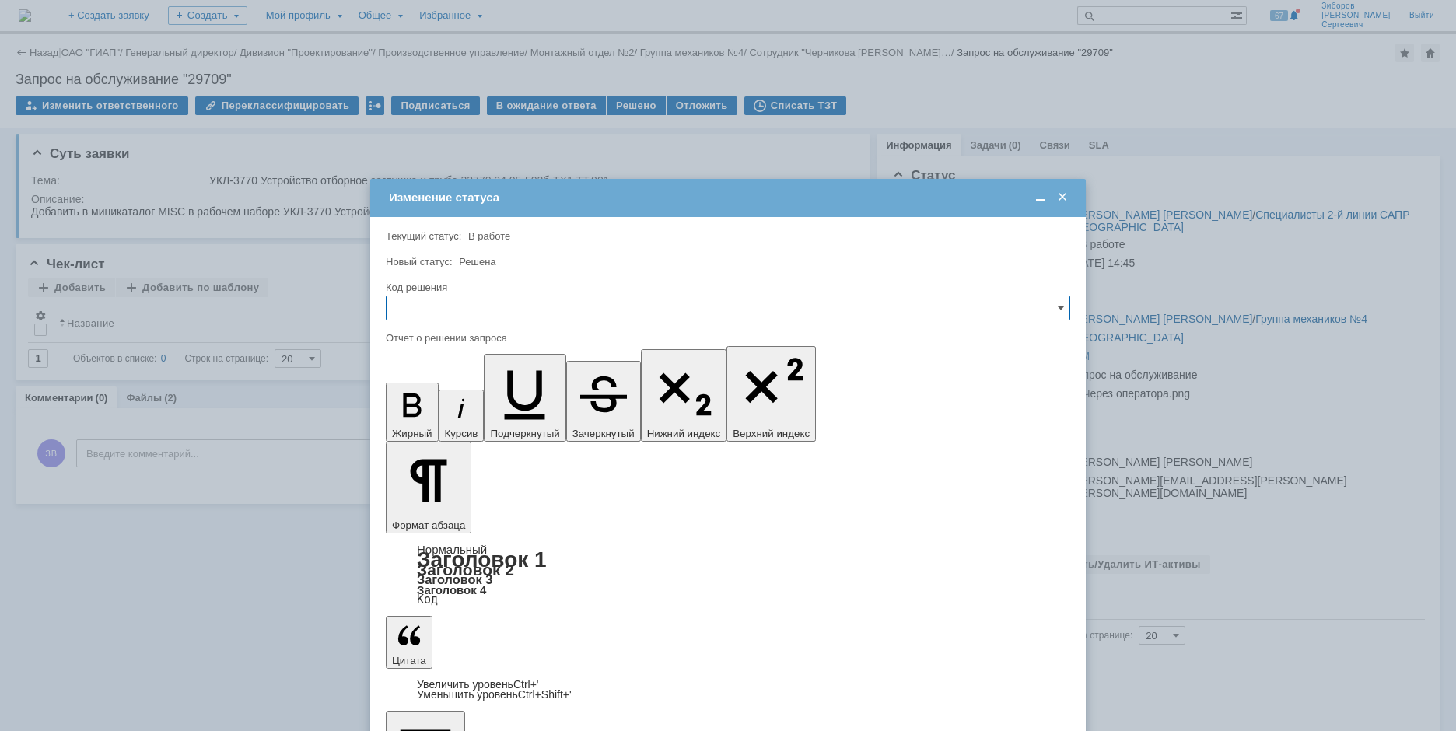
click at [425, 307] on input "text" at bounding box center [728, 307] width 684 height 25
click at [428, 412] on span "Решено" at bounding box center [728, 413] width 664 height 12
type input "Решено"
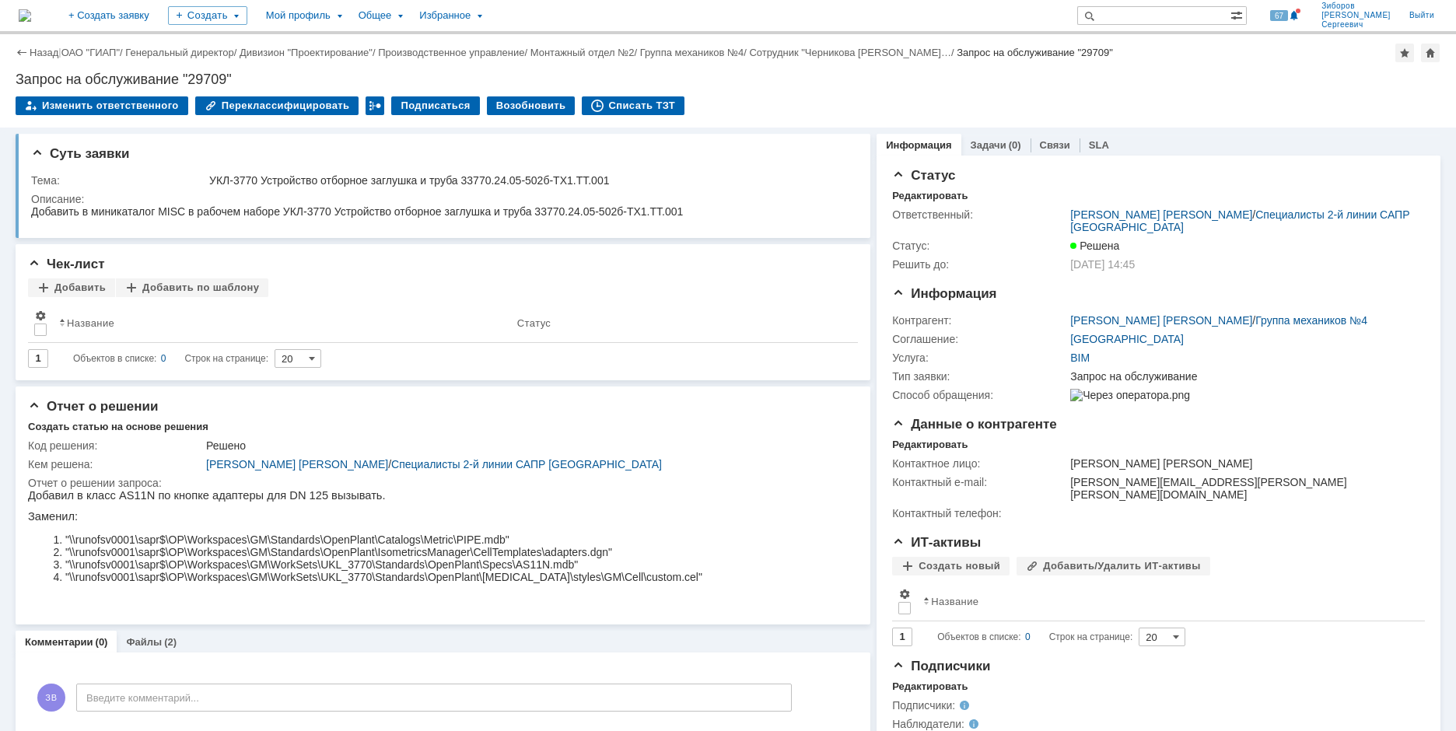
click at [31, 16] on img at bounding box center [25, 15] width 12 height 12
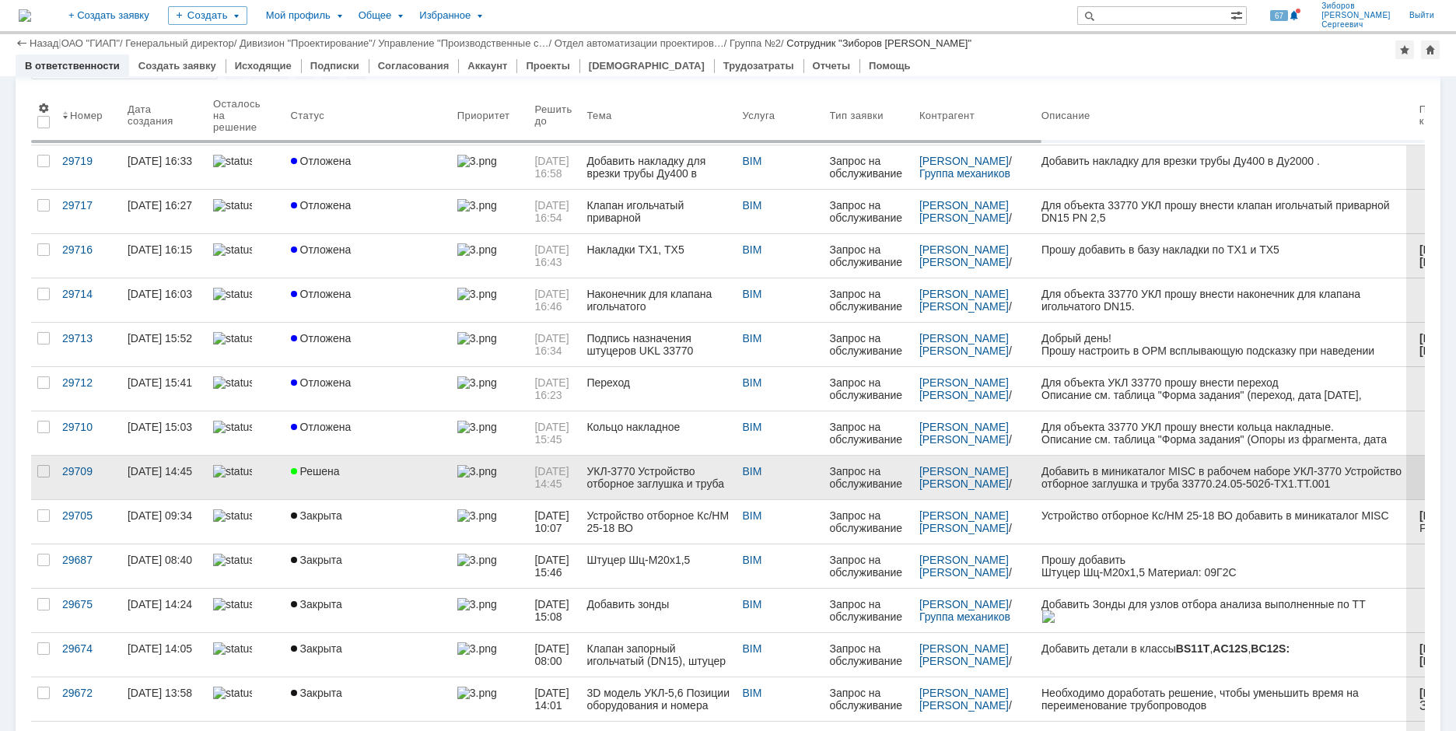
click at [633, 483] on div "УКЛ-3770 Устройство отборное заглушка и труба 33770.24.05-502б-ТХ1.ТТ.001" at bounding box center [657, 477] width 143 height 25
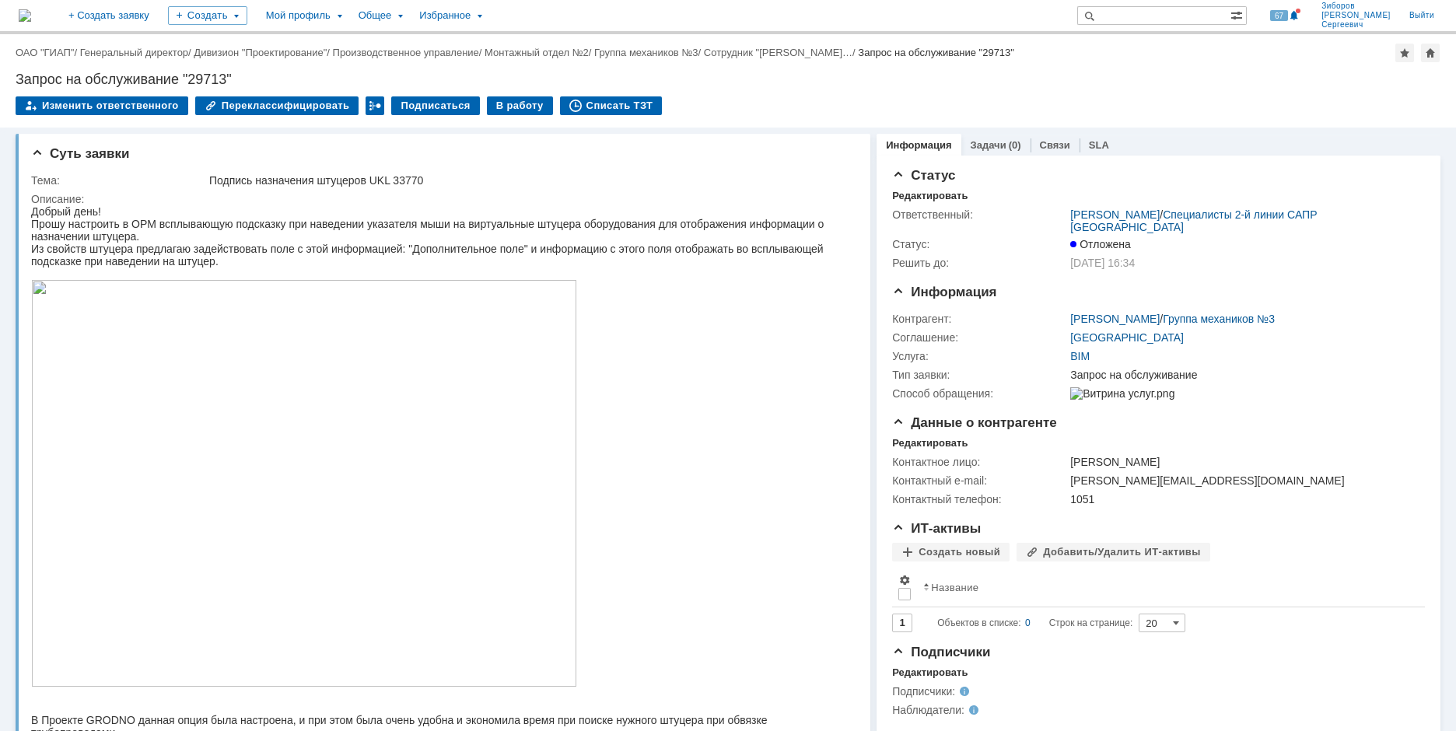
click at [31, 12] on img at bounding box center [25, 15] width 12 height 12
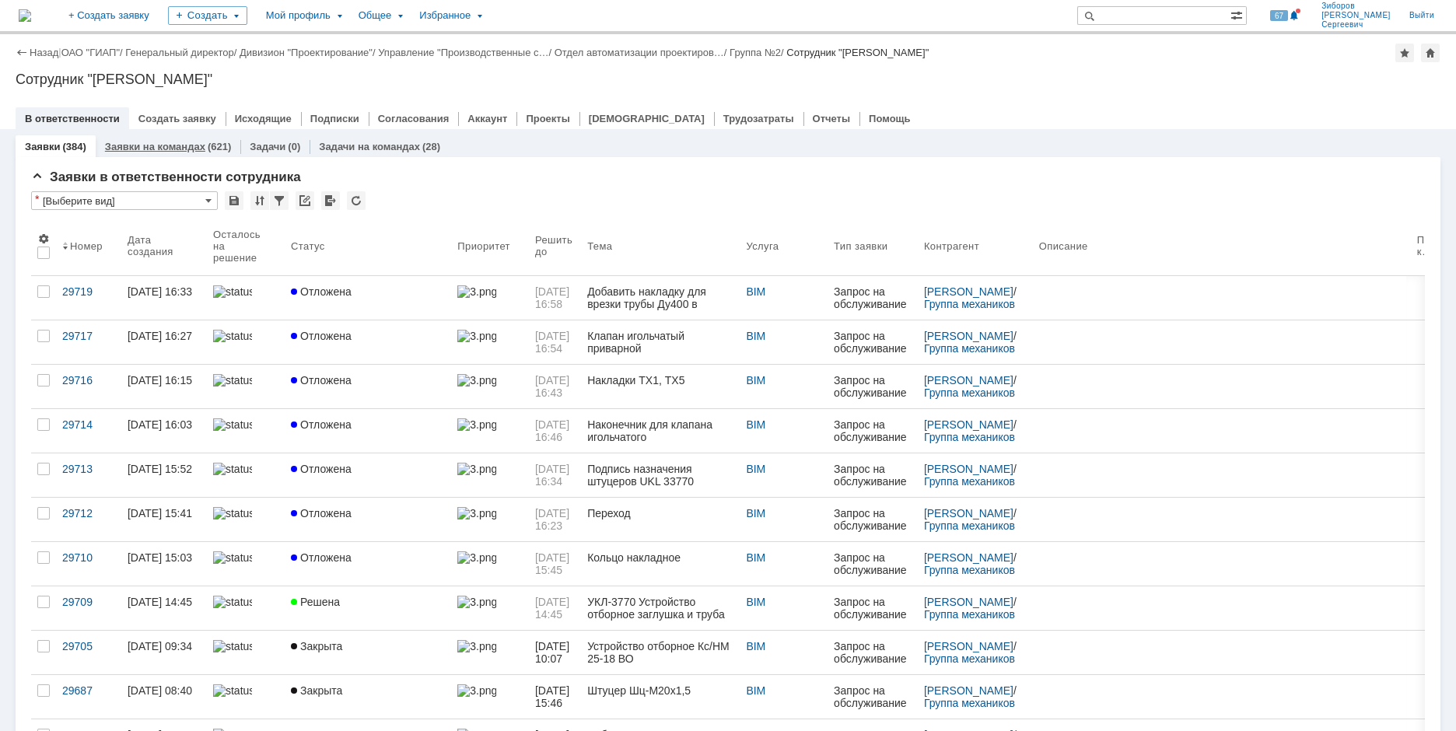
click at [185, 148] on link "Заявки на командах" at bounding box center [155, 147] width 100 height 12
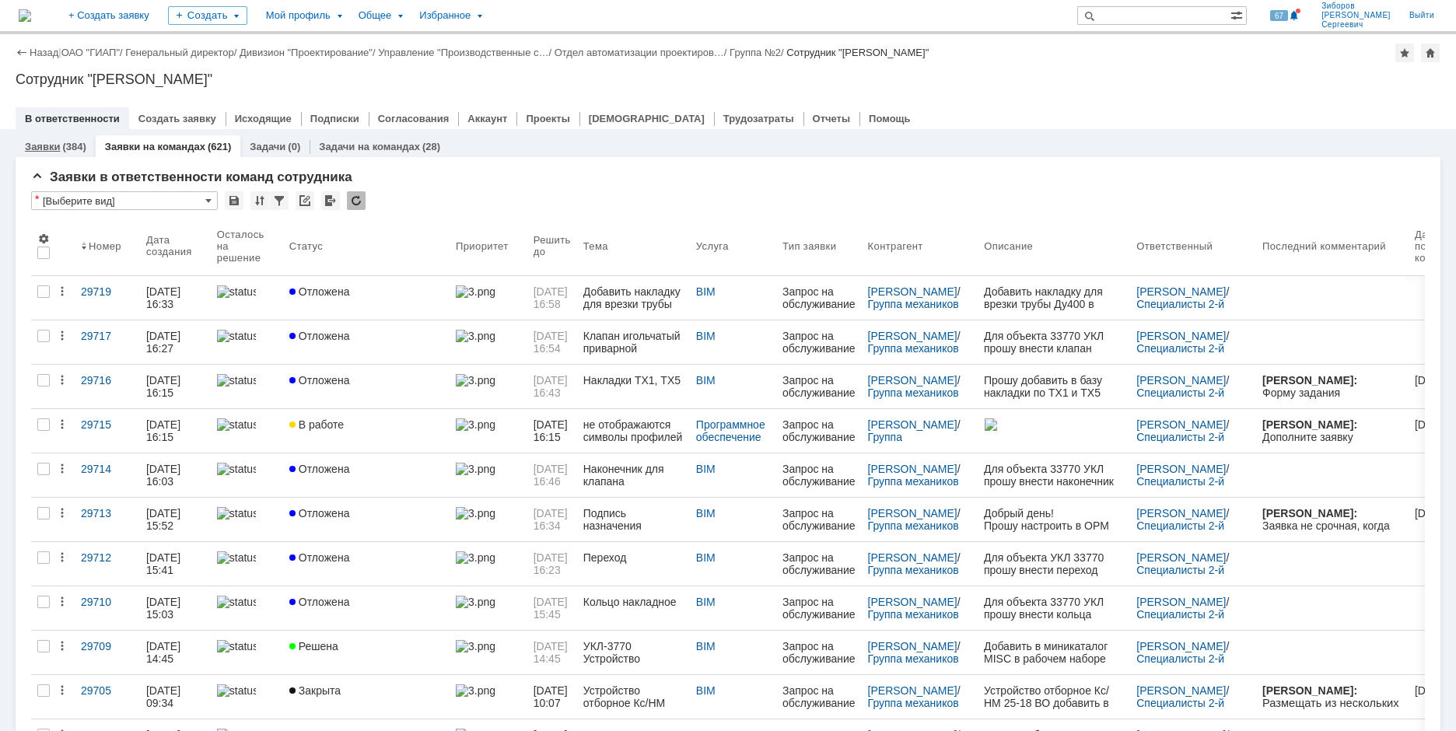
click at [69, 141] on div "(384)" at bounding box center [73, 147] width 23 height 12
